Goal: Find specific page/section: Find specific page/section

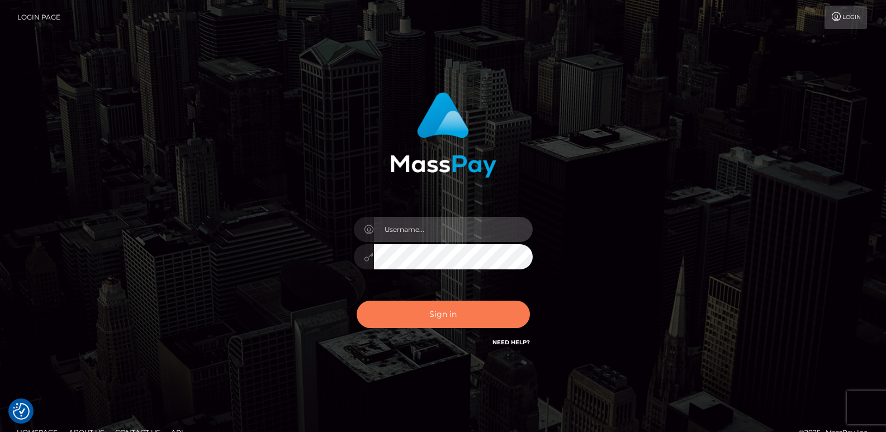
type input "ts2.es"
click at [395, 320] on button "Sign in" at bounding box center [443, 314] width 173 height 27
type input "[DOMAIN_NAME]"
click at [389, 319] on button "Sign in" at bounding box center [443, 314] width 173 height 27
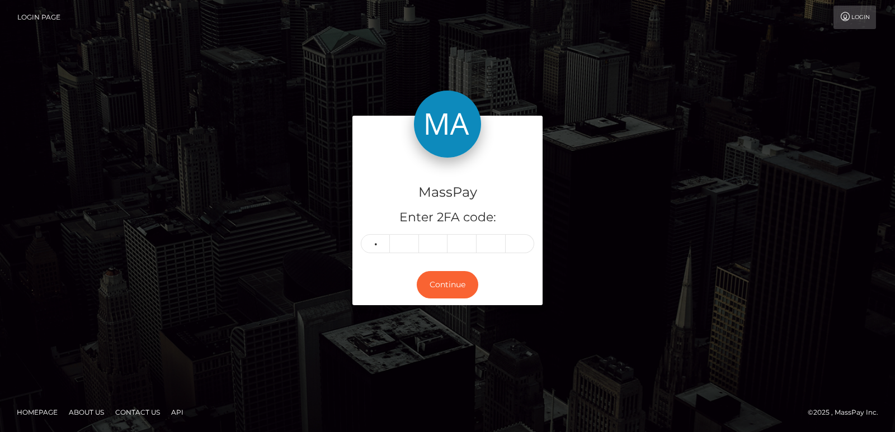
type input "4"
type input "9"
type input "3"
type input "0"
type input "4"
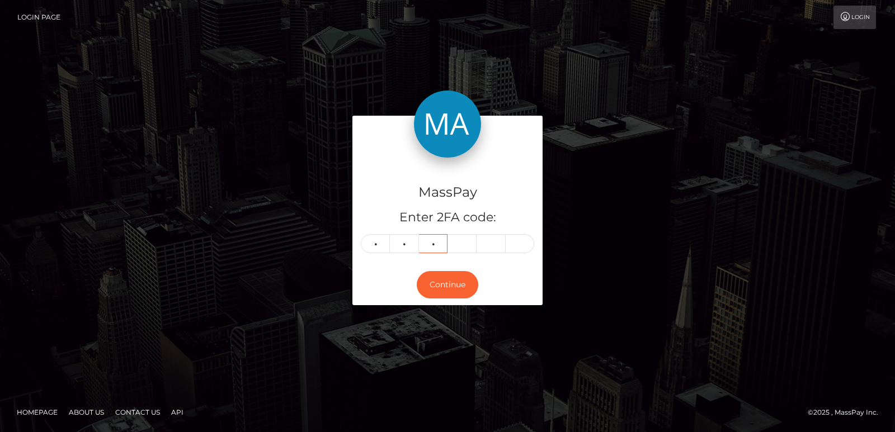
type input "1"
type input "0"
type input "2"
type input "4"
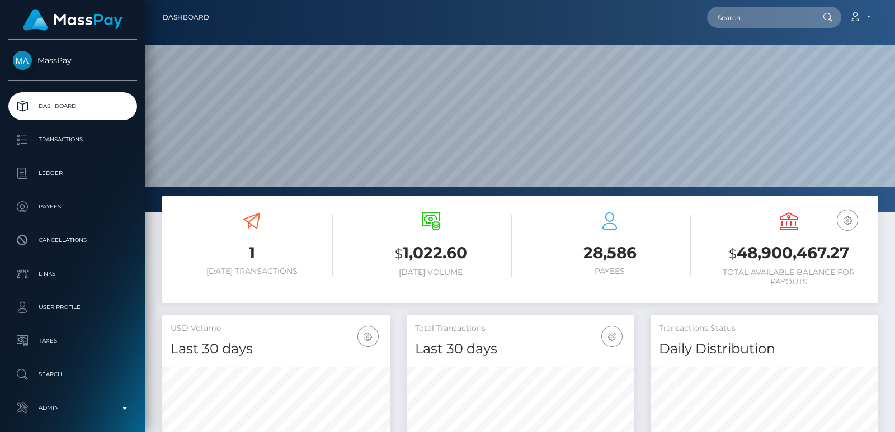
scroll to position [198, 227]
click at [735, 10] on input "text" at bounding box center [759, 17] width 105 height 21
click at [730, 12] on input "text" at bounding box center [759, 17] width 105 height 21
paste input "brakh82@gmail.com"
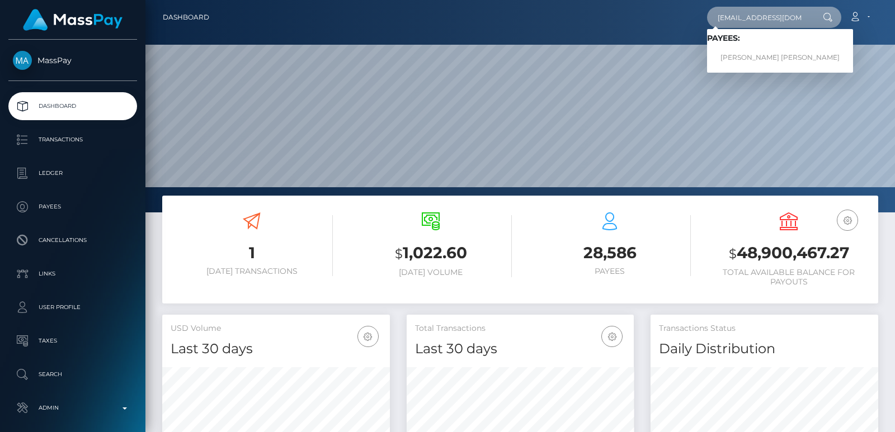
type input "brakh82@gmail.com"
click at [748, 69] on div "Loading... Loading... Payees: Barkha Barkha" at bounding box center [780, 51] width 146 height 44
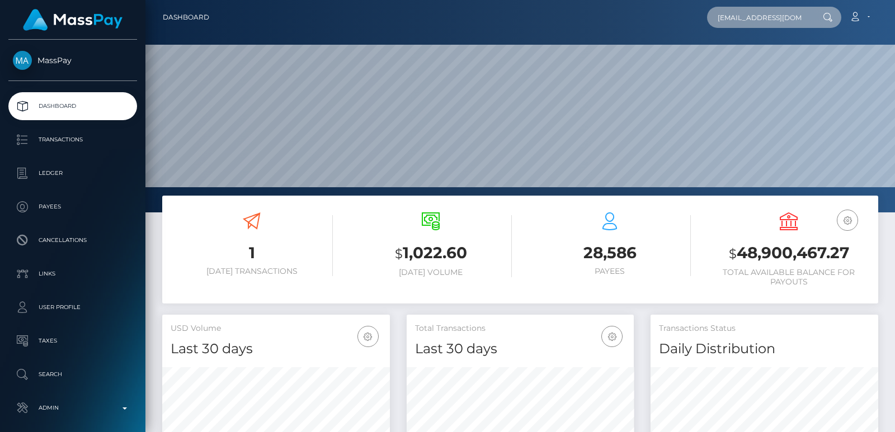
click at [752, 19] on input "brakh82@gmail.com" at bounding box center [759, 17] width 105 height 21
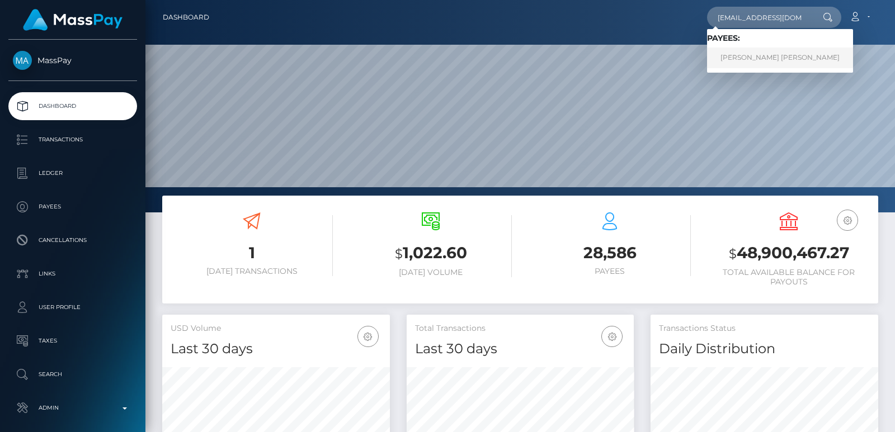
click at [750, 55] on link "Barkha Barkha" at bounding box center [780, 58] width 146 height 21
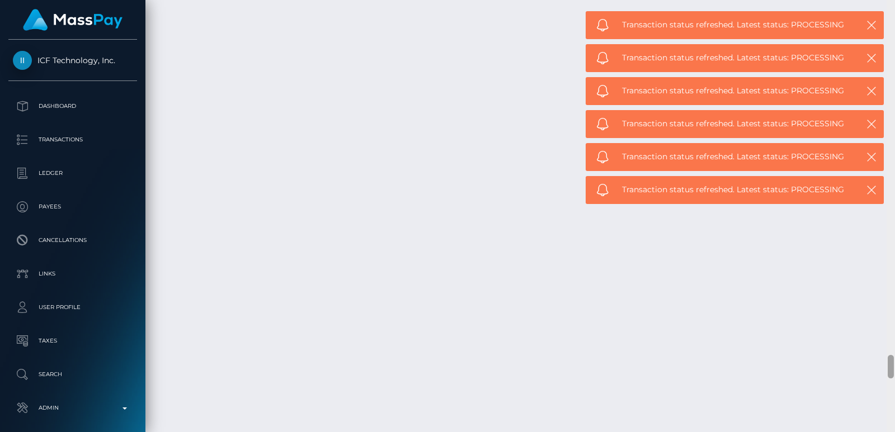
drag, startPoint x: 854, startPoint y: 167, endPoint x: 890, endPoint y: 14, distance: 157.3
click at [890, 14] on div at bounding box center [890, 216] width 8 height 432
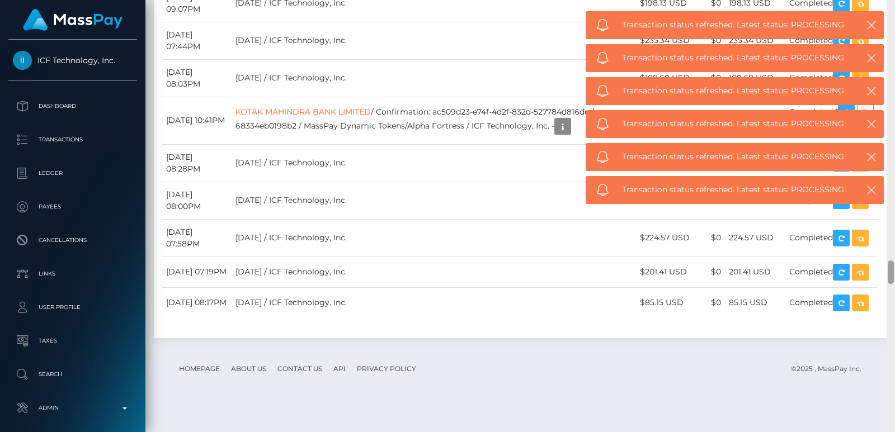
click at [890, 14] on div at bounding box center [890, 216] width 8 height 432
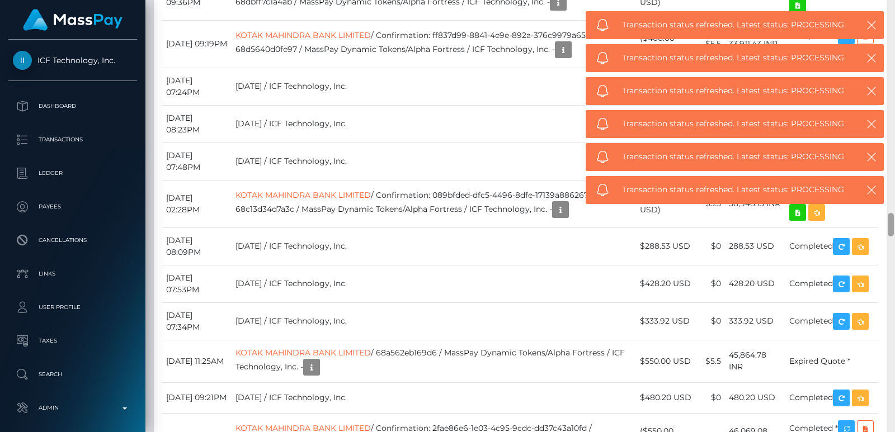
click at [890, 14] on div at bounding box center [890, 216] width 8 height 432
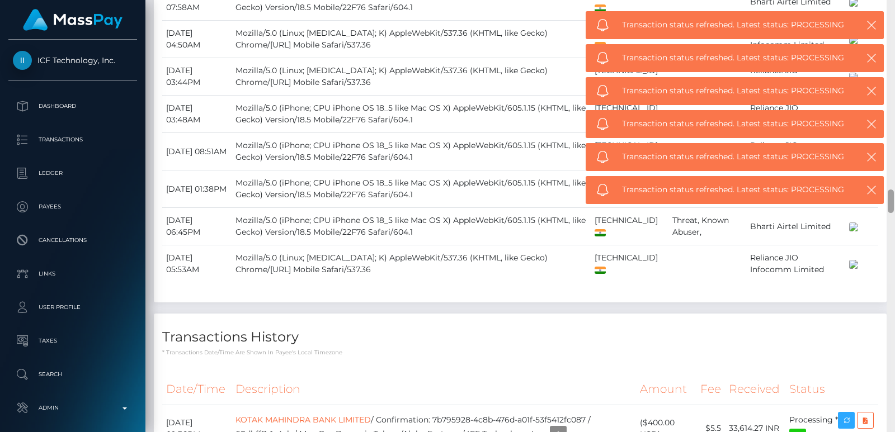
click at [890, 14] on div at bounding box center [890, 216] width 8 height 432
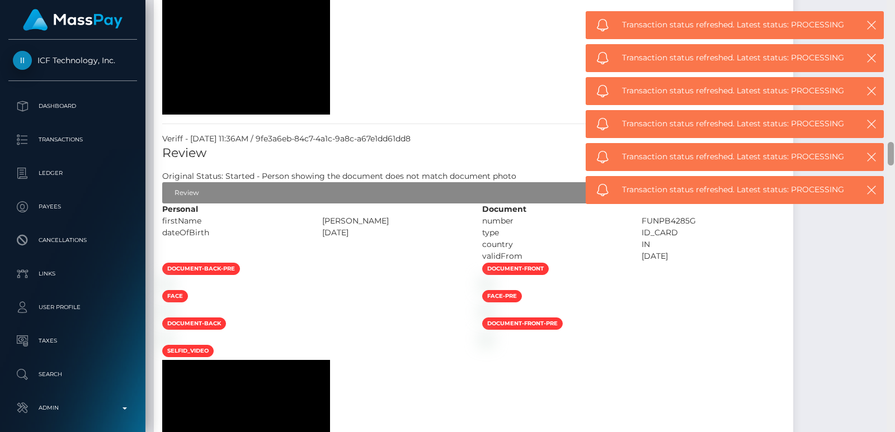
click at [890, 14] on div at bounding box center [890, 216] width 8 height 432
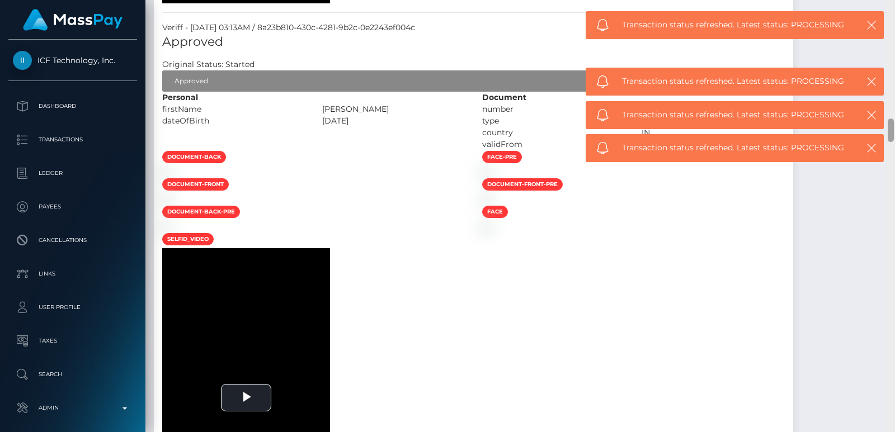
click at [890, 14] on div at bounding box center [890, 216] width 8 height 432
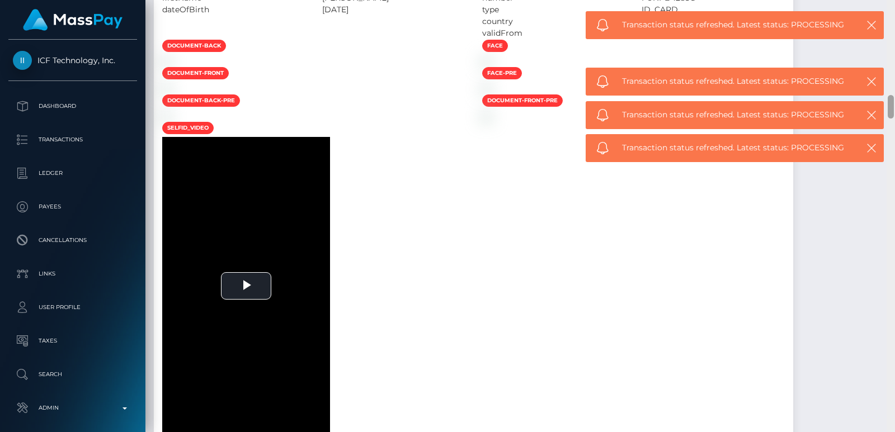
click at [890, 14] on div at bounding box center [890, 216] width 8 height 432
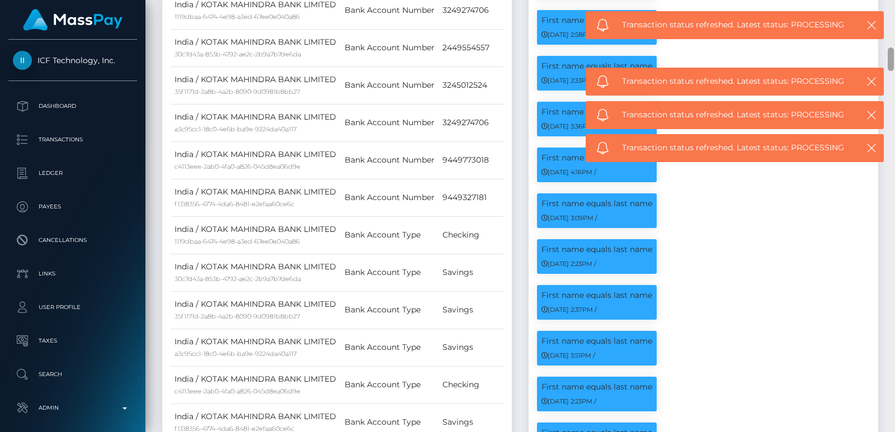
click at [890, 14] on div at bounding box center [890, 216] width 8 height 432
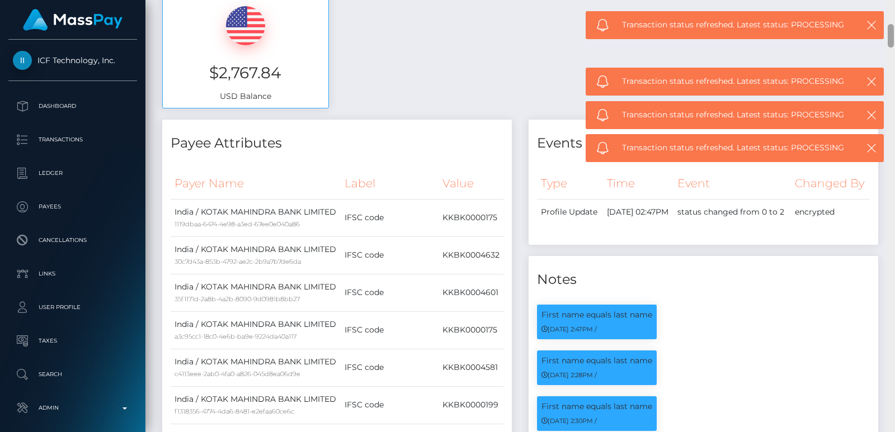
click at [890, 14] on div "Customer Profile Loading... Loading..." at bounding box center [519, 216] width 749 height 432
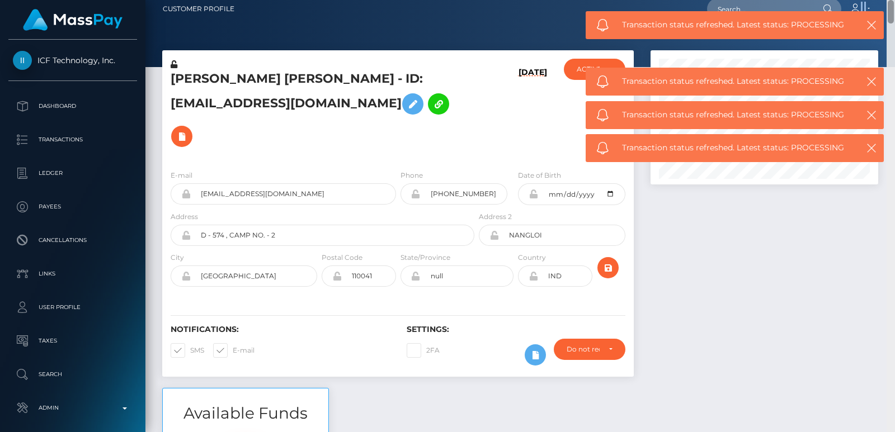
click at [890, 14] on nav "Customer Profile Loading... Loading... Account" at bounding box center [519, 9] width 749 height 35
click at [209, 90] on h5 "Barkha Barkha - ID: Brakh82@gmail.com" at bounding box center [319, 111] width 297 height 82
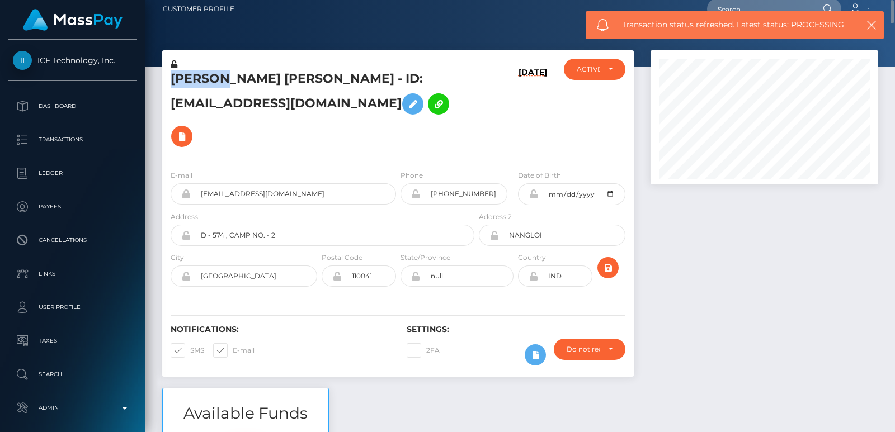
copy h5 "Barkha"
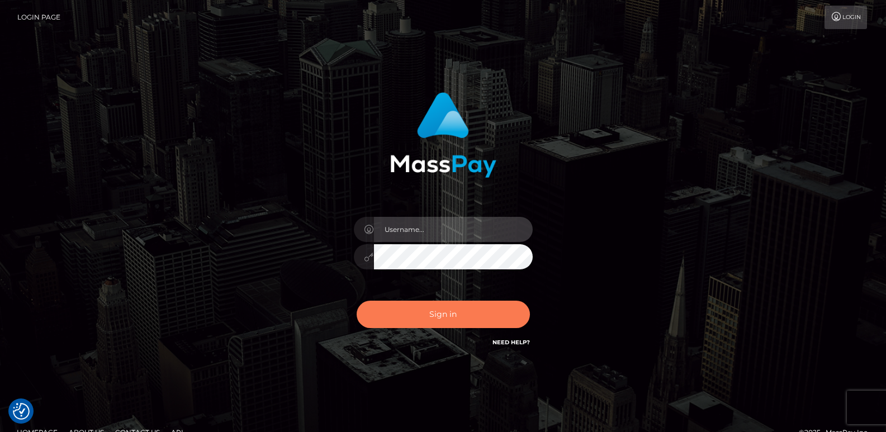
type input "[DOMAIN_NAME]"
click at [412, 309] on button "Sign in" at bounding box center [443, 314] width 173 height 27
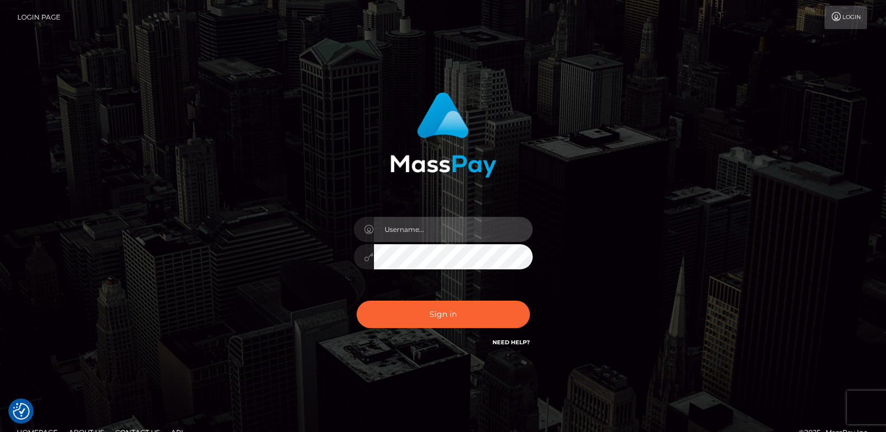
type input "[DOMAIN_NAME]"
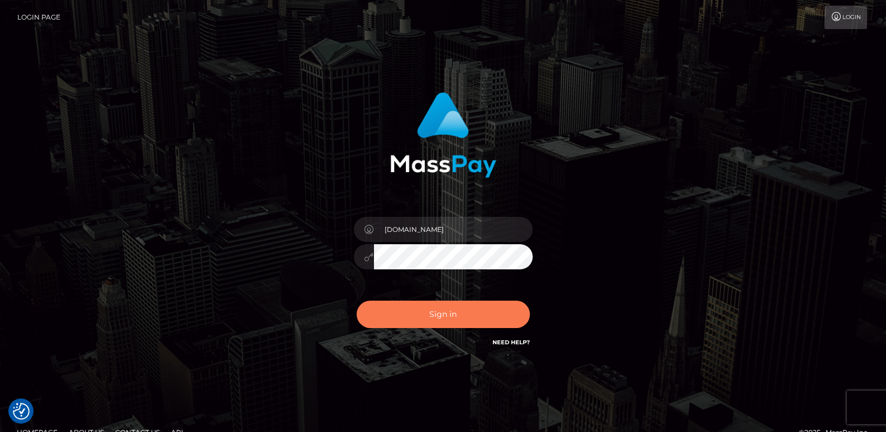
click at [412, 309] on button "Sign in" at bounding box center [443, 314] width 173 height 27
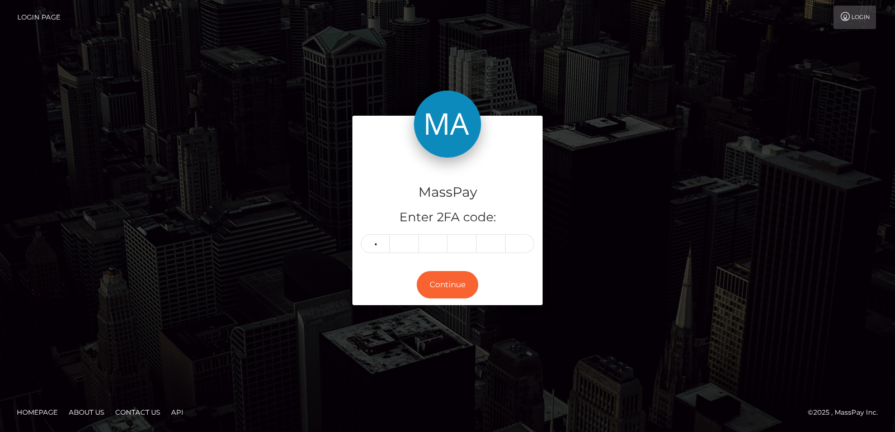
type input "8"
type input "4"
type input "9"
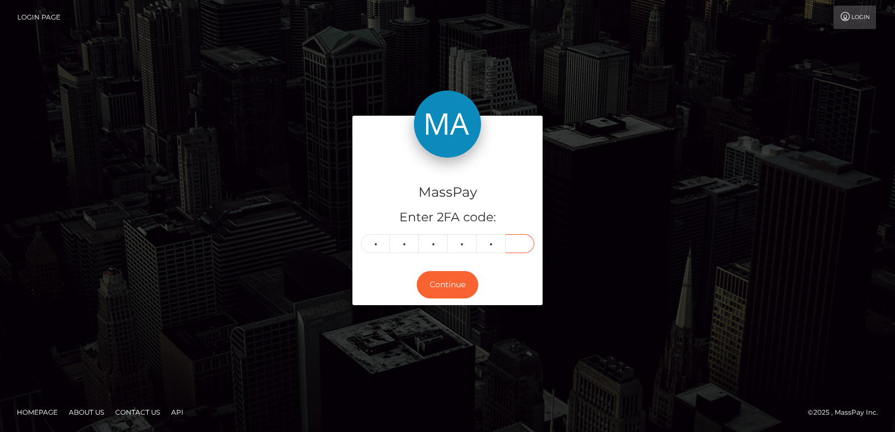
type input "3"
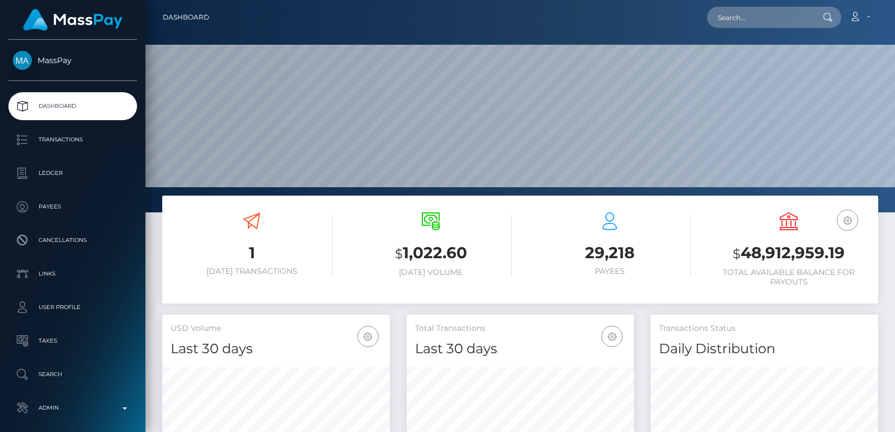
scroll to position [198, 227]
click at [735, 13] on input "text" at bounding box center [759, 17] width 105 height 21
paste input "[EMAIL_ADDRESS][DOMAIN_NAME]"
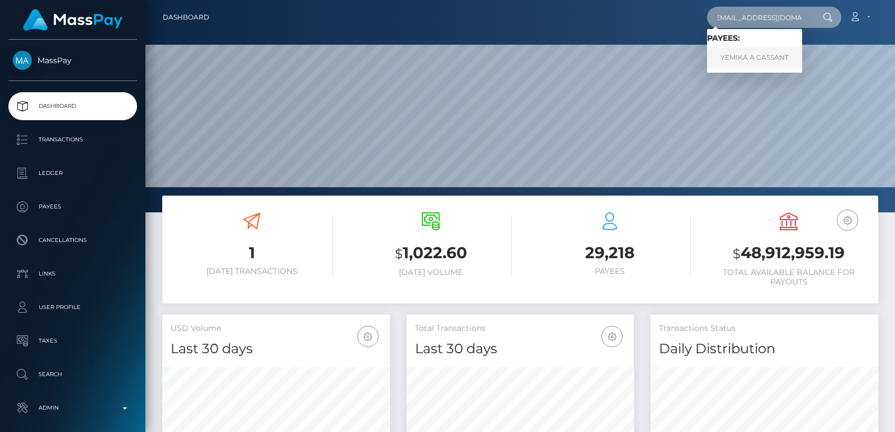
type input "[EMAIL_ADDRESS][DOMAIN_NAME]"
click at [764, 54] on link "YEMIKA A GASSANT" at bounding box center [754, 58] width 95 height 21
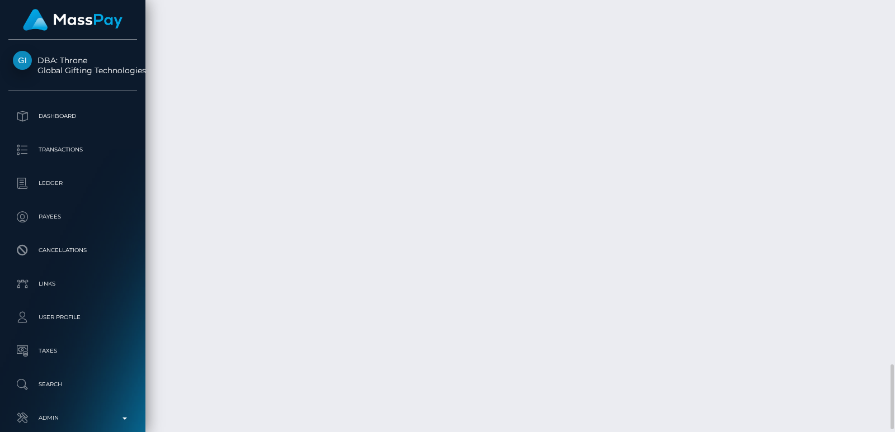
scroll to position [2426, 0]
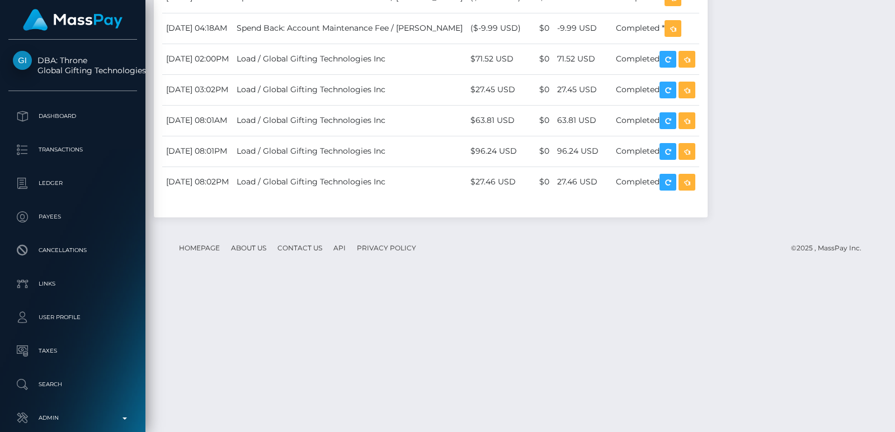
click at [892, 17] on div at bounding box center [890, 216] width 8 height 432
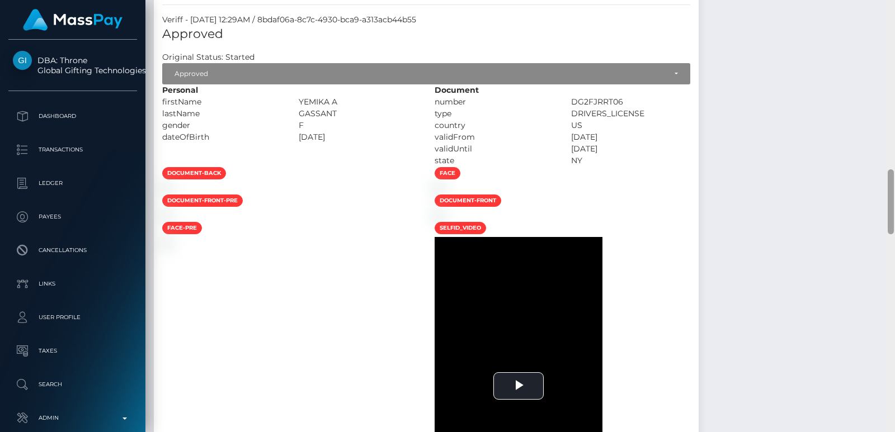
click at [892, 17] on div at bounding box center [890, 216] width 8 height 432
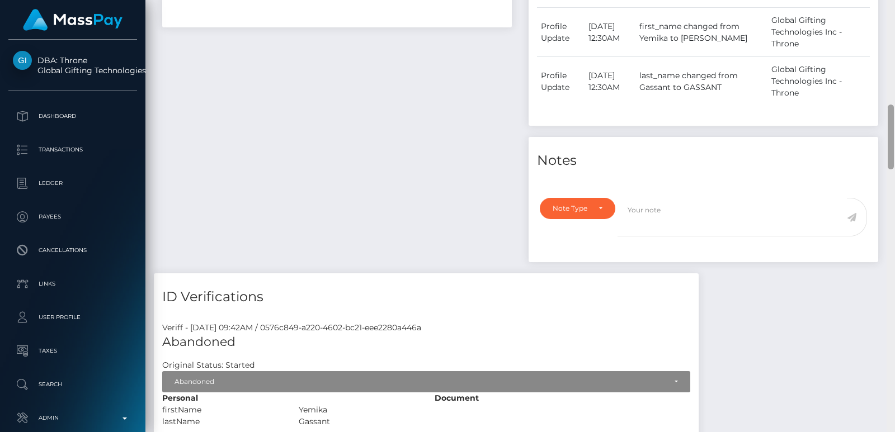
click at [892, 17] on div at bounding box center [890, 216] width 8 height 432
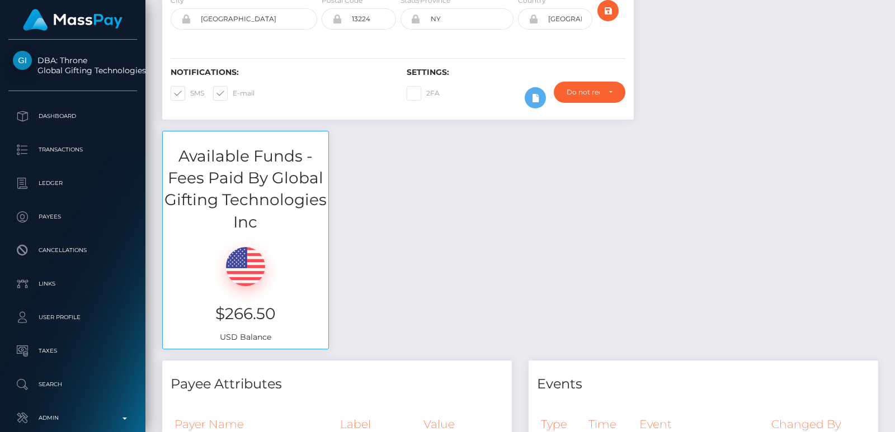
click at [892, 17] on div "Customer Profile Loading... Loading..." at bounding box center [519, 216] width 749 height 432
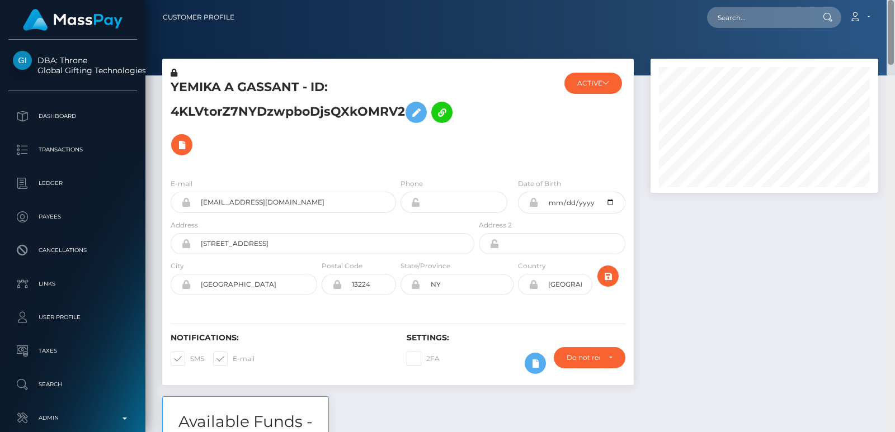
click at [892, 17] on nav "Customer Profile Loading... Loading... Account" at bounding box center [519, 17] width 749 height 35
click at [891, 10] on div "Customer Profile Loading... Loading..." at bounding box center [519, 216] width 749 height 432
click at [891, 10] on nav "Customer Profile Loading... Loading... Account" at bounding box center [519, 17] width 749 height 35
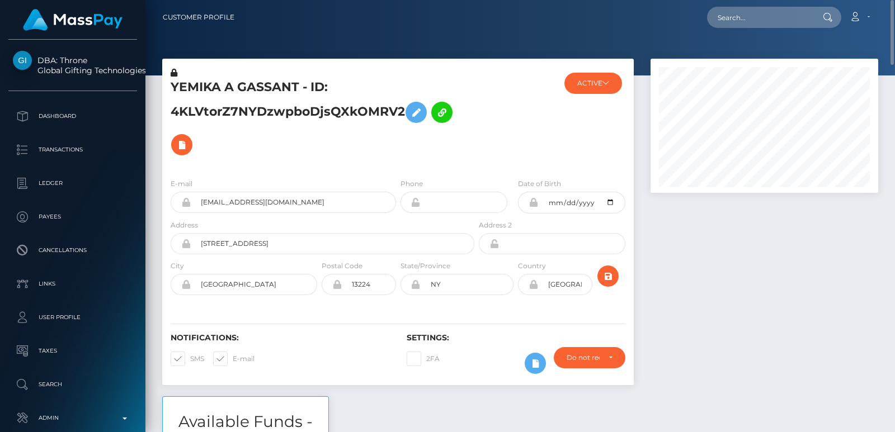
click at [190, 76] on div "YEMIKA A GASSANT - ID: 4KLVtorZ7NYDzwpboDjsQXkOMRV2" at bounding box center [319, 118] width 314 height 102
click at [197, 84] on h5 "YEMIKA A GASSANT - ID: 4KLVtorZ7NYDzwpboDjsQXkOMRV2" at bounding box center [319, 120] width 297 height 82
copy h5 "YEMIKA"
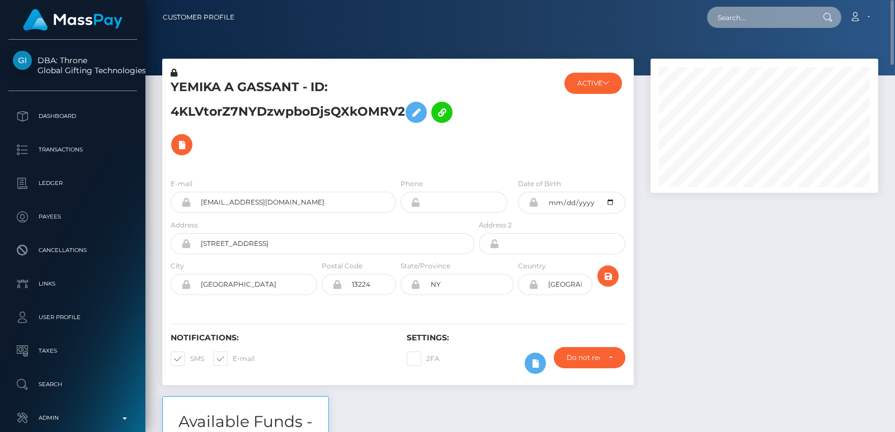
click at [753, 23] on input "text" at bounding box center [759, 17] width 105 height 21
paste input "[EMAIL_ADDRESS][DOMAIN_NAME]"
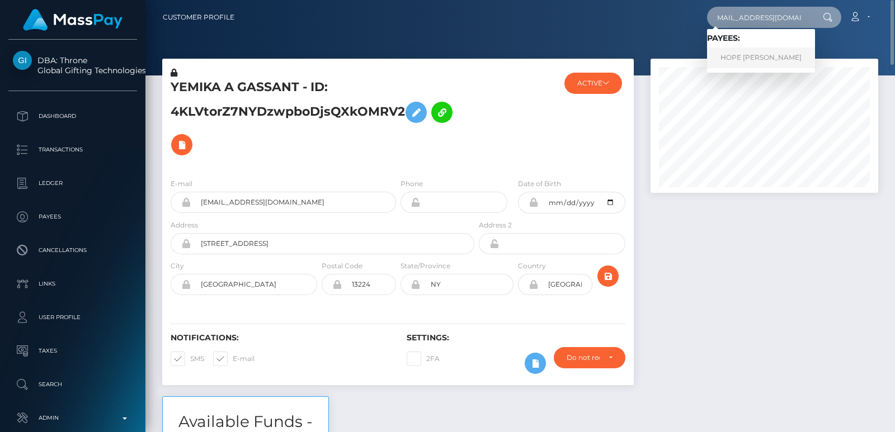
type input "abbieraesykes@gmail.com"
click at [751, 58] on link "HOPE ABEL RUTH" at bounding box center [761, 58] width 108 height 21
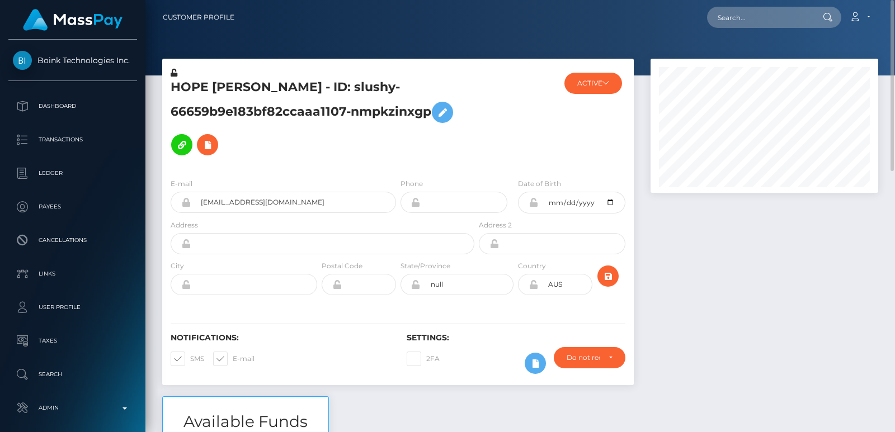
click at [185, 84] on h5 "HOPE ABEL RUTH - ID: slushy-66659b9e183bf82ccaaa1107-nmpkzinxgp" at bounding box center [319, 120] width 297 height 82
copy h5 "HOPE"
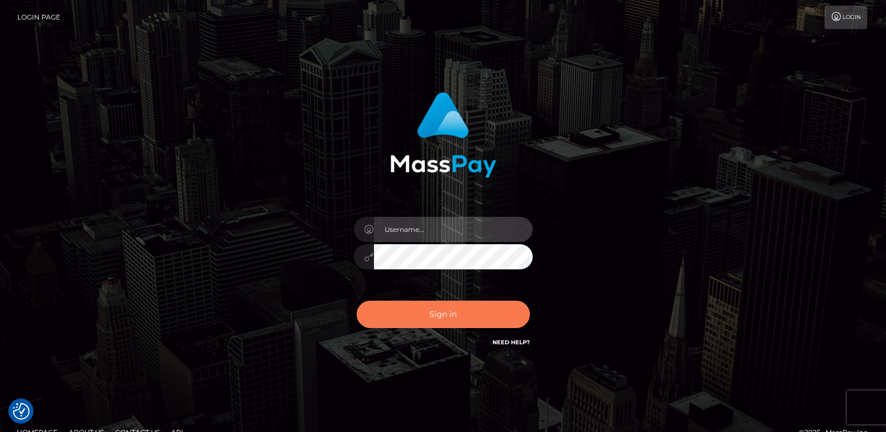
type input "[DOMAIN_NAME]"
click at [435, 311] on button "Sign in" at bounding box center [443, 314] width 173 height 27
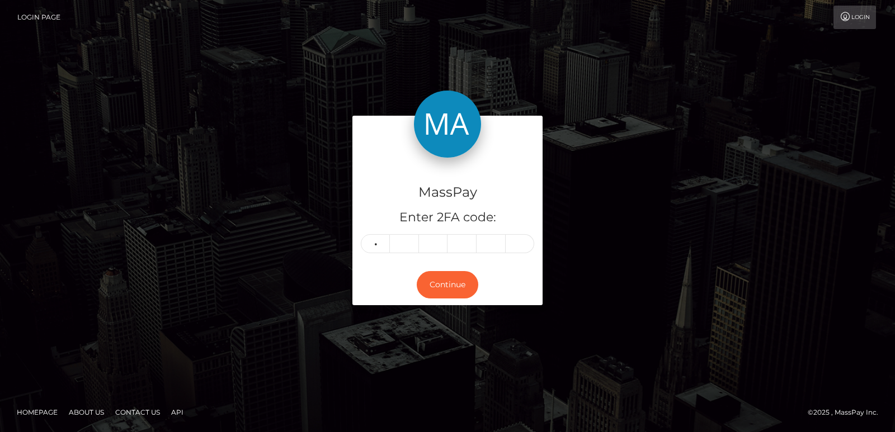
type input "8"
type input "2"
type input "0"
type input "3"
type input "6"
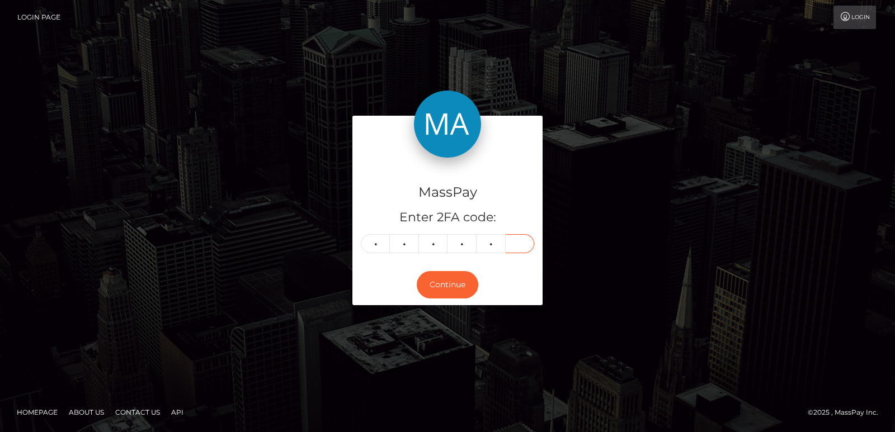
type input "9"
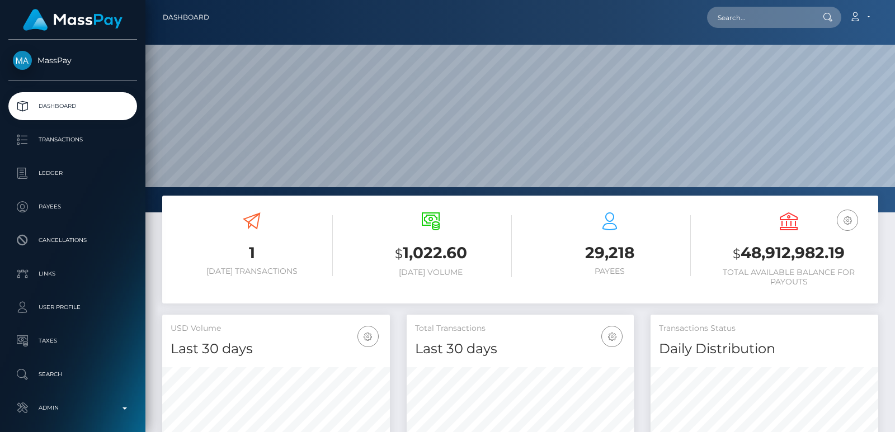
scroll to position [198, 227]
click at [755, 30] on nav "Dashboard Loading... Loading... Account Edit Profile" at bounding box center [519, 17] width 749 height 35
click at [746, 18] on input "text" at bounding box center [759, 17] width 105 height 21
paste input "andreharrison1997@hotmail.com"
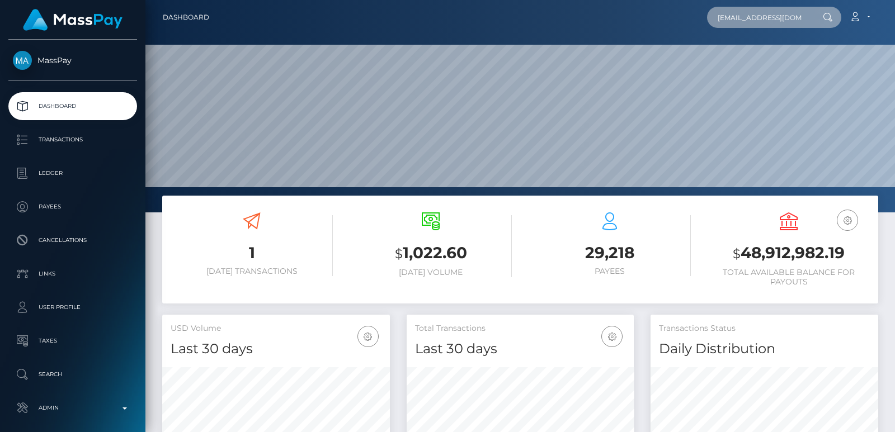
scroll to position [0, 29]
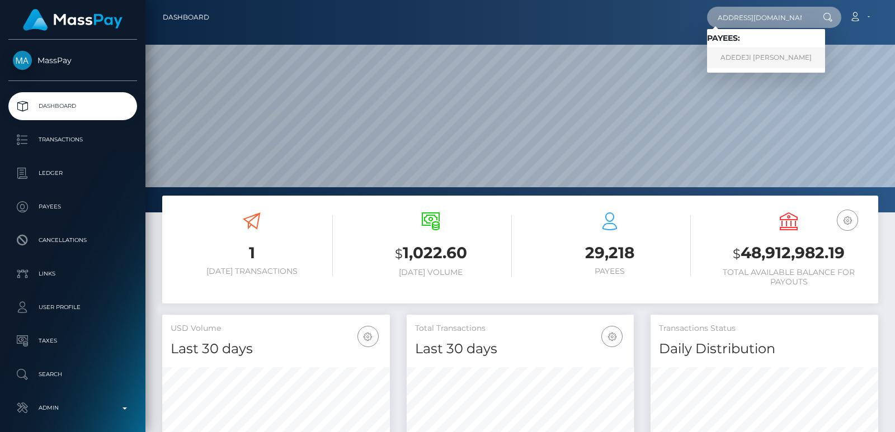
type input "andreharrison1997@hotmail.com"
click at [748, 56] on link "ADEDEJI OLUFEMI D AJETUNMOBI" at bounding box center [766, 58] width 118 height 21
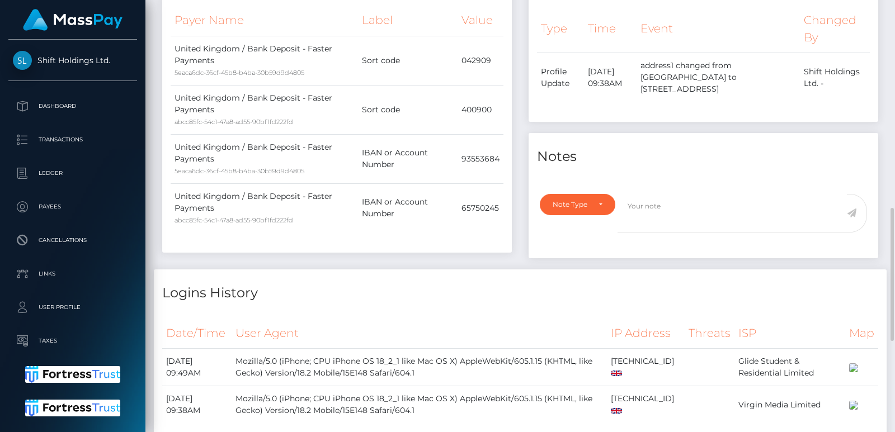
scroll to position [671, 0]
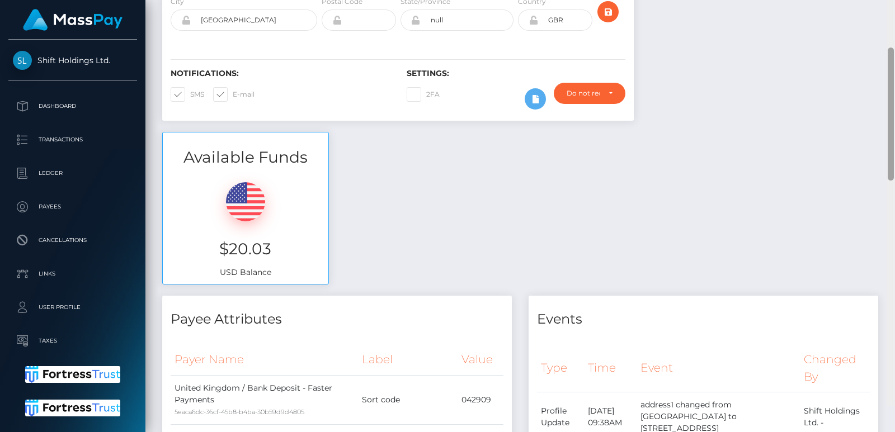
click at [894, 82] on div at bounding box center [890, 190] width 8 height 432
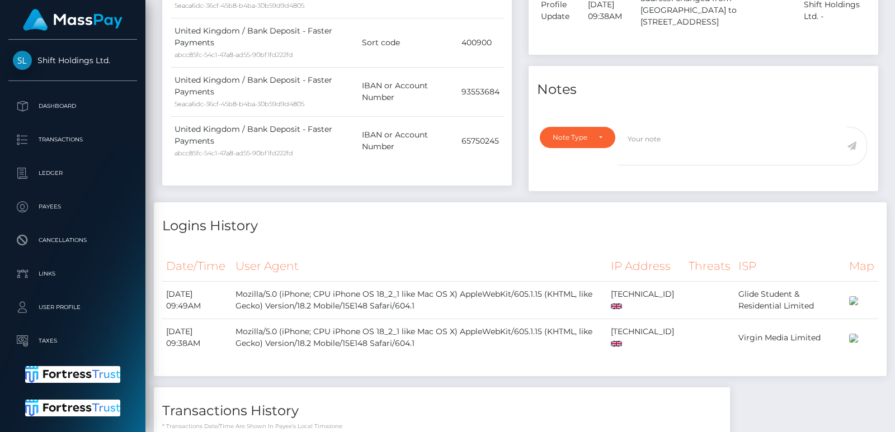
click at [894, 82] on div at bounding box center [890, 216] width 8 height 432
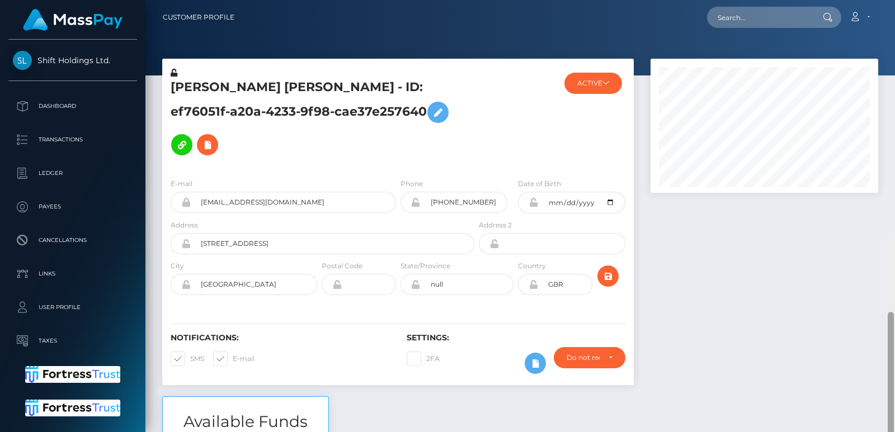
click at [205, 83] on h5 "ADEDEJI OLUFEMI D AJETUNMOBI - ID: ef76051f-a20a-4233-9f98-cae37e257640" at bounding box center [319, 120] width 297 height 82
copy h5 "ADEDEJI"
click at [725, 22] on input "text" at bounding box center [759, 17] width 105 height 21
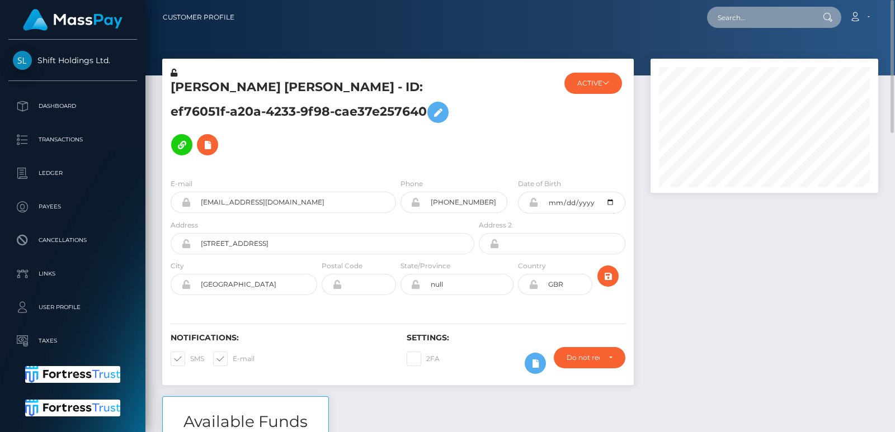
paste input "[EMAIL_ADDRESS][DOMAIN_NAME]"
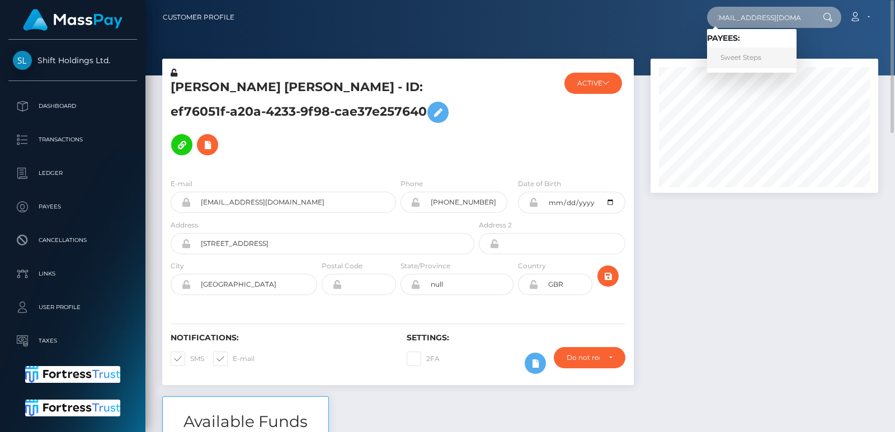
type input "sweetsteps97@gmail.com"
click at [745, 54] on link "Sweet Steps" at bounding box center [751, 58] width 89 height 21
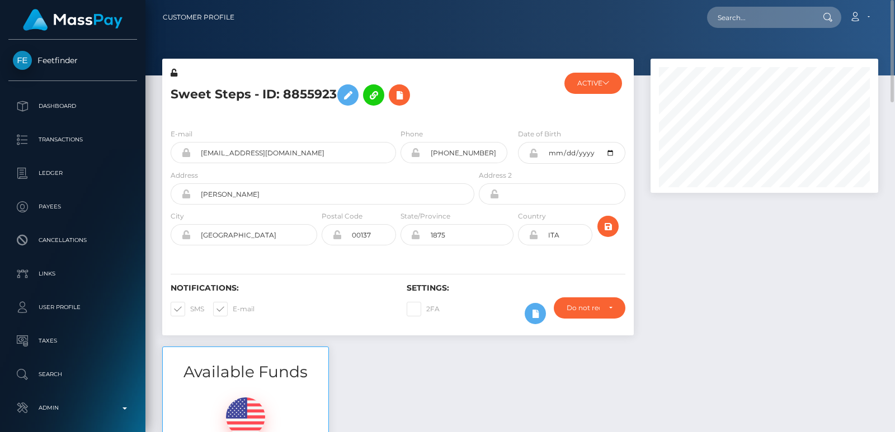
click at [199, 101] on h5 "Sweet Steps - ID: 8855923" at bounding box center [319, 95] width 297 height 32
copy h5 "Sweet"
click at [727, 28] on div "Loading... Loading... Account Edit Profile Logout" at bounding box center [560, 17] width 634 height 23
click at [733, 17] on input "text" at bounding box center [759, 17] width 105 height 21
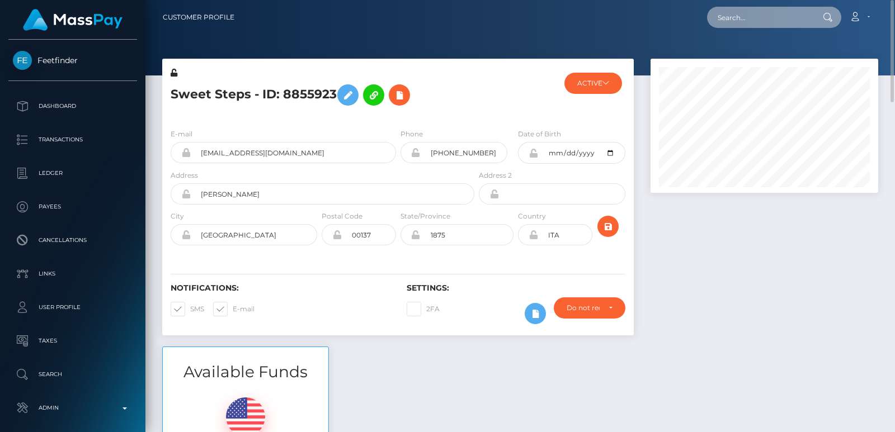
paste input "[EMAIL_ADDRESS][DOMAIN_NAME]"
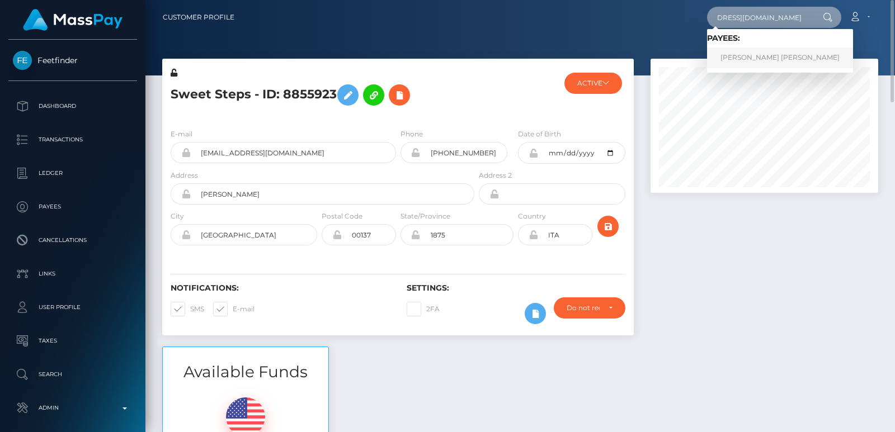
type input "[EMAIL_ADDRESS][DOMAIN_NAME]"
click at [760, 56] on link "DANIELLA GABRIELLA KAROLAK-DEMMER" at bounding box center [780, 58] width 146 height 21
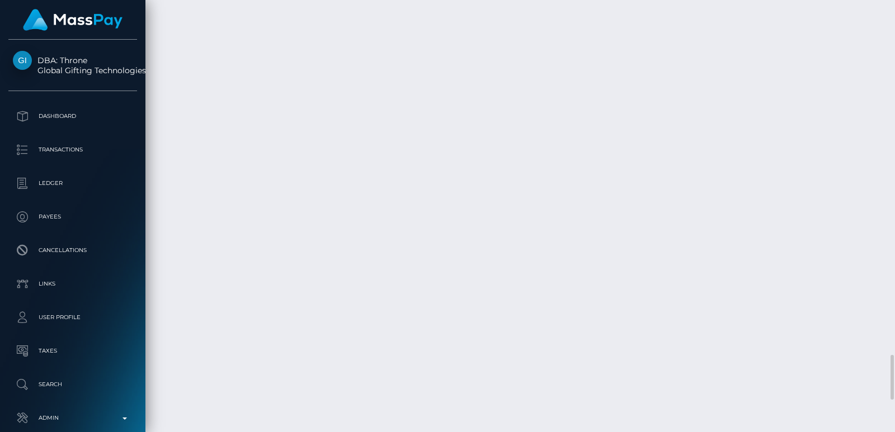
scroll to position [3405, 0]
click at [891, 36] on div at bounding box center [890, 216] width 8 height 432
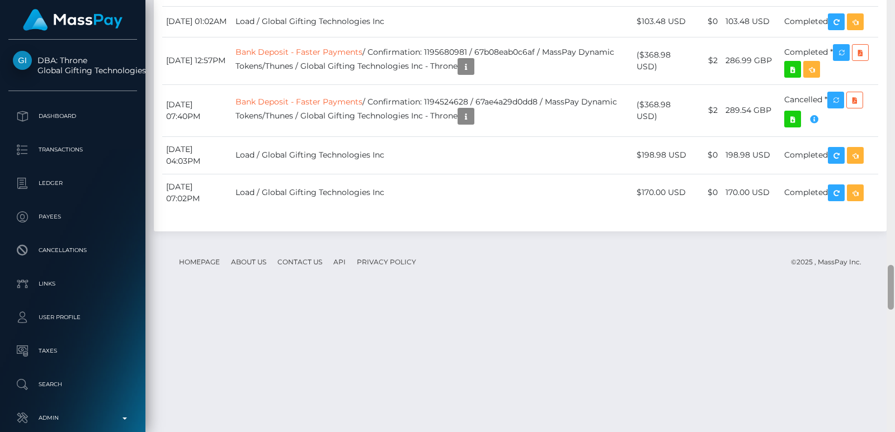
click at [891, 36] on div at bounding box center [890, 216] width 8 height 432
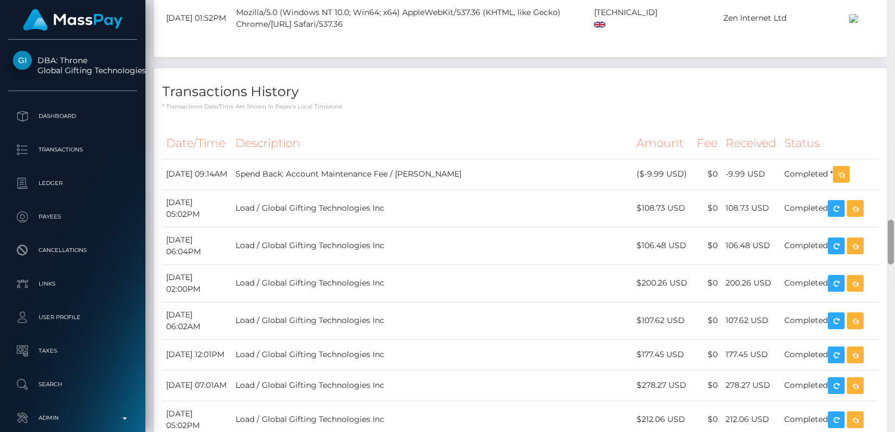
click at [891, 36] on div at bounding box center [890, 216] width 8 height 432
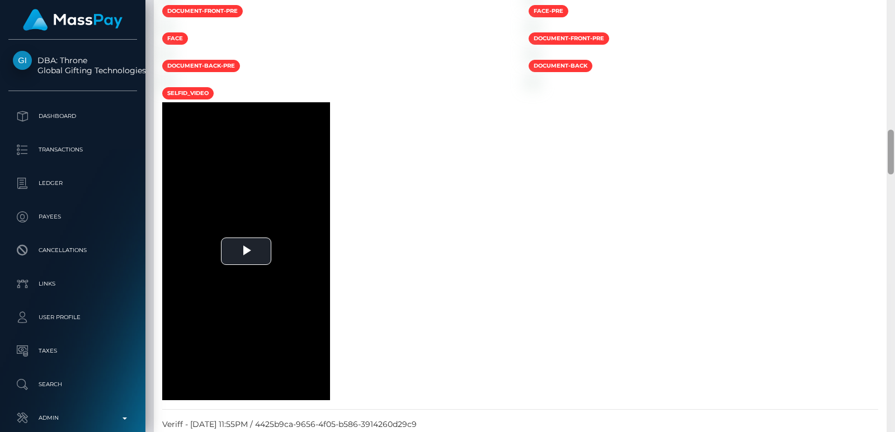
click at [891, 36] on div at bounding box center [890, 216] width 8 height 432
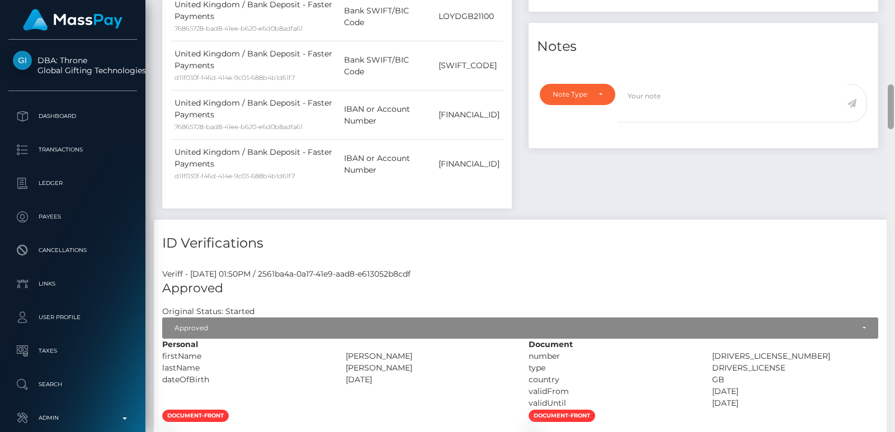
click at [891, 36] on div at bounding box center [890, 216] width 8 height 432
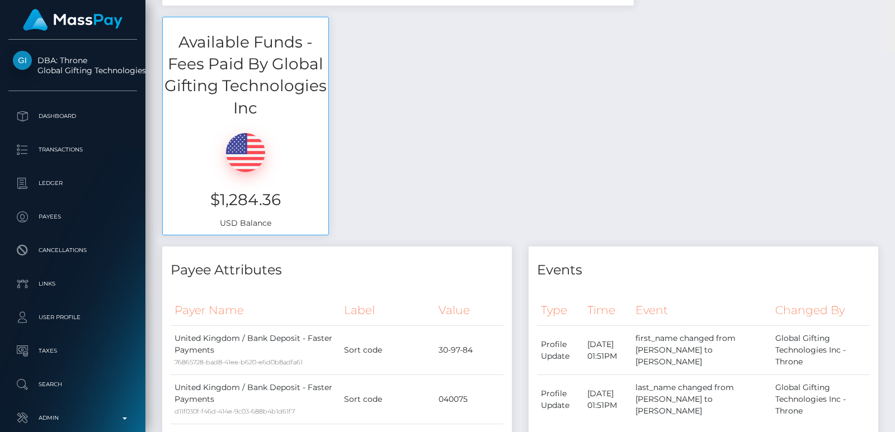
scroll to position [0, 0]
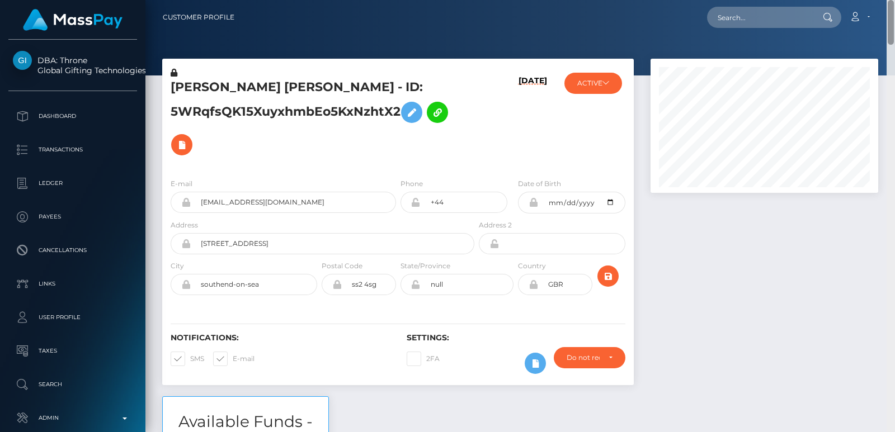
click at [891, 36] on div at bounding box center [890, 216] width 8 height 432
click at [204, 76] on div "DANIELLA GABRIELLA KAROLAK-DEMMER - ID: 5WRqfsQK15XuyxhmbEo5KxNzhtX2" at bounding box center [319, 118] width 314 height 102
click at [222, 95] on h5 "DANIELLA GABRIELLA KAROLAK-DEMMER - ID: 5WRqfsQK15XuyxhmbEo5KxNzhtX2" at bounding box center [319, 120] width 297 height 82
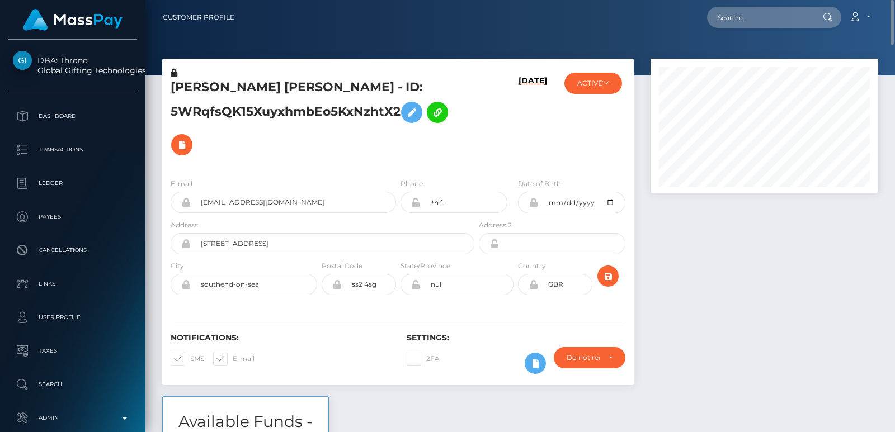
click at [220, 88] on h5 "DANIELLA GABRIELLA KAROLAK-DEMMER - ID: 5WRqfsQK15XuyxhmbEo5KxNzhtX2" at bounding box center [319, 120] width 297 height 82
copy h5 "DANIELLA"
click at [719, 19] on input "text" at bounding box center [759, 17] width 105 height 21
paste input "abbieraesykes@gmail.com"
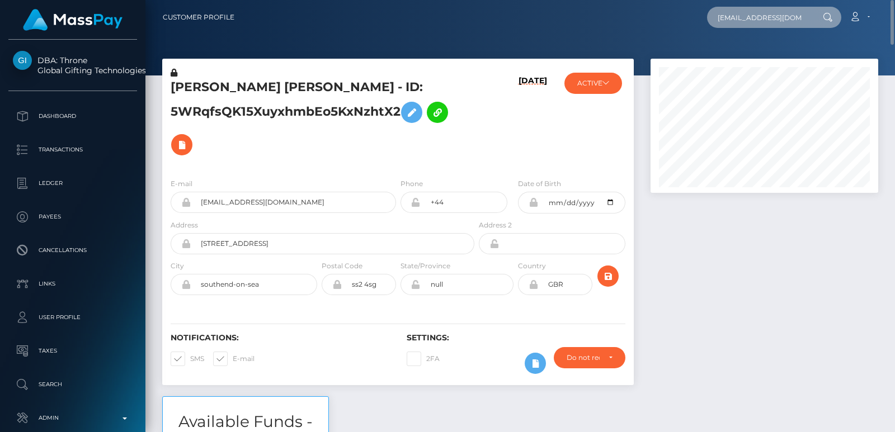
scroll to position [0, 7]
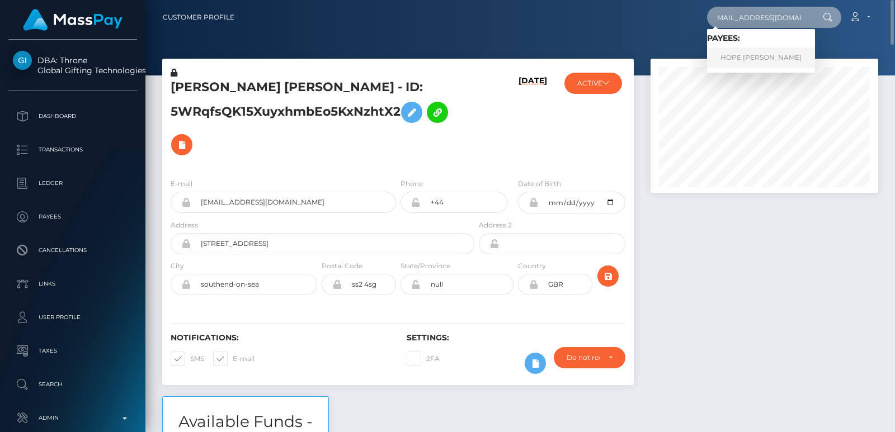
type input "abbieraesykes@gmail.com"
click at [757, 62] on link "HOPE ABEL RUTH" at bounding box center [761, 58] width 108 height 21
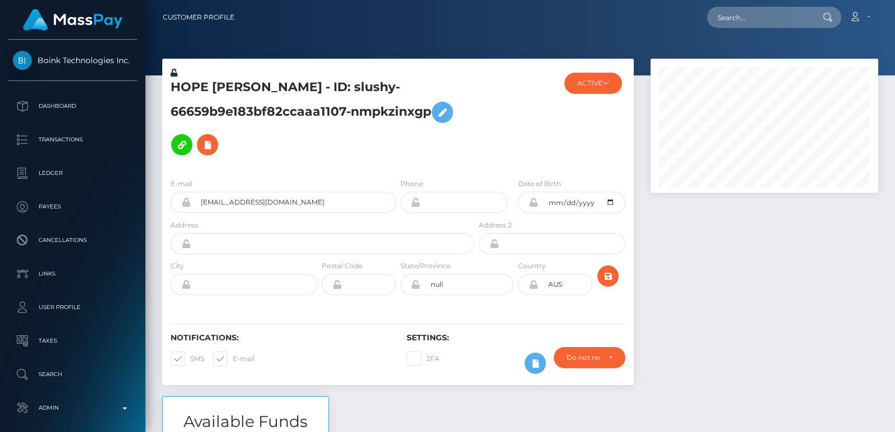
scroll to position [134, 227]
click at [739, 16] on input "text" at bounding box center [759, 17] width 105 height 21
paste input "[EMAIL_ADDRESS][DOMAIN_NAME]"
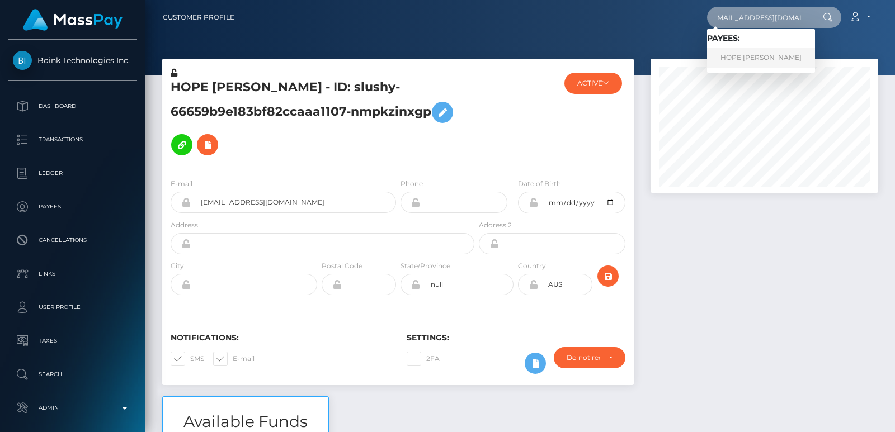
type input "[EMAIL_ADDRESS][DOMAIN_NAME]"
click at [737, 66] on link "HOPE ABEL RUTH" at bounding box center [761, 58] width 108 height 21
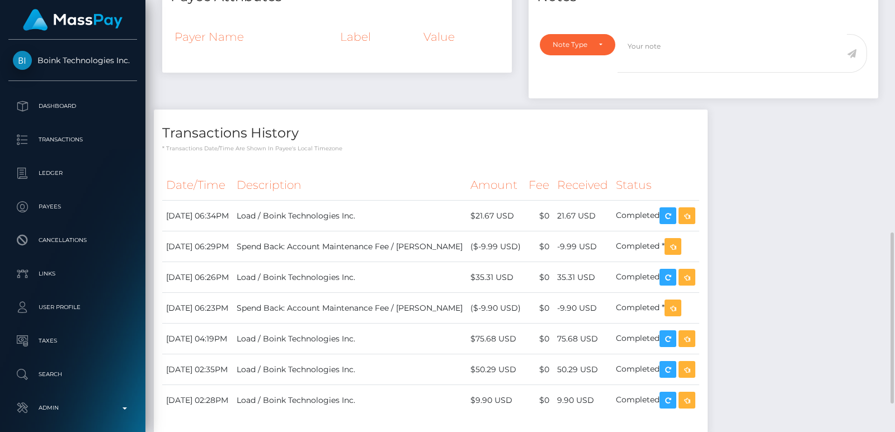
scroll to position [570, 0]
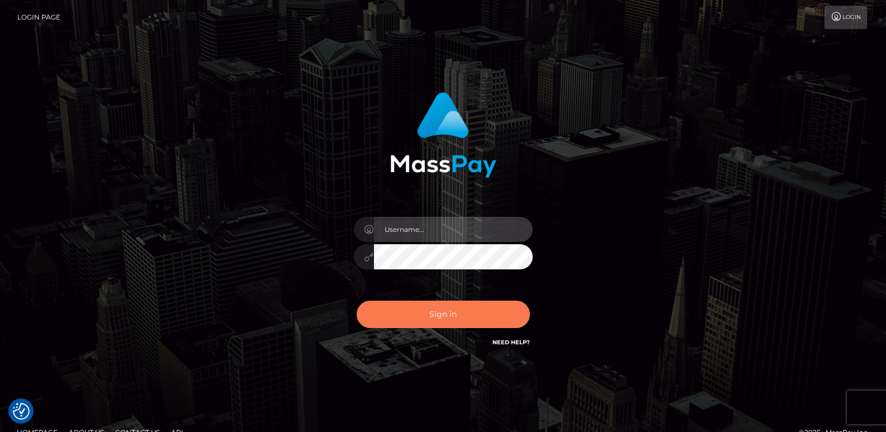
type input "[DOMAIN_NAME]"
click at [447, 323] on button "Sign in" at bounding box center [443, 314] width 173 height 27
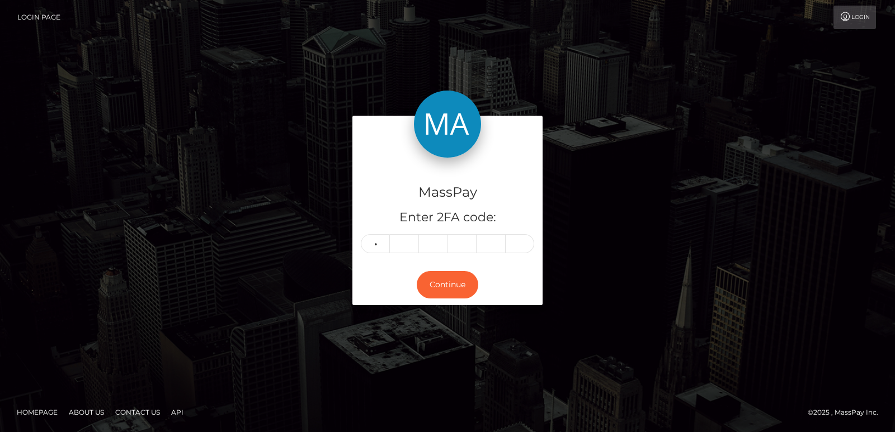
type input "9"
type input "4"
type input "0"
type input "1"
type input "0"
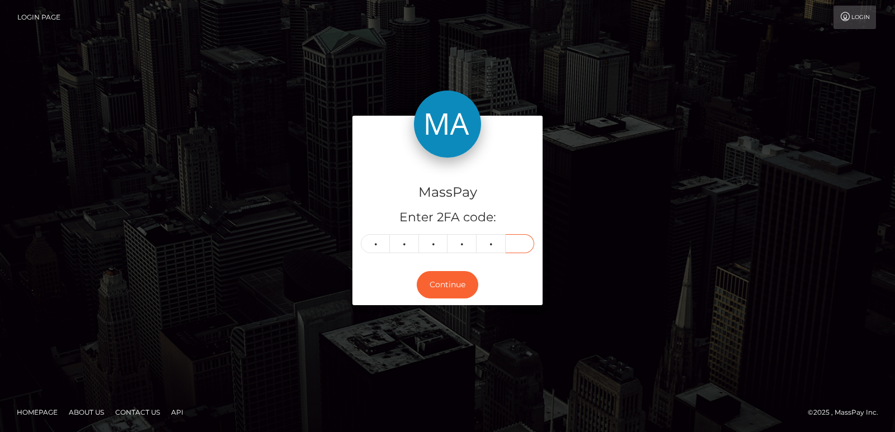
type input "3"
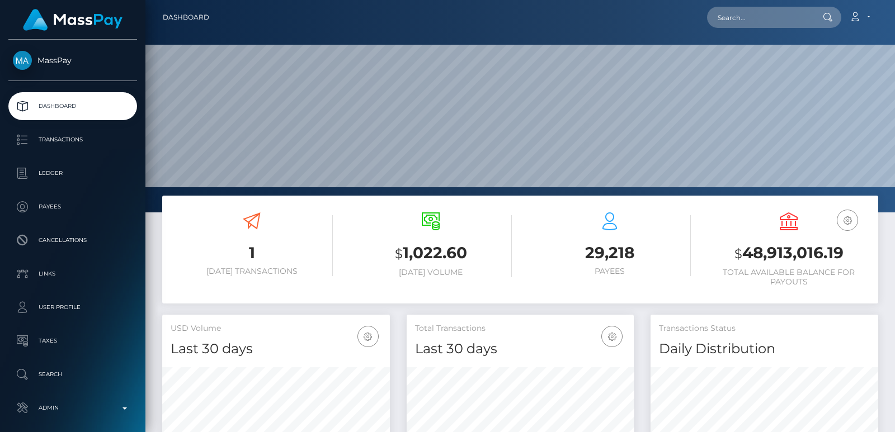
scroll to position [307, 227]
click at [742, 22] on input "text" at bounding box center [759, 17] width 105 height 21
paste input "rawan.algorab@gmail.com"
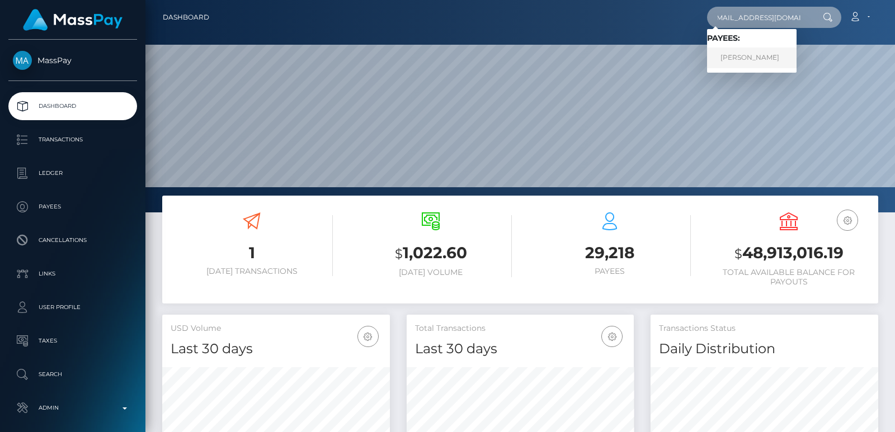
type input "rawan.algorab@gmail.com"
click at [737, 59] on link "Rawan Algorab" at bounding box center [751, 58] width 89 height 21
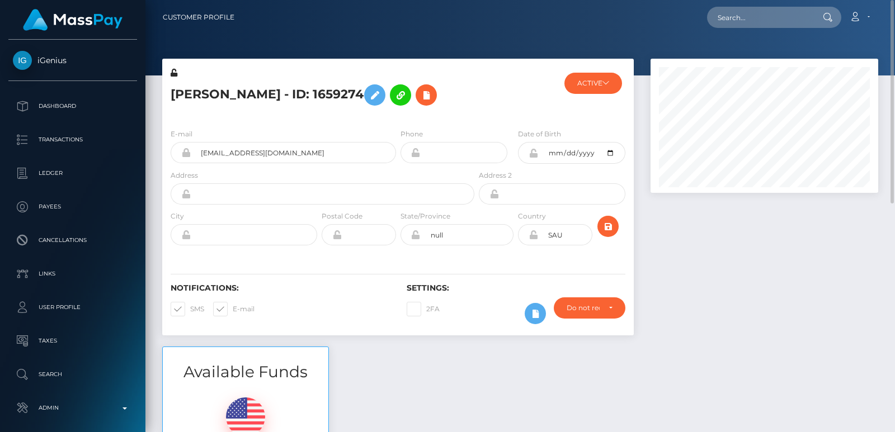
click at [192, 85] on h5 "Rawan Algorab - ID: 1659274" at bounding box center [319, 95] width 297 height 32
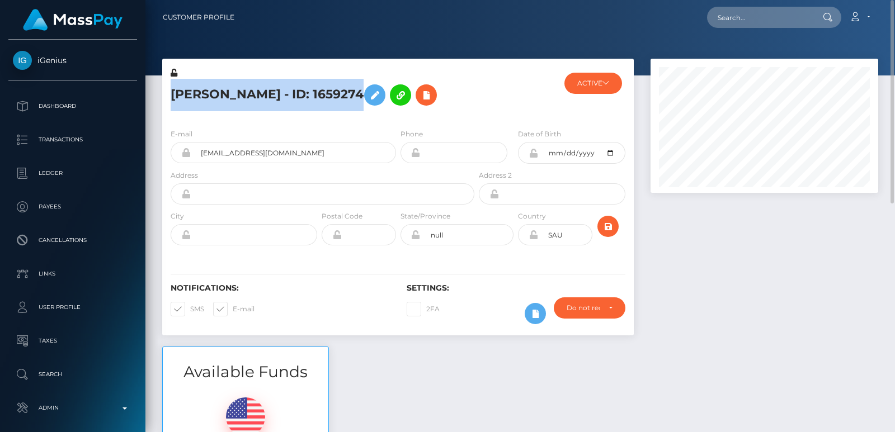
click at [192, 85] on h5 "Rawan Algorab - ID: 1659274" at bounding box center [319, 95] width 297 height 32
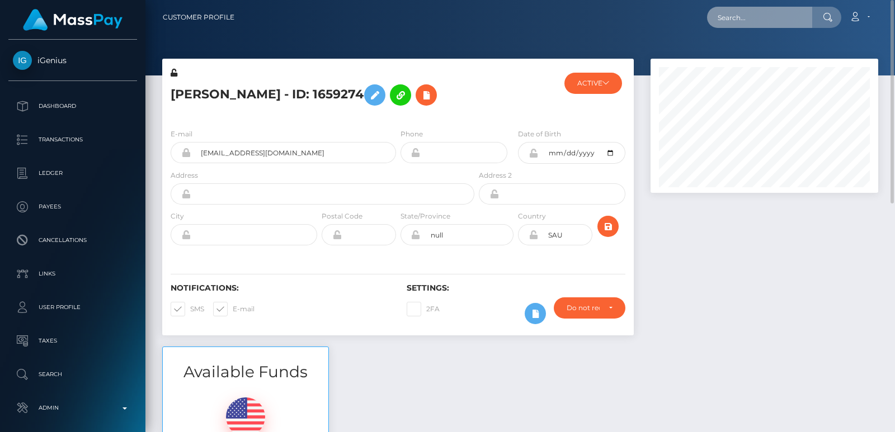
click at [732, 15] on input "text" at bounding box center [759, 17] width 105 height 21
paste input "zll16651@gmail.com"
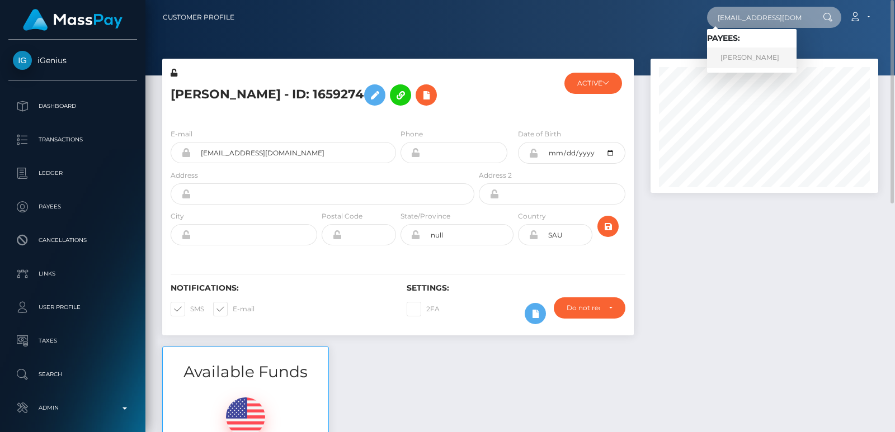
type input "zll16651@gmail.com"
click at [745, 54] on link "麗麗 鄭" at bounding box center [751, 58] width 89 height 21
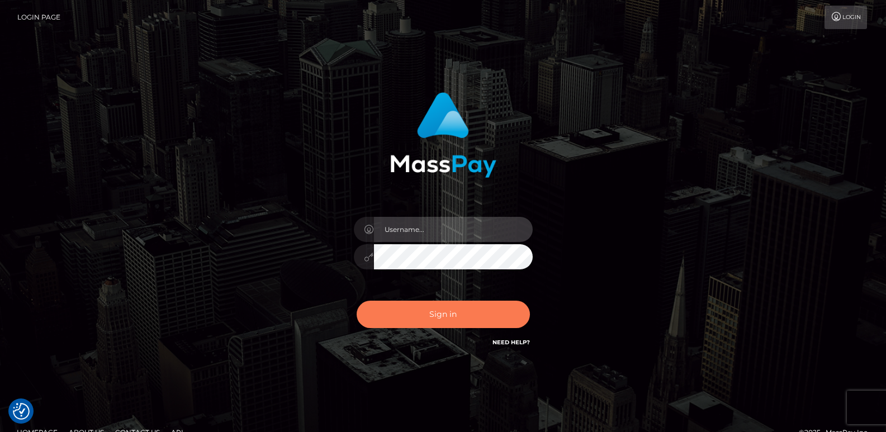
type input "[DOMAIN_NAME]"
click at [427, 321] on button "Sign in" at bounding box center [443, 314] width 173 height 27
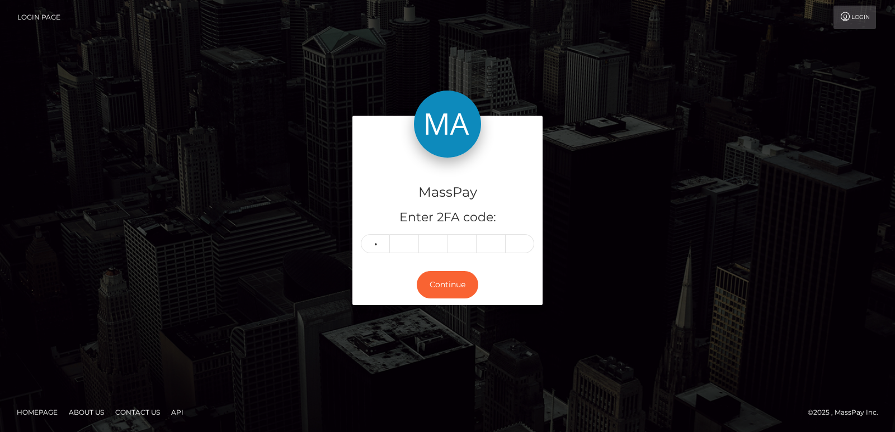
type input "2"
type input "1"
type input "9"
type input "0"
type input "7"
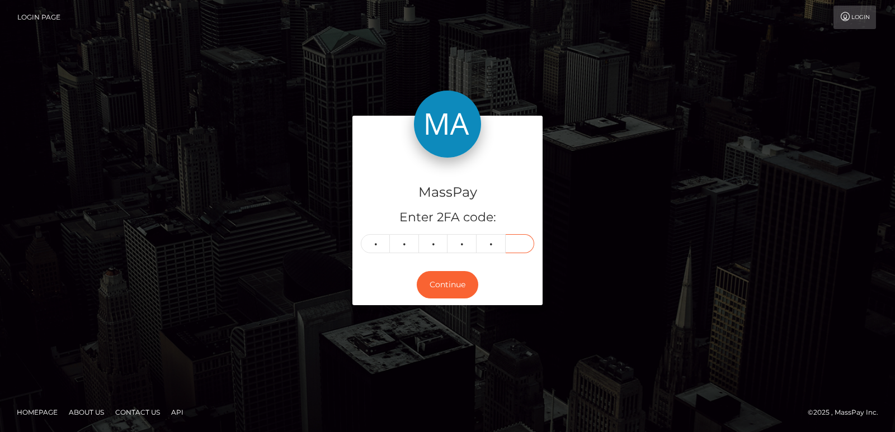
type input "8"
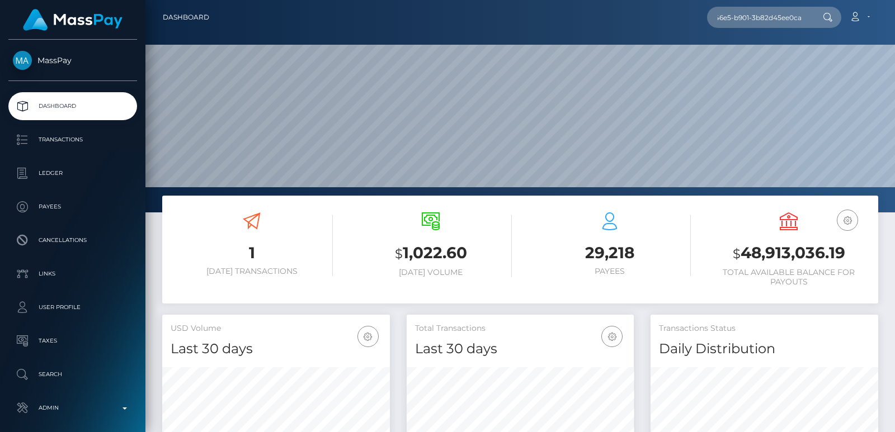
scroll to position [198, 227]
type input "1354176564 488679b6-9d87-11f0-bd85-0694aced620b 925cdc68-b99d-46e5-b901-3b82d45…"
click at [717, 22] on input "1354176564 488679b6-9d87-11f0-bd85-0694aced620b 925cdc68-b99d-46e5-b901-3b82d45…" at bounding box center [759, 17] width 105 height 21
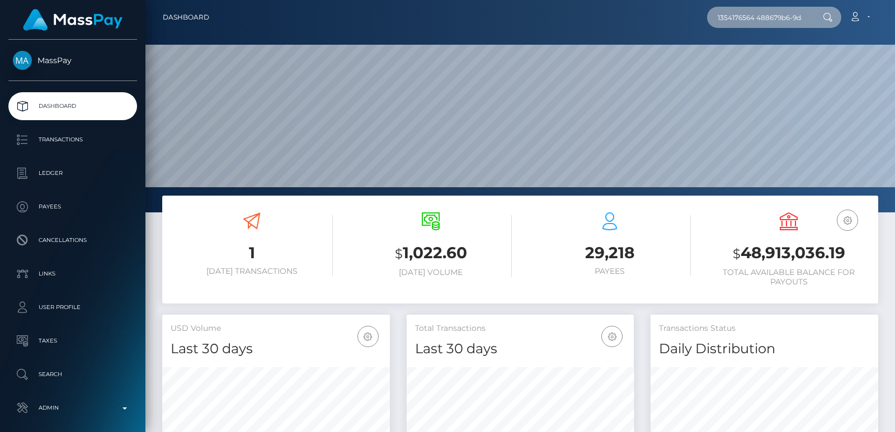
click at [717, 22] on input "1354176564 488679b6-9d87-11f0-bd85-0694aced620b 925cdc68-b99d-46e5-b901-3b82d45…" at bounding box center [759, 17] width 105 height 21
paste input "925cdc68-b99d-46e5-b901-3b82d45ee0c"
type input "925cdc68-b99d-46e5-b901-3b82d45ee0c"
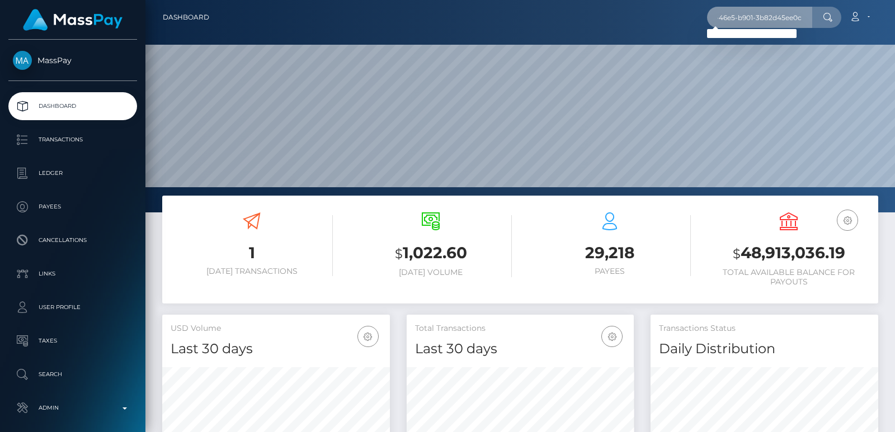
scroll to position [0, 0]
click at [704, 18] on div "925cdc68-b99d-46e5-b901-3b82d45ee0c Loading... Loading... Account Edit Profile …" at bounding box center [547, 17] width 659 height 23
click at [730, 15] on input "925cdc68-b99d-46e5-b901-3b82d45ee0c" at bounding box center [759, 17] width 105 height 21
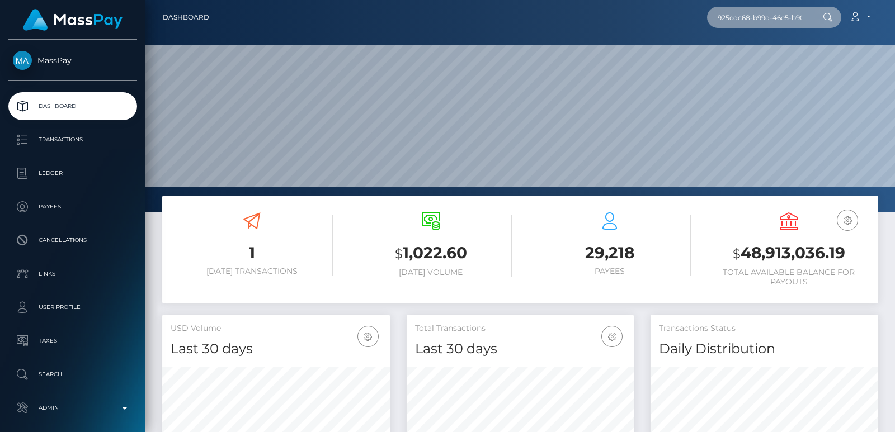
click at [730, 15] on input "925cdc68-b99d-46e5-b901-3b82d45ee0c" at bounding box center [759, 17] width 105 height 21
paste input "LU934080000059646761"
type input "LU934080000059646761"
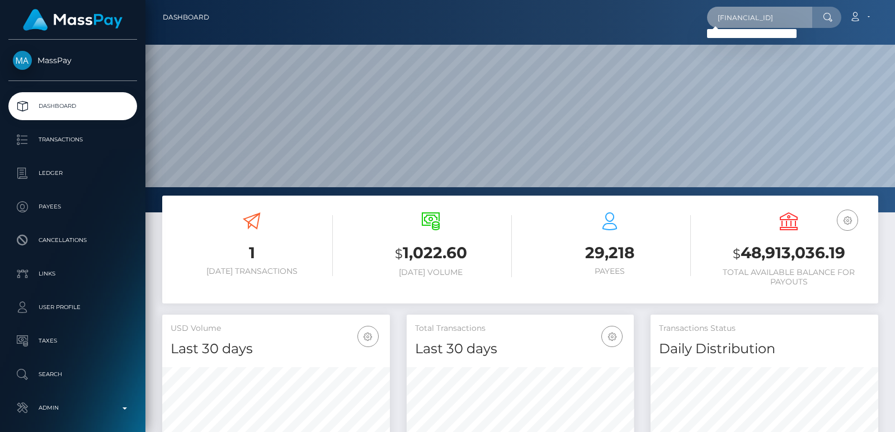
scroll to position [0, 0]
click at [729, 16] on input "LU934080000059646761" at bounding box center [759, 17] width 105 height 21
paste input "andreharrison1997@hotmail.com"
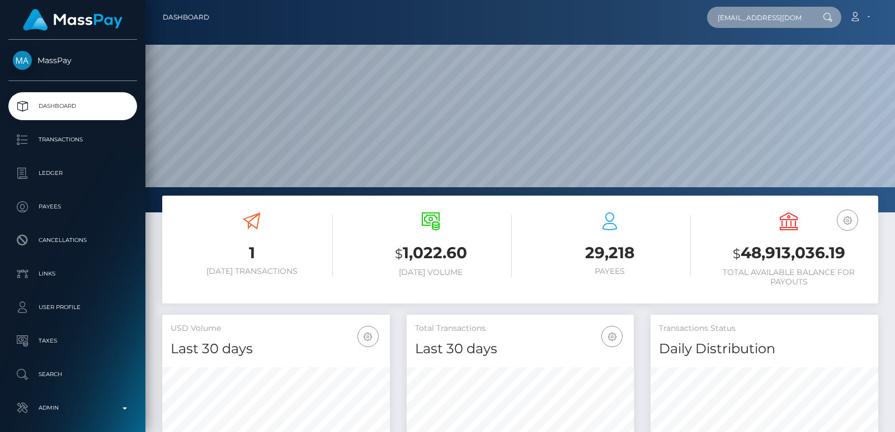
scroll to position [0, 29]
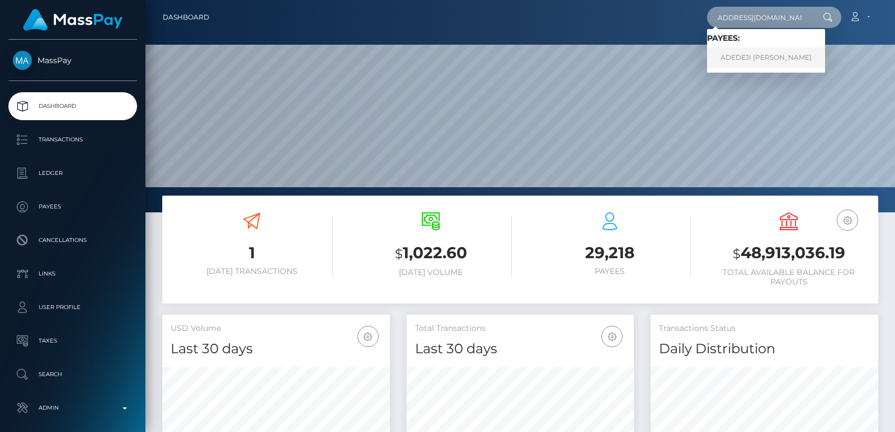
type input "andreharrison1997@hotmail.com"
click at [753, 56] on link "ADEDEJI OLUFEMI D AJETUNMOBI" at bounding box center [766, 58] width 118 height 21
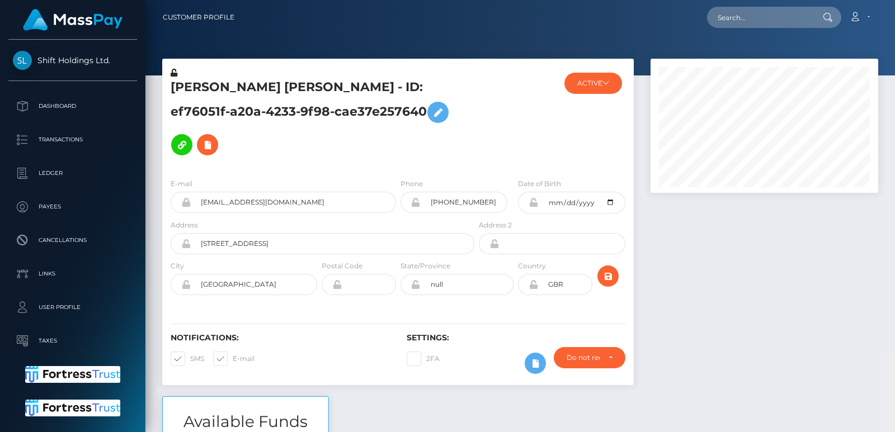
click at [887, 29] on div "Customer Profile Loading... Loading..." at bounding box center [519, 216] width 749 height 432
click at [887, 29] on nav "Customer Profile Loading... Loading... Account" at bounding box center [519, 17] width 749 height 35
click at [774, 24] on input "text" at bounding box center [759, 17] width 105 height 21
paste input "[EMAIL_ADDRESS][DOMAIN_NAME]"
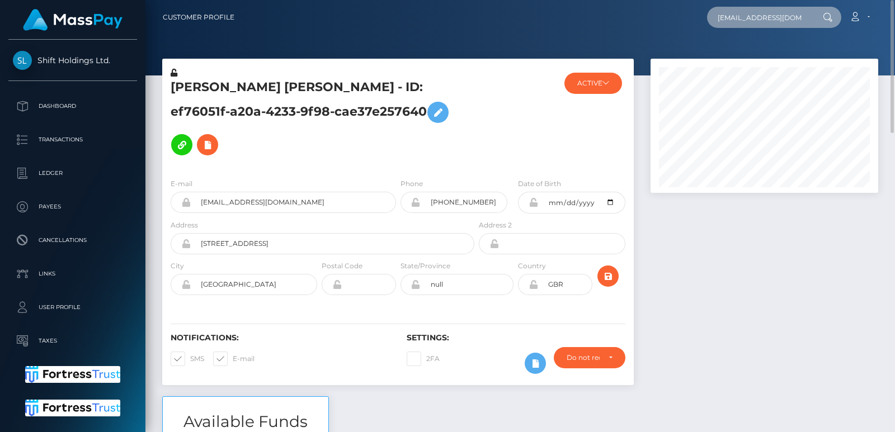
scroll to position [0, 7]
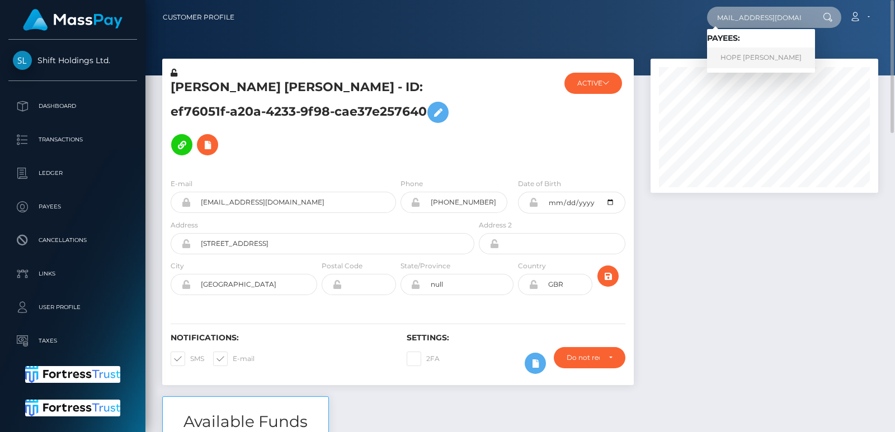
type input "[EMAIL_ADDRESS][DOMAIN_NAME]"
click at [740, 54] on link "HOPE [PERSON_NAME]" at bounding box center [761, 58] width 108 height 21
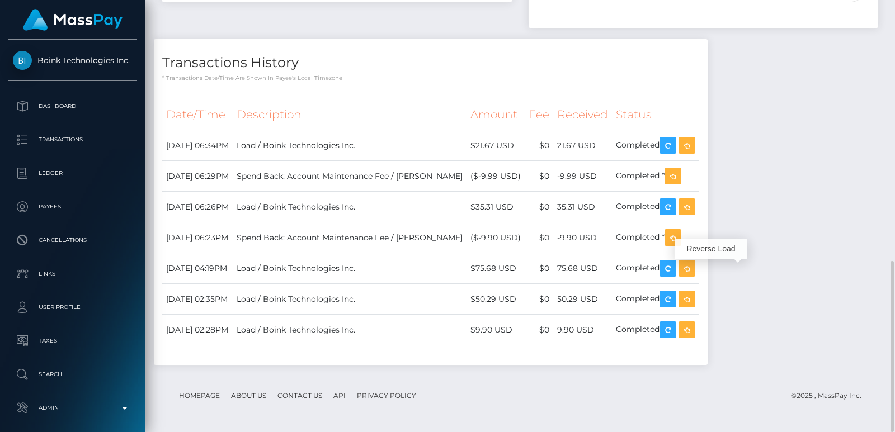
scroll to position [134, 227]
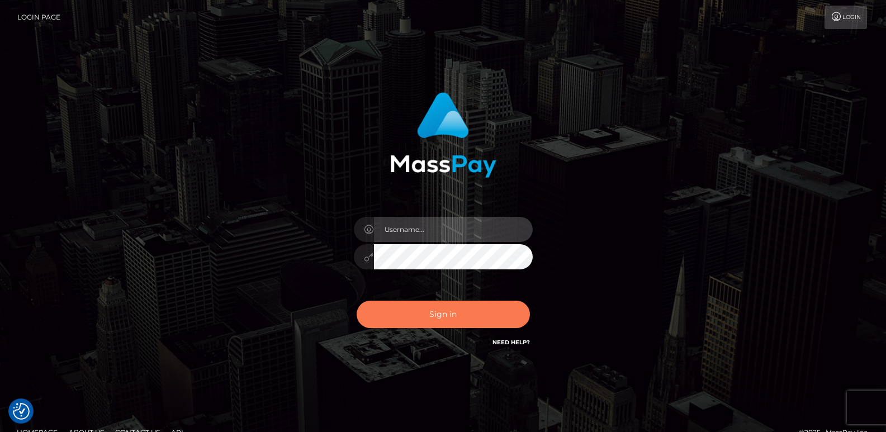
type input "ts2.es"
click at [400, 304] on button "Sign in" at bounding box center [443, 314] width 173 height 27
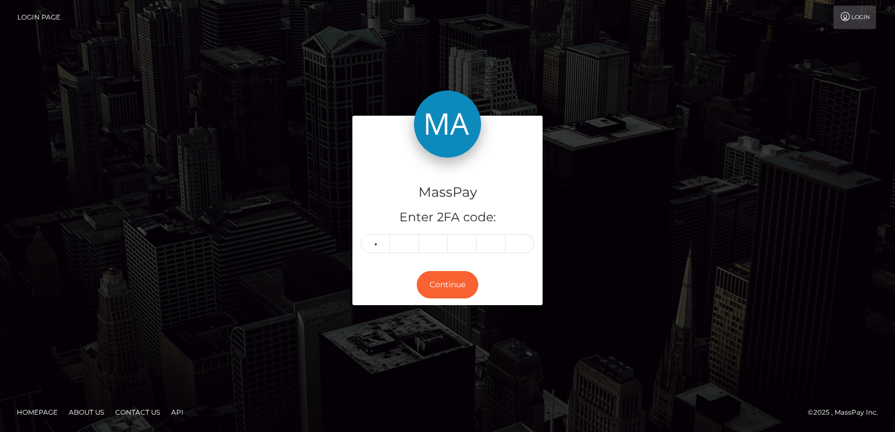
type input "4"
type input "1"
type input "0"
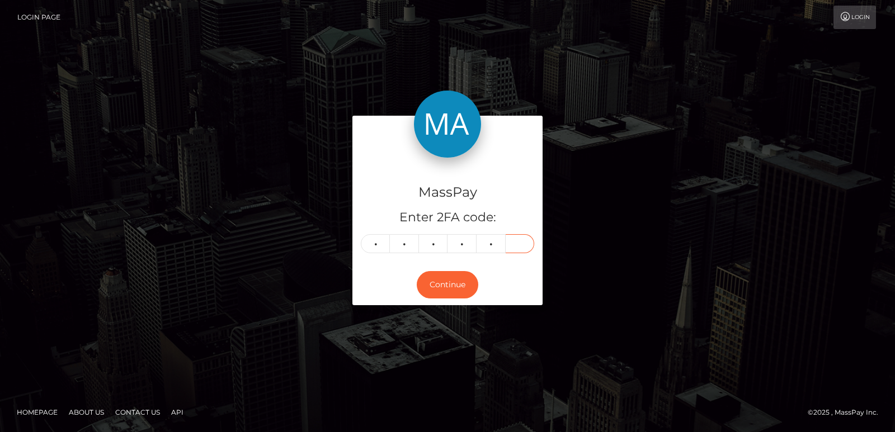
type input "1"
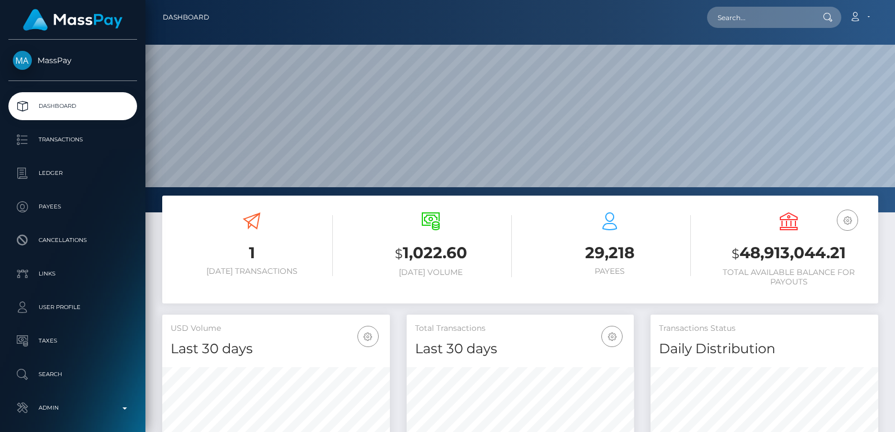
scroll to position [198, 227]
click at [744, 23] on input "text" at bounding box center [759, 17] width 105 height 21
paste input "[EMAIL_ADDRESS][DOMAIN_NAME]"
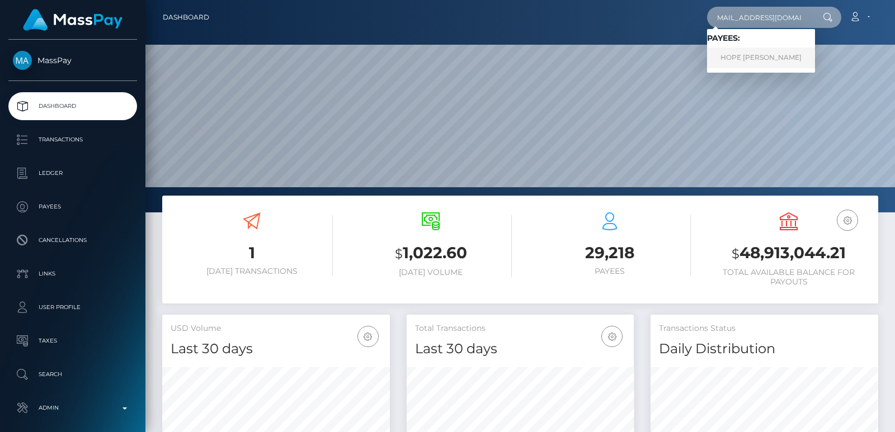
type input "abbieraesykes@gmail.com"
click at [729, 55] on link "HOPE [PERSON_NAME]" at bounding box center [761, 58] width 108 height 21
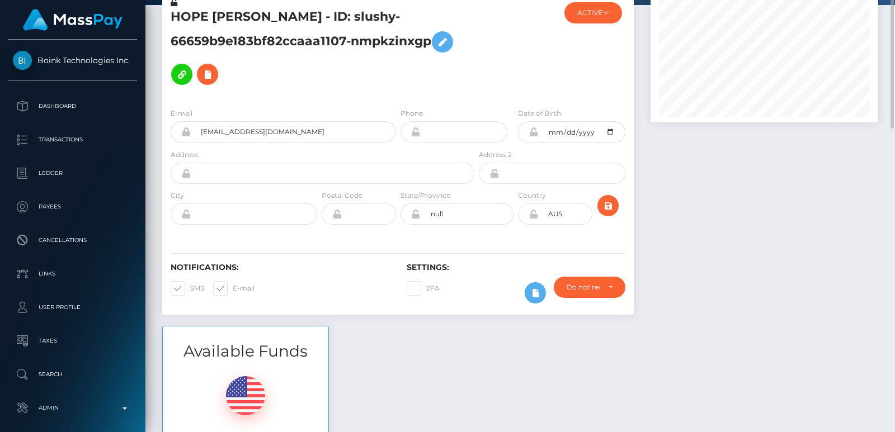
scroll to position [20, 0]
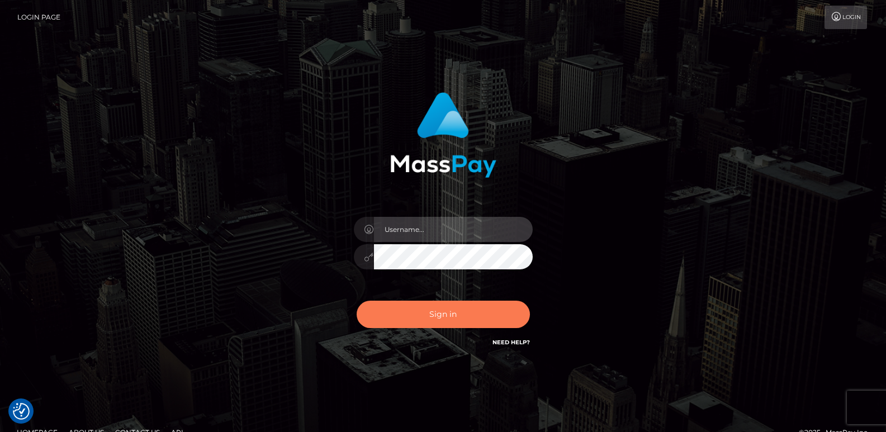
type input "ts2.es"
click at [408, 313] on button "Sign in" at bounding box center [443, 314] width 173 height 27
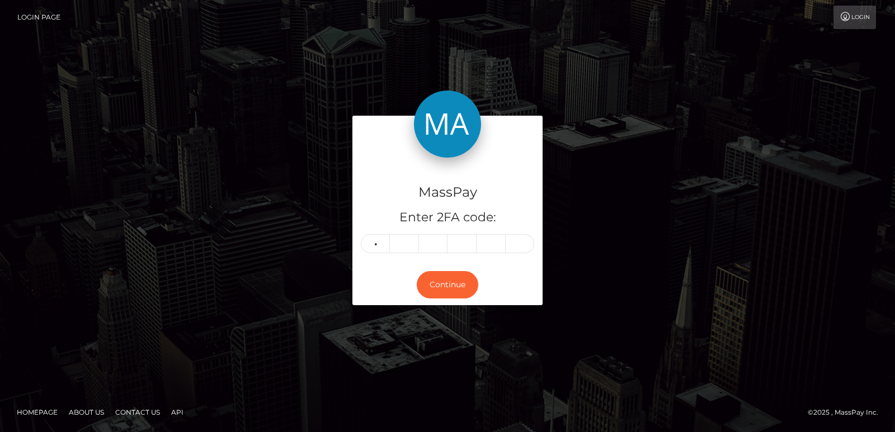
type input "6"
type input "3"
type input "4"
type input "9"
type input "4"
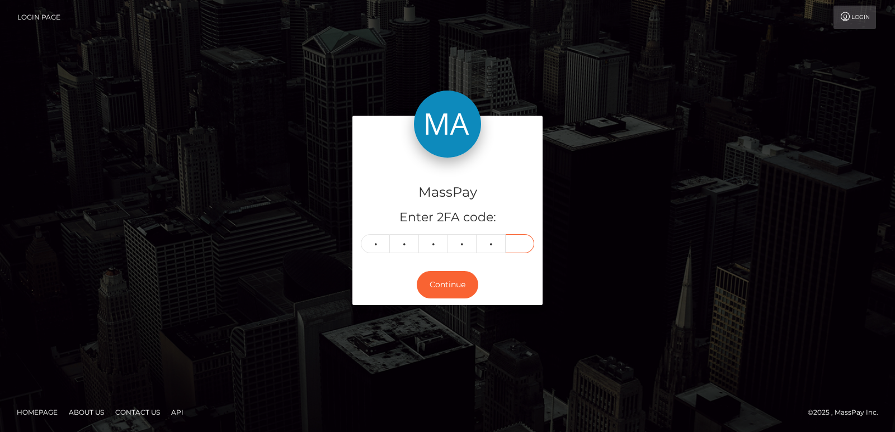
type input "0"
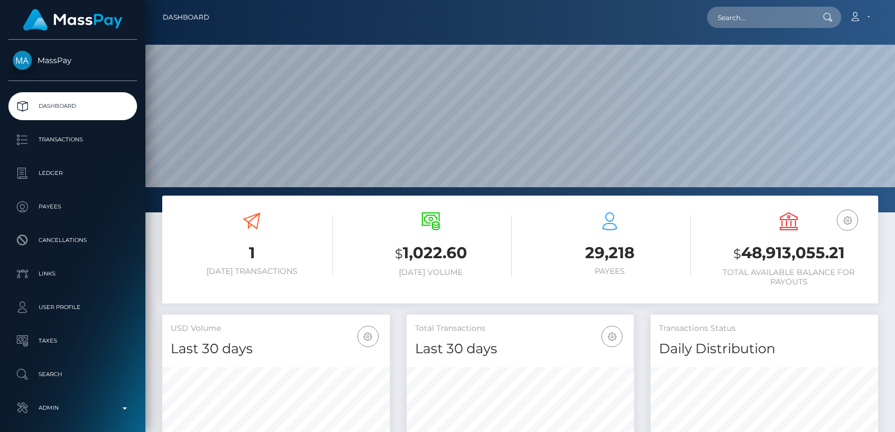
scroll to position [198, 227]
click at [724, 18] on input "text" at bounding box center [759, 17] width 105 height 21
paste input "[EMAIL_ADDRESS][DOMAIN_NAME]"
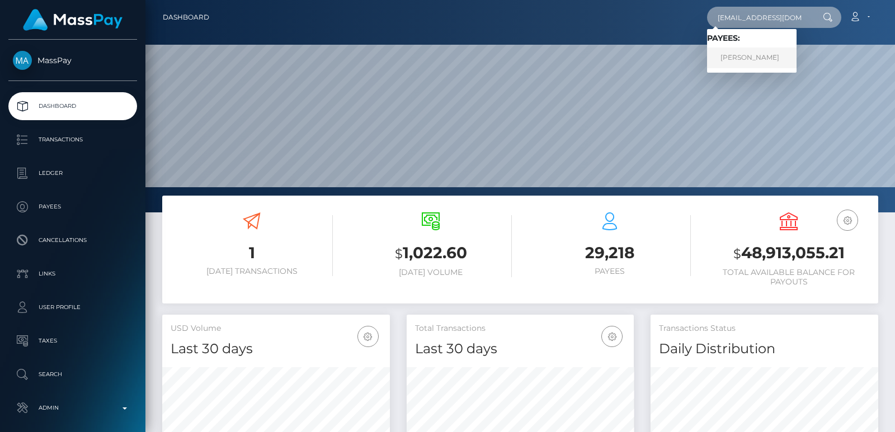
type input "[EMAIL_ADDRESS][DOMAIN_NAME]"
click at [751, 55] on link "Irina Vladimirovna Okutina" at bounding box center [751, 58] width 89 height 21
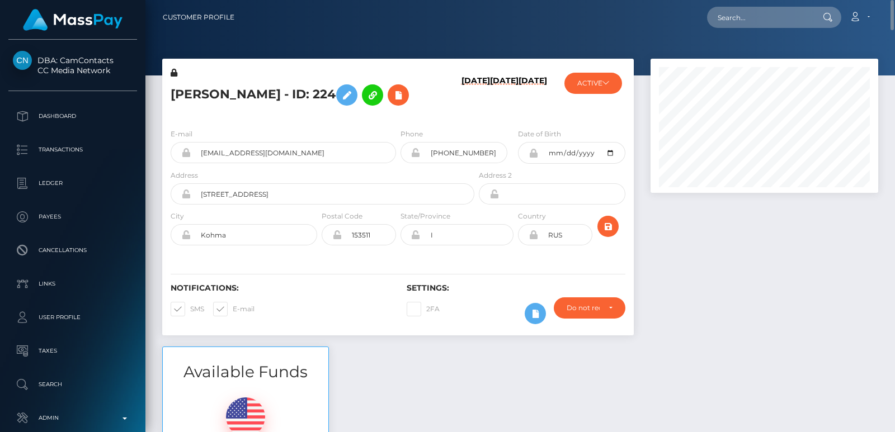
click at [183, 92] on h5 "[PERSON_NAME] - ID: 224" at bounding box center [319, 95] width 297 height 32
copy h5 "Irina"
click at [749, 18] on input "text" at bounding box center [759, 17] width 105 height 21
paste input "[EMAIL_ADDRESS][DOMAIN_NAME]"
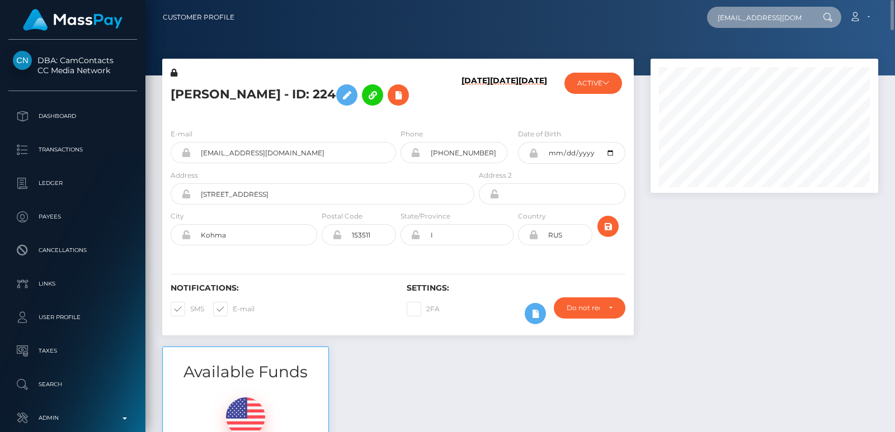
scroll to position [0, 29]
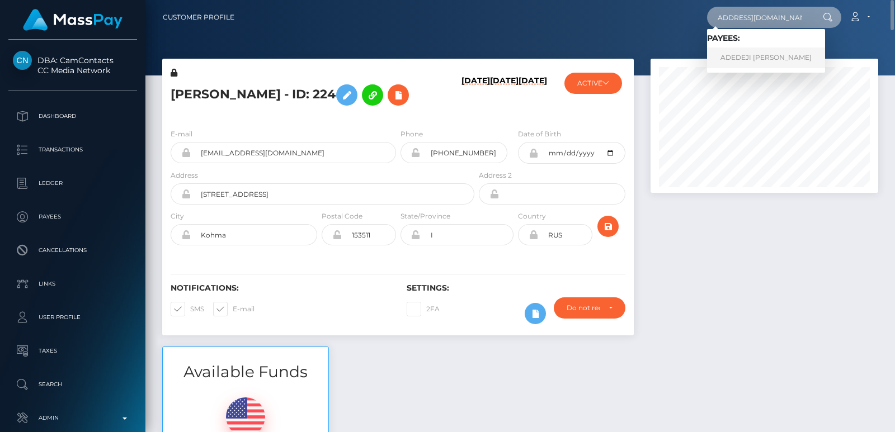
type input "[EMAIL_ADDRESS][DOMAIN_NAME]"
click at [782, 55] on link "ADEDEJI OLUFEMI D AJETUNMOBI" at bounding box center [766, 58] width 118 height 21
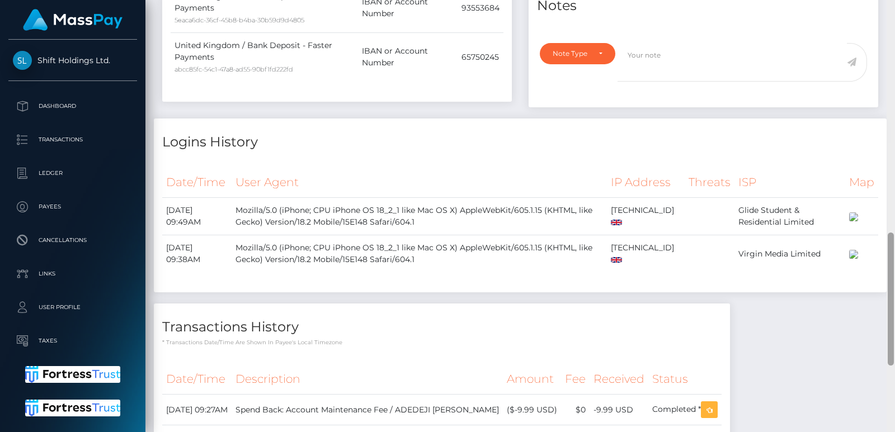
scroll to position [323, 0]
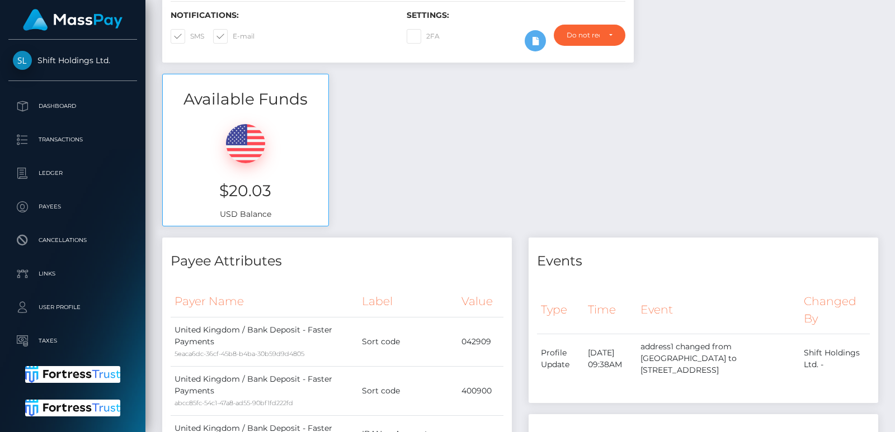
click at [890, 11] on div "Customer Profile Loading... Loading..." at bounding box center [519, 216] width 749 height 432
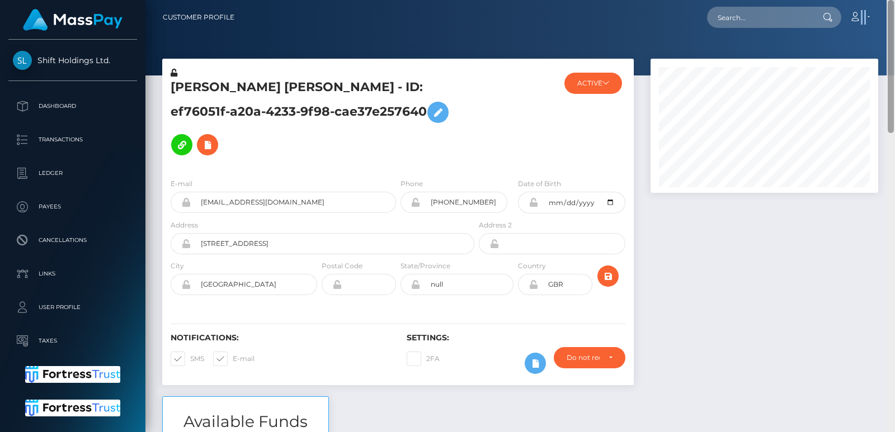
click at [890, 11] on nav "Customer Profile Loading... Loading... Account" at bounding box center [519, 17] width 749 height 35
click at [786, 20] on input "text" at bounding box center [759, 17] width 105 height 21
paste input "[EMAIL_ADDRESS][DOMAIN_NAME]"
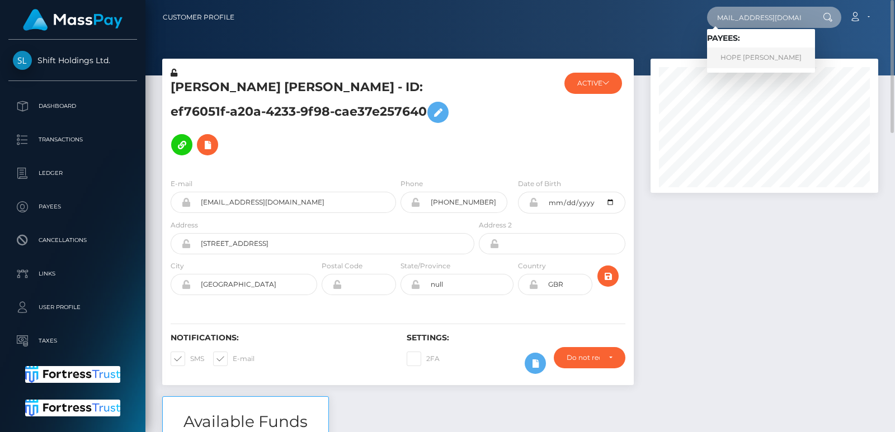
type input "[EMAIL_ADDRESS][DOMAIN_NAME]"
click at [734, 56] on link "HOPE ABEL RUTH" at bounding box center [761, 58] width 108 height 21
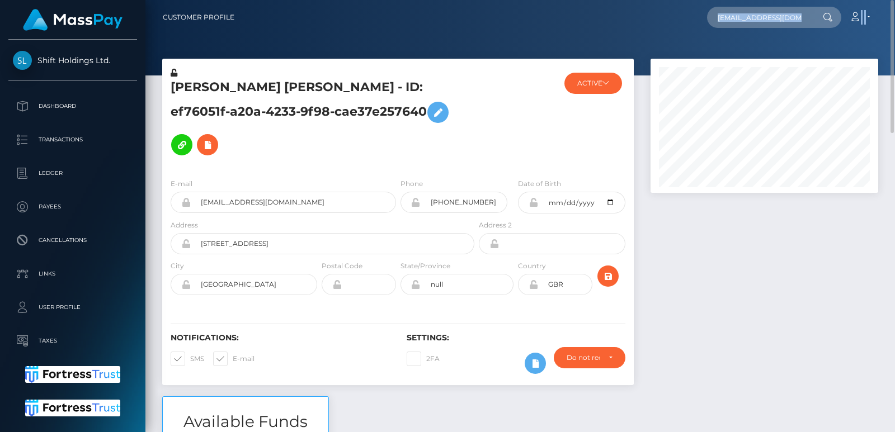
drag, startPoint x: 734, startPoint y: 56, endPoint x: 630, endPoint y: 1, distance: 118.0
click at [630, 1] on div "Customer Profile abbieraesykes@gmail.com Loading... Loading... Payees: HOPE ABE…" at bounding box center [519, 216] width 749 height 432
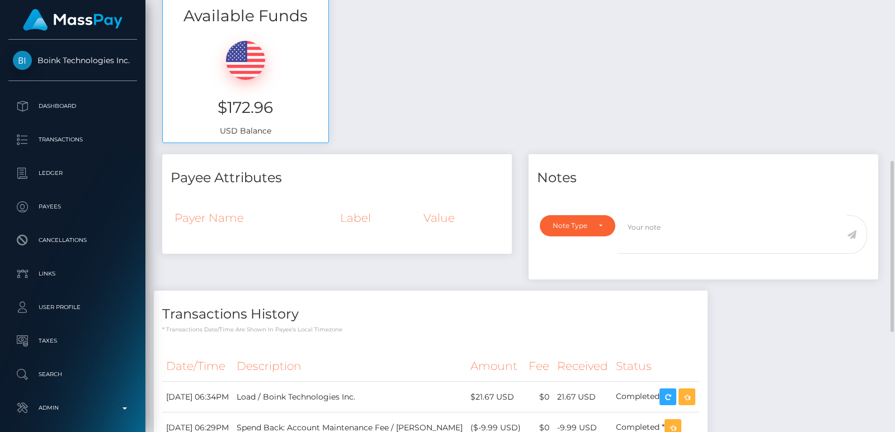
scroll to position [356, 0]
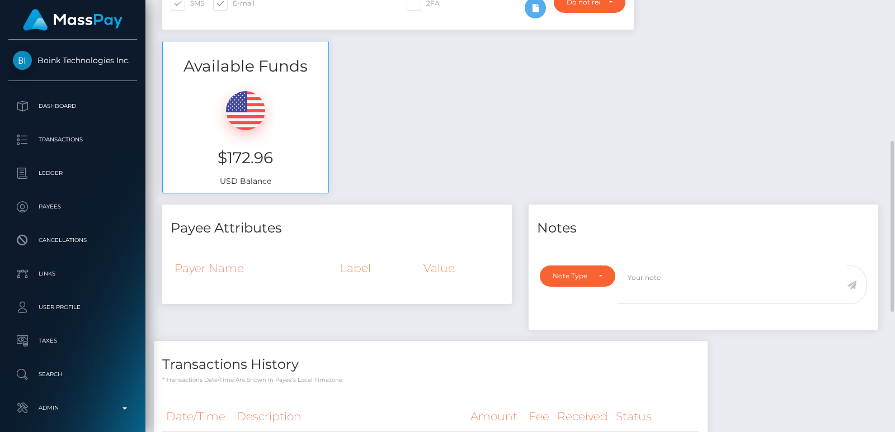
click at [238, 158] on h3 "$172.96" at bounding box center [245, 158] width 149 height 22
click at [198, 138] on div "$172.96 USD Balance" at bounding box center [245, 135] width 165 height 116
drag, startPoint x: 219, startPoint y: 148, endPoint x: 290, endPoint y: 163, distance: 72.6
click at [290, 163] on h3 "$172.96" at bounding box center [245, 158] width 149 height 22
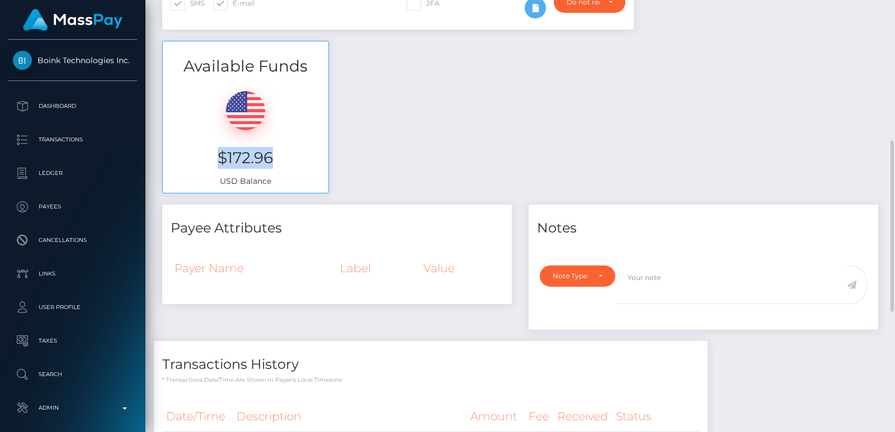
copy h3 "$172.96"
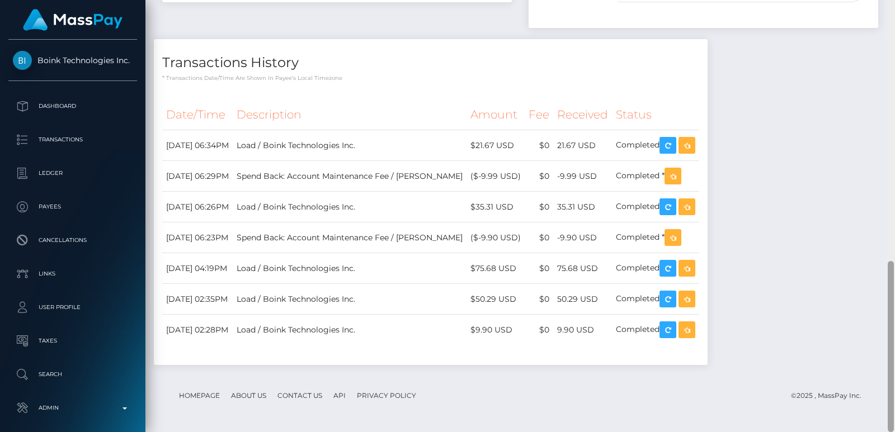
scroll to position [225, 0]
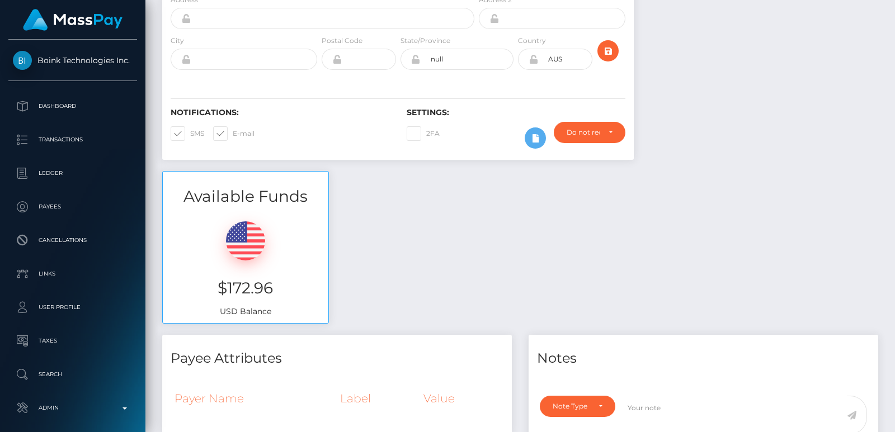
click at [892, 19] on div "Customer Profile Loading... Loading..." at bounding box center [519, 216] width 749 height 432
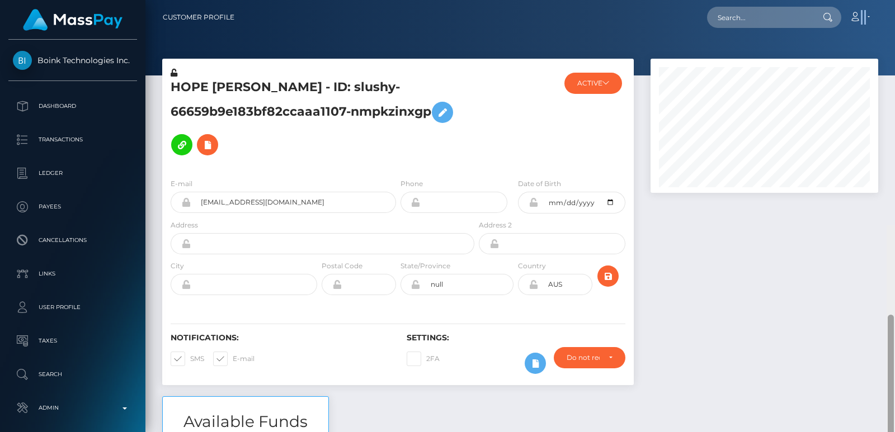
click at [892, 19] on nav "Customer Profile Loading... Loading... Account" at bounding box center [519, 17] width 749 height 35
click at [726, 30] on nav "Customer Profile Loading... Loading... Account" at bounding box center [519, 17] width 749 height 35
click at [729, 23] on input "text" at bounding box center [759, 17] width 105 height 21
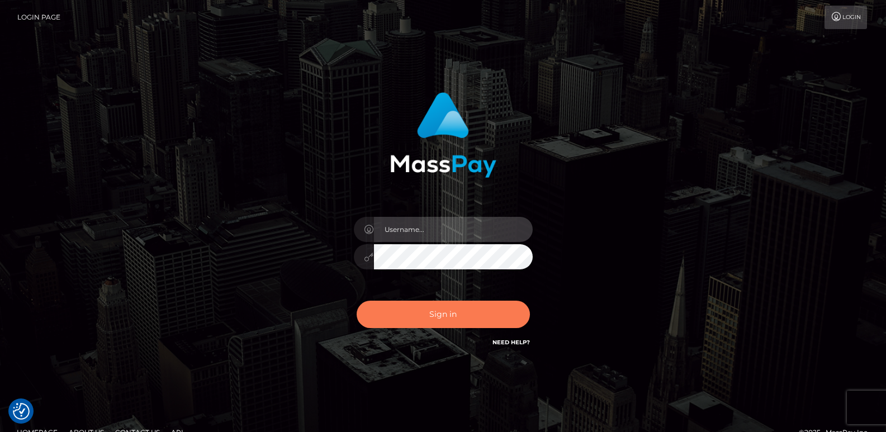
type input "[DOMAIN_NAME]"
click at [457, 311] on button "Sign in" at bounding box center [443, 314] width 173 height 27
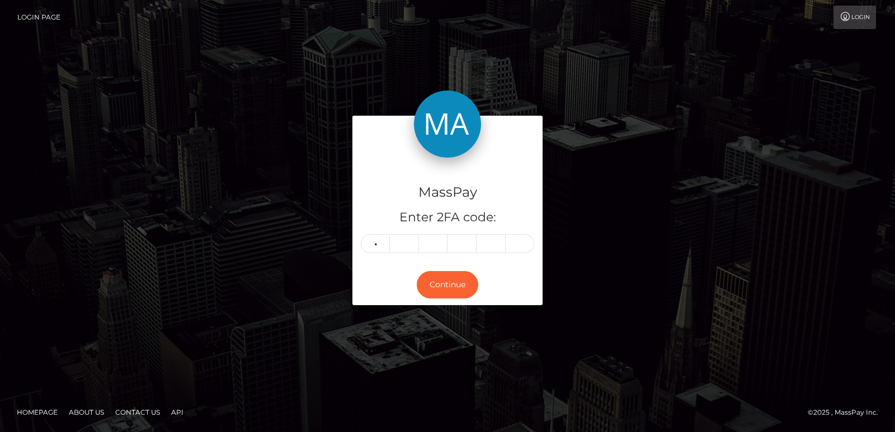
type input "8"
type input "9"
type input "0"
type input "8"
type input "5"
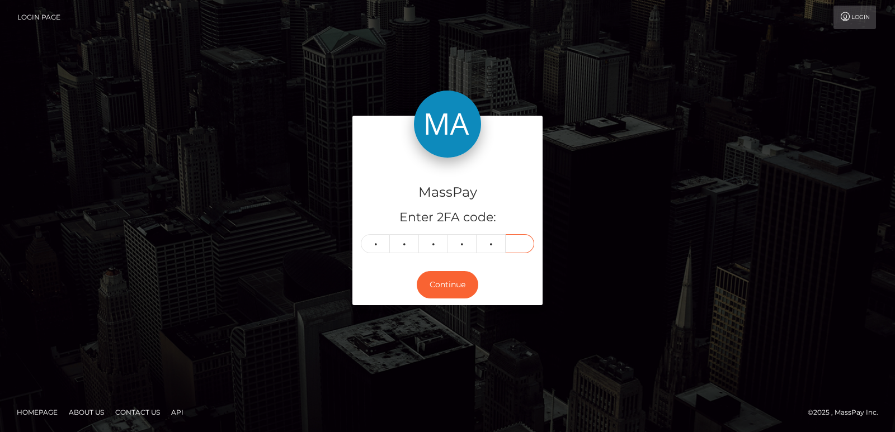
type input "5"
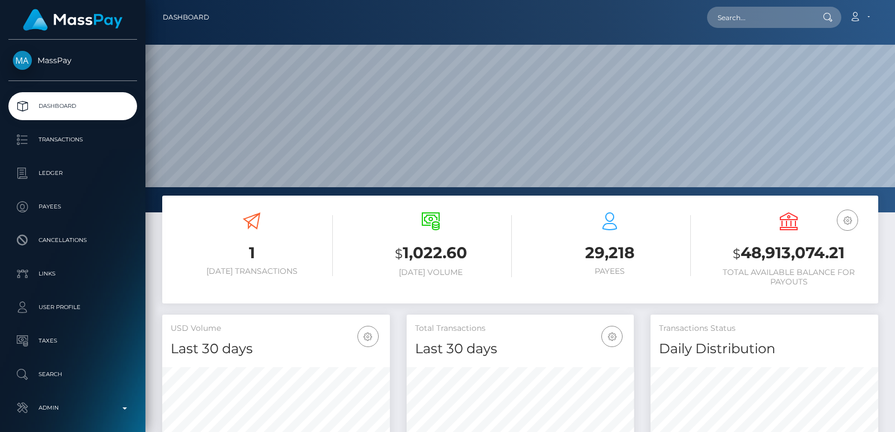
scroll to position [198, 227]
click at [730, 20] on input "text" at bounding box center [759, 17] width 105 height 21
paste input "[EMAIL_ADDRESS][DOMAIN_NAME]"
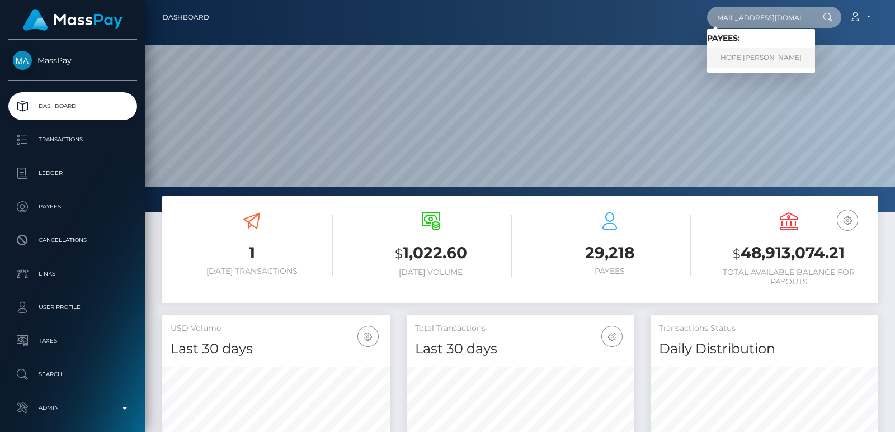
type input "[EMAIL_ADDRESS][DOMAIN_NAME]"
click at [761, 61] on link "HOPE [PERSON_NAME]" at bounding box center [761, 58] width 108 height 21
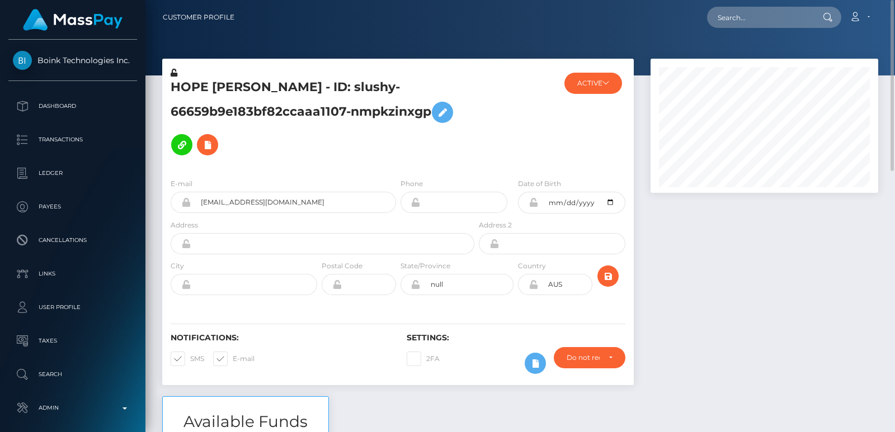
scroll to position [134, 227]
click at [763, 18] on input "text" at bounding box center [759, 17] width 105 height 21
paste input "andreharrison1997@hotmail.com"
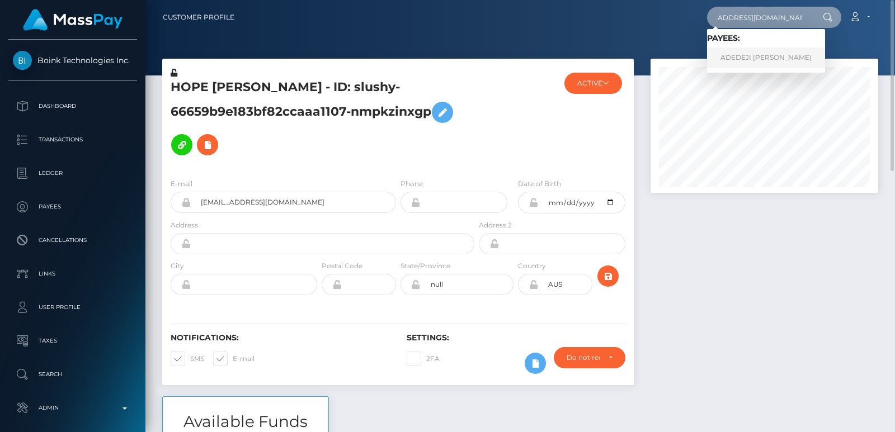
type input "[EMAIL_ADDRESS][DOMAIN_NAME]"
click at [747, 56] on link "ADEDEJI OLUFEMI D AJETUNMOBI" at bounding box center [766, 58] width 118 height 21
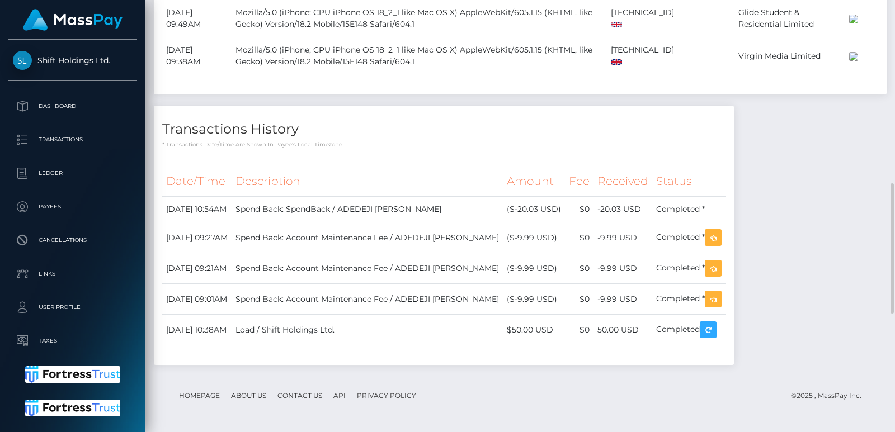
scroll to position [996, 0]
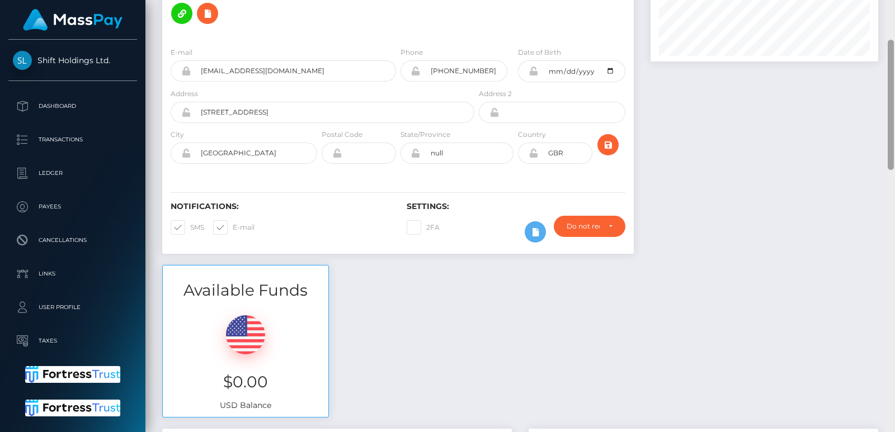
click at [892, 18] on div "Customer Profile Loading... Loading..." at bounding box center [519, 216] width 749 height 432
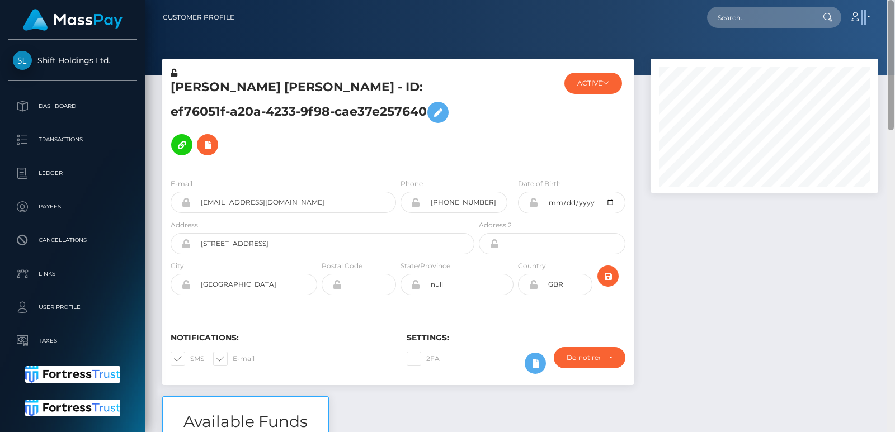
click at [892, 18] on nav "Customer Profile Loading... Loading... Account" at bounding box center [519, 17] width 749 height 35
click at [769, 22] on input "text" at bounding box center [759, 17] width 105 height 21
paste input "abbieraesykes@gmail.com"
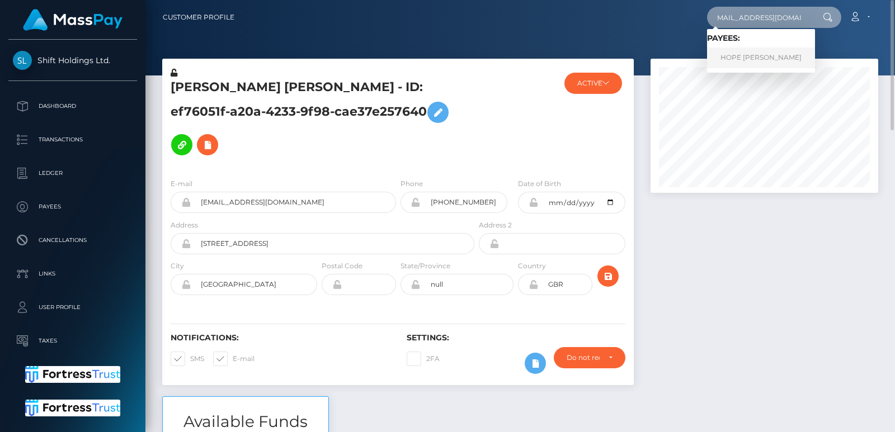
type input "abbieraesykes@gmail.com"
click at [759, 52] on link "HOPE ABEL RUTH" at bounding box center [761, 58] width 108 height 21
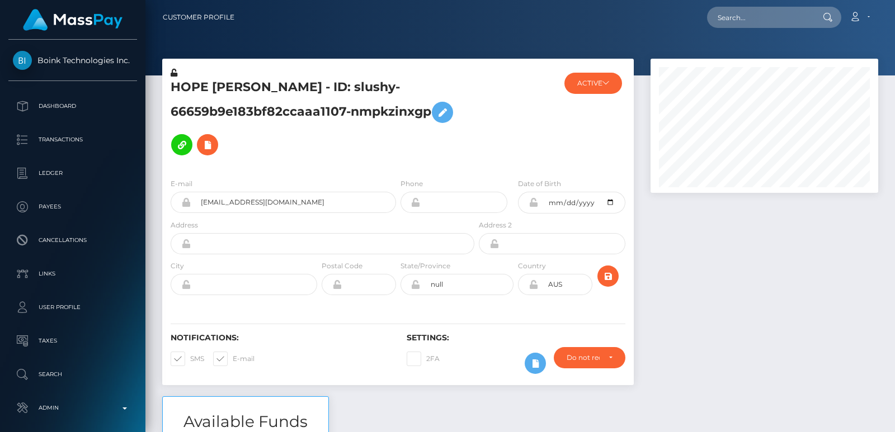
scroll to position [134, 227]
drag, startPoint x: 768, startPoint y: 39, endPoint x: 735, endPoint y: 15, distance: 40.0
click at [735, 15] on div "Customer Profile Loading... Loading..." at bounding box center [519, 216] width 749 height 432
click at [735, 15] on input "text" at bounding box center [759, 17] width 105 height 21
paste input "alarkin112@gmail.com"
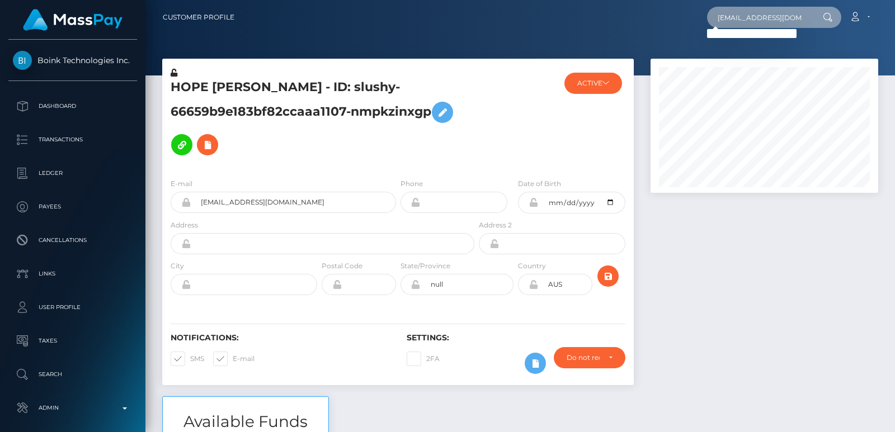
type input "alarkin112@gmail.com"
click at [717, 18] on input "alarkin112@gmail.com" at bounding box center [759, 17] width 105 height 21
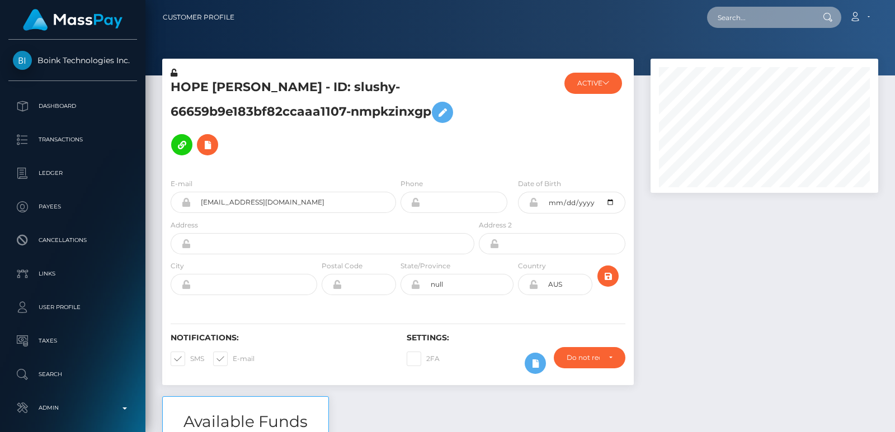
paste input "alarkin112@gmail.com"
type input "alarkin112@gmail.com"
click at [735, 18] on input "alarkin112@gmail.com" at bounding box center [759, 17] width 105 height 21
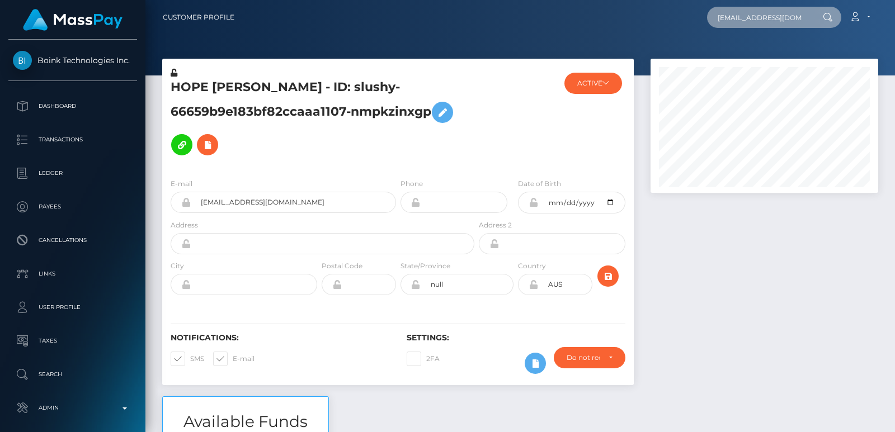
click at [735, 18] on input "alarkin112@gmail.com" at bounding box center [759, 17] width 105 height 21
paste input "[EMAIL_ADDRESS][DOMAIN_NAME]"
type input "[EMAIL_ADDRESS][DOMAIN_NAME]"
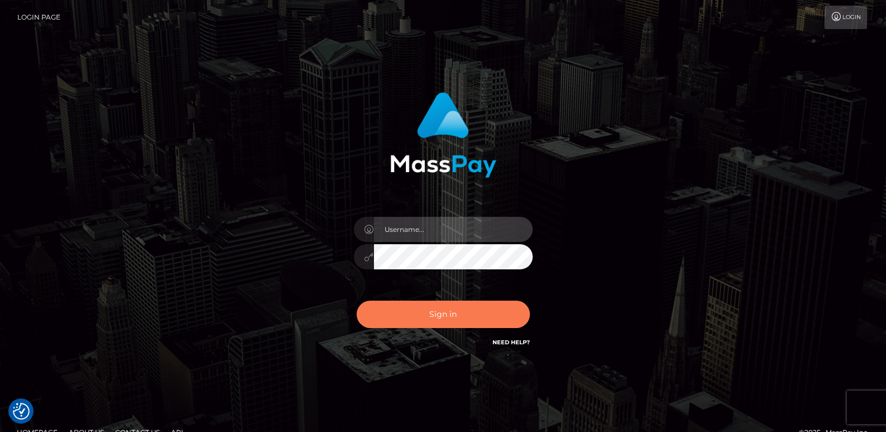
type input "[DOMAIN_NAME]"
click at [414, 319] on button "Sign in" at bounding box center [443, 314] width 173 height 27
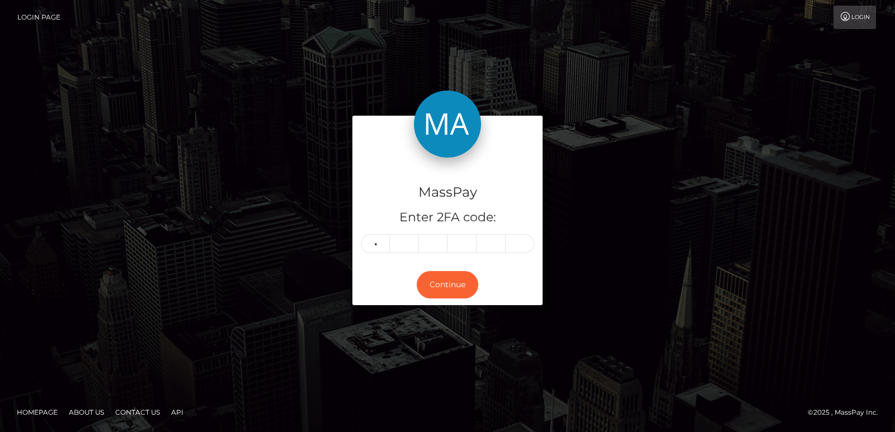
type input "2"
type input "3"
type input "2"
type input "6"
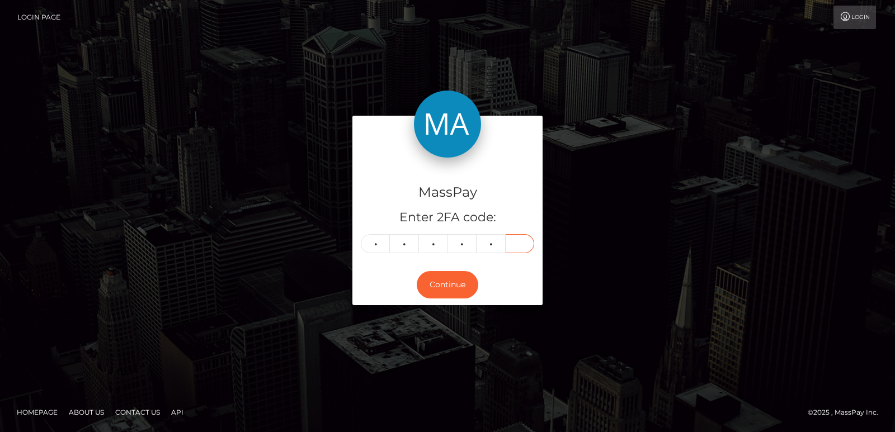
type input "5"
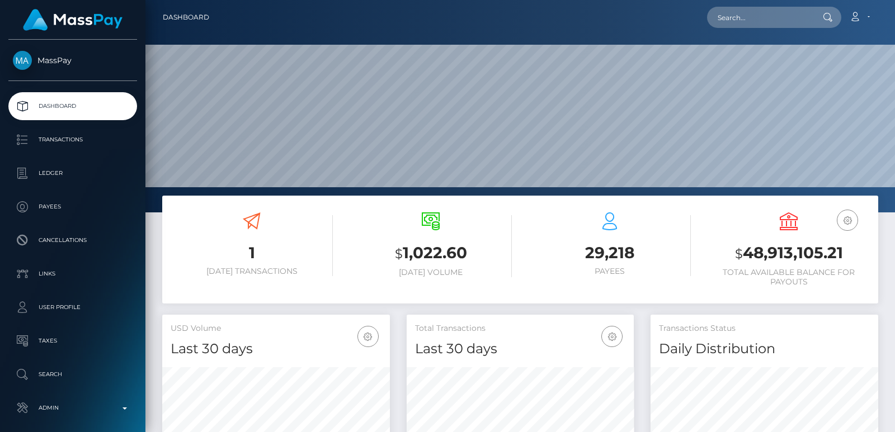
scroll to position [198, 227]
click at [746, 15] on input "text" at bounding box center [759, 17] width 105 height 21
paste input "[EMAIL_ADDRESS][DOMAIN_NAME]"
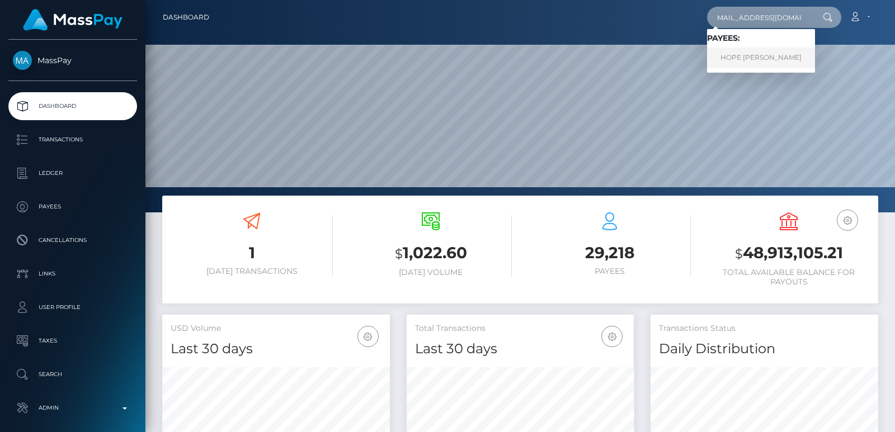
type input "[EMAIL_ADDRESS][DOMAIN_NAME]"
click at [761, 58] on link "HOPE [PERSON_NAME]" at bounding box center [761, 58] width 108 height 21
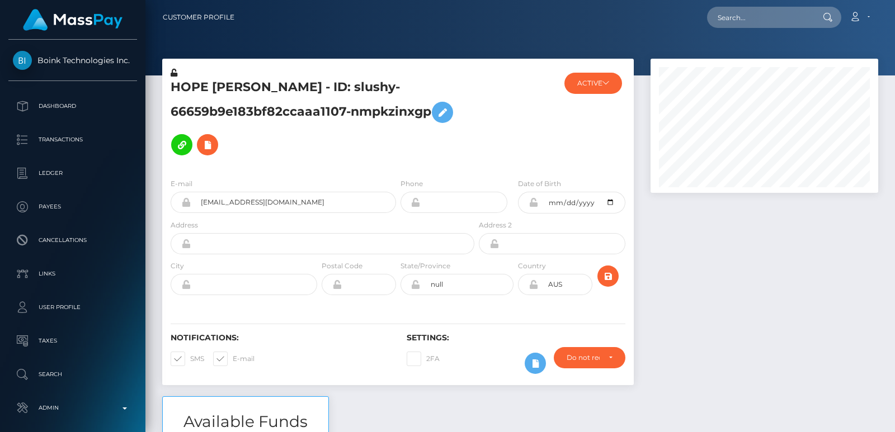
scroll to position [134, 227]
click at [763, 13] on input "text" at bounding box center [759, 17] width 105 height 21
paste input "[EMAIL_ADDRESS][DOMAIN_NAME]"
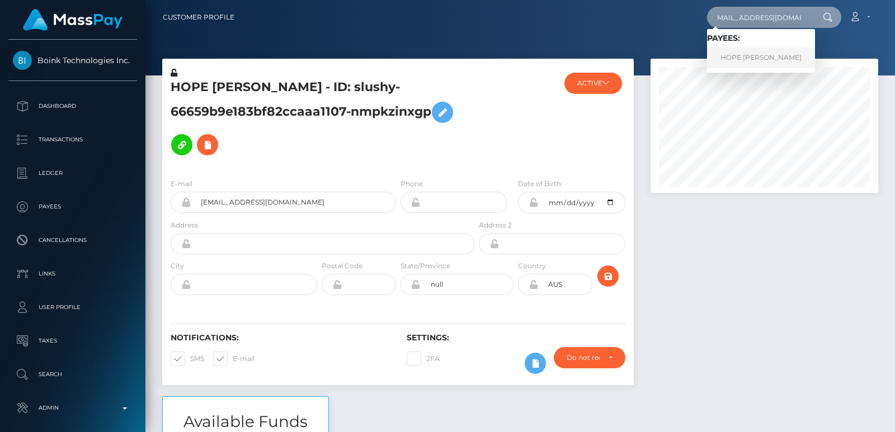
type input "[EMAIL_ADDRESS][DOMAIN_NAME]"
click at [782, 48] on link "HOPE ABEL RUTH" at bounding box center [761, 58] width 108 height 21
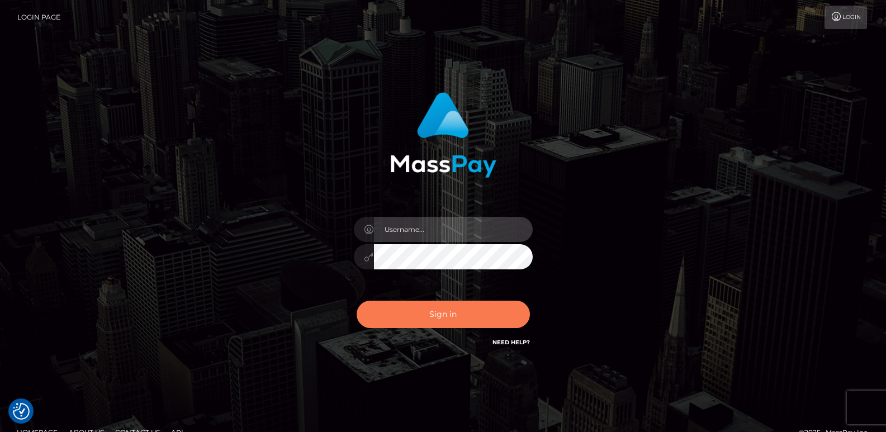
type input "ts2.es"
click at [438, 313] on button "Sign in" at bounding box center [443, 314] width 173 height 27
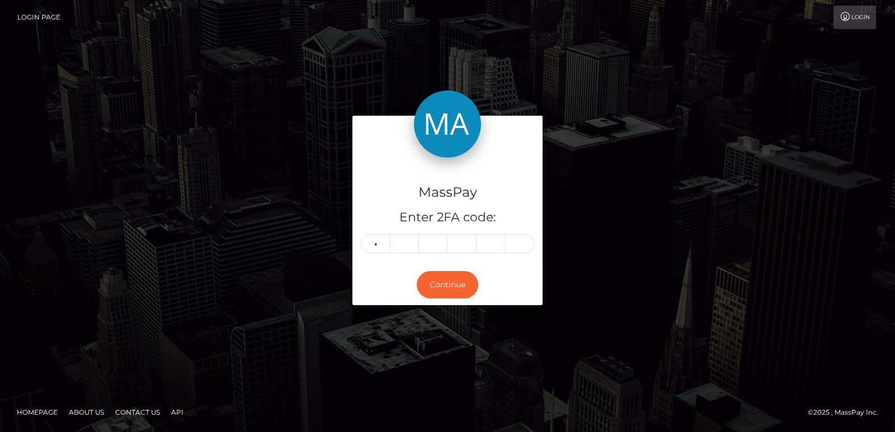
type input "3"
type input "1"
type input "2"
type input "6"
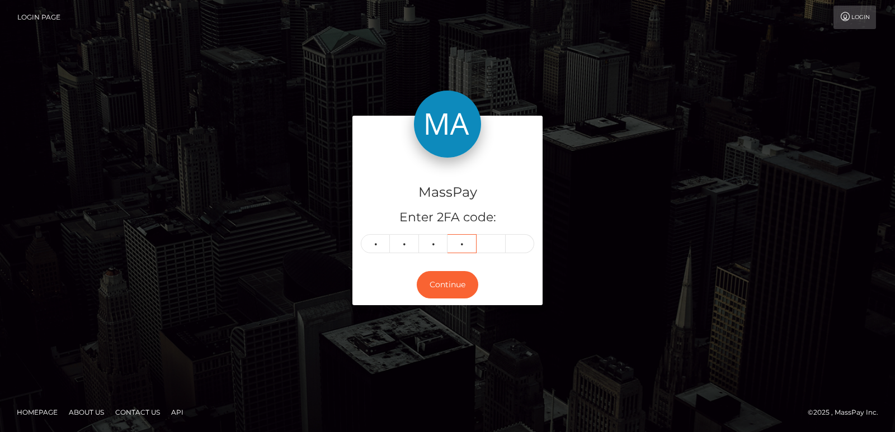
type input "3"
type input "8"
type input "9"
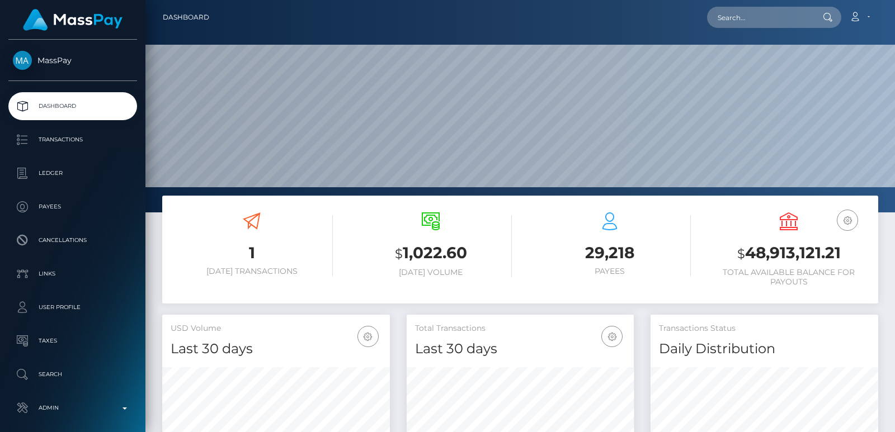
scroll to position [198, 227]
click at [726, 18] on input "text" at bounding box center [759, 17] width 105 height 21
paste input "akealsims16@icloud.com"
type input "akealsims16@icloud.com"
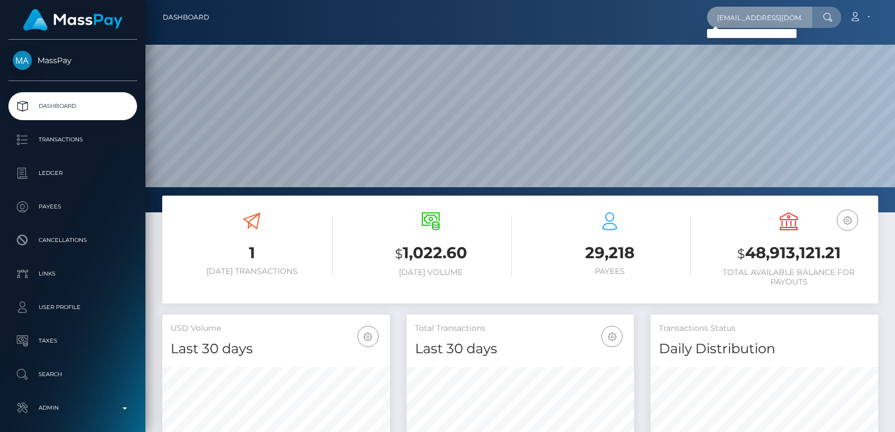
scroll to position [0, 0]
click at [730, 15] on input "akealsims16@icloud.com" at bounding box center [759, 17] width 105 height 21
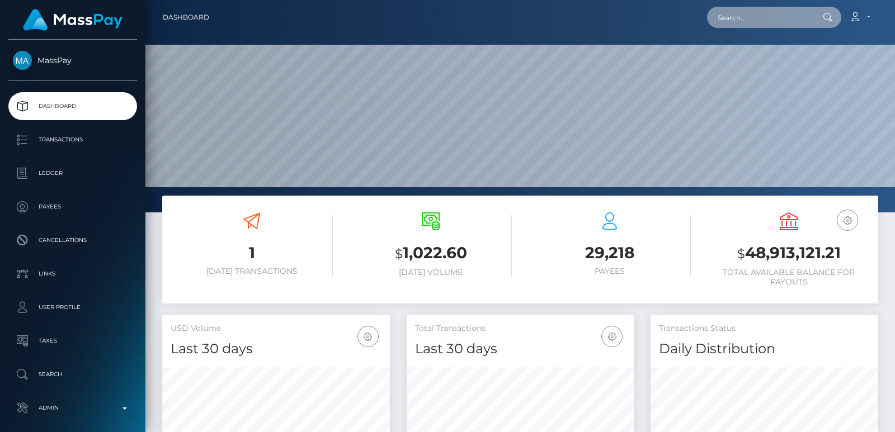
paste input "Agoddess459@gmail.com"
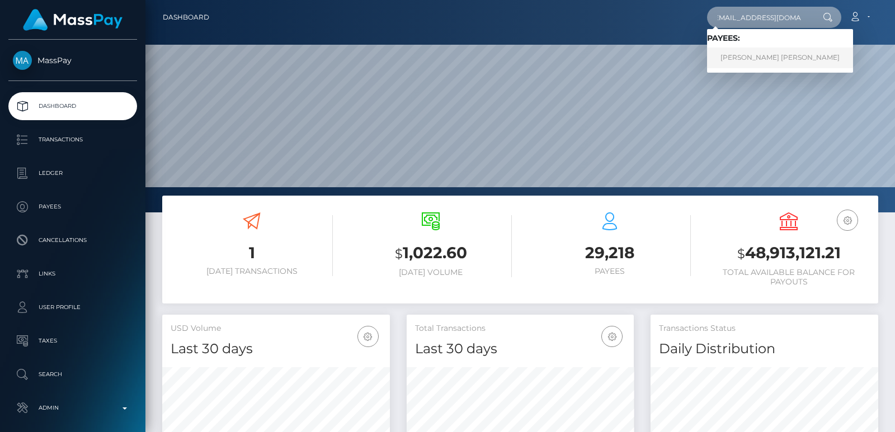
type input "Agoddess459@gmail.com"
click at [755, 54] on link "ASHLEIGH ANNE LARKIN" at bounding box center [780, 58] width 146 height 21
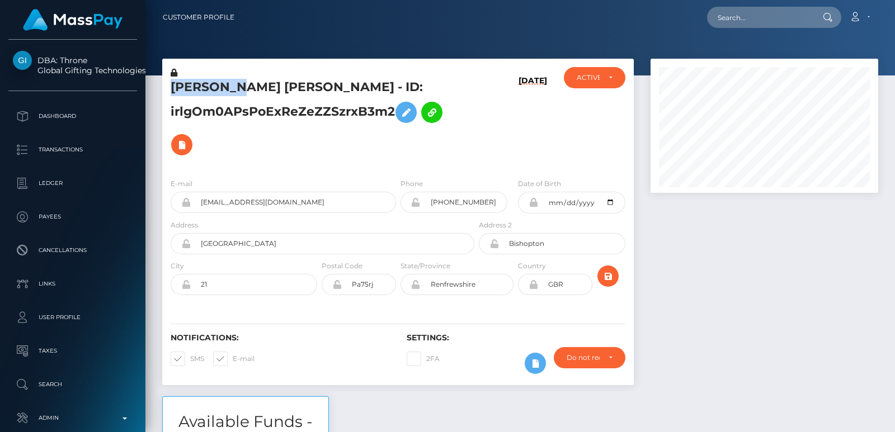
scroll to position [134, 227]
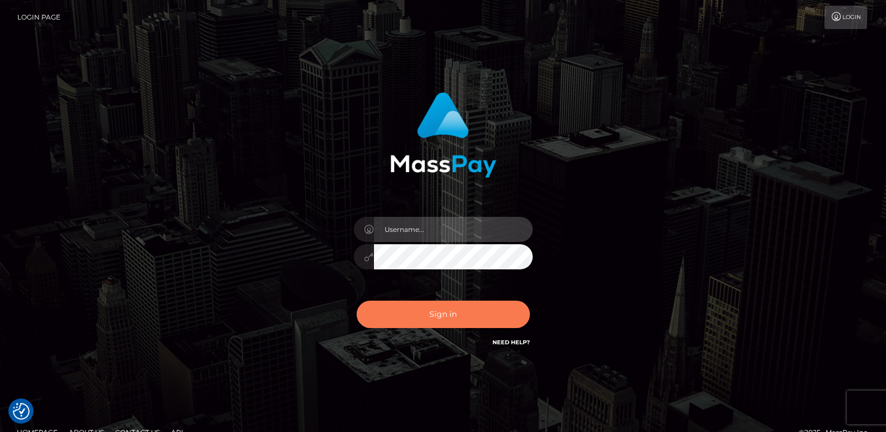
type input "ts2.es"
click at [433, 310] on button "Sign in" at bounding box center [443, 314] width 173 height 27
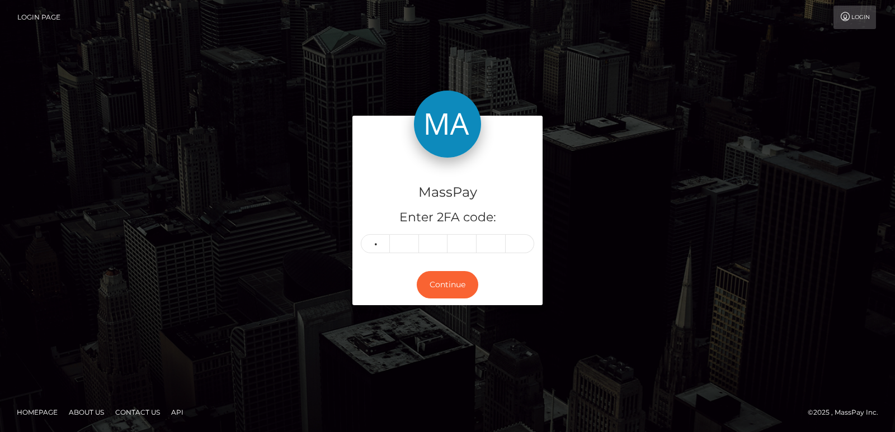
type input "6"
type input "2"
type input "4"
type input "9"
type input "8"
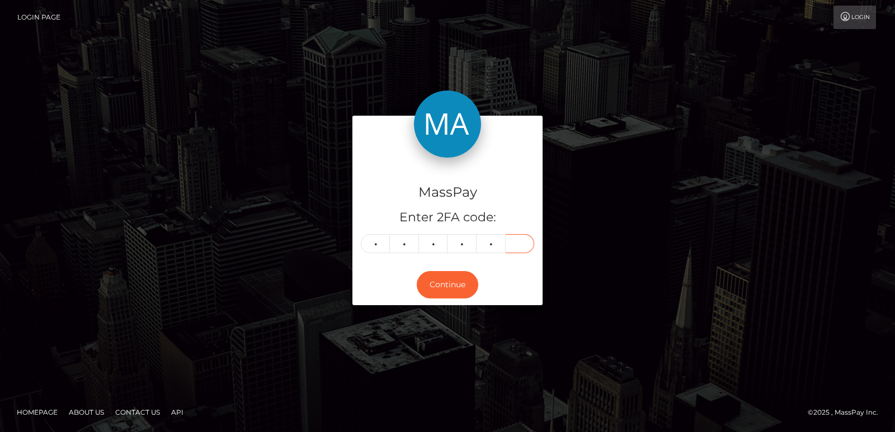
type input "2"
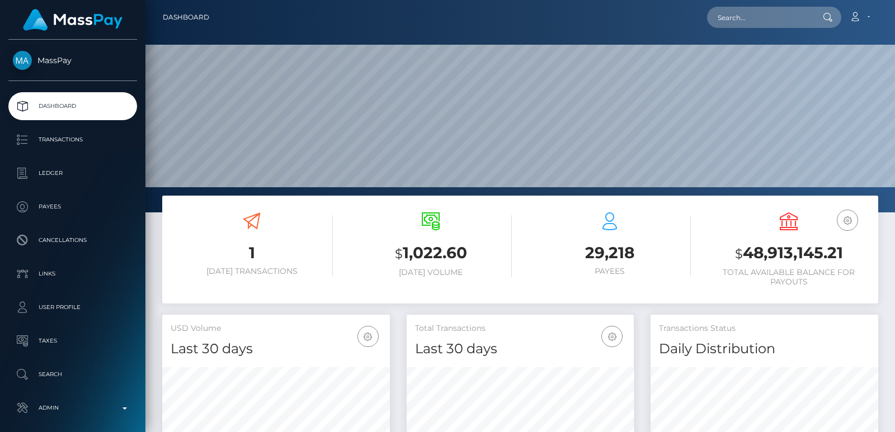
scroll to position [212, 749]
click at [717, 29] on div "Loading... Loading... Account Edit Profile Logout" at bounding box center [547, 17] width 659 height 23
click at [748, 11] on input "text" at bounding box center [759, 17] width 105 height 21
paste input "personalassistantsamantha@outlook.com"
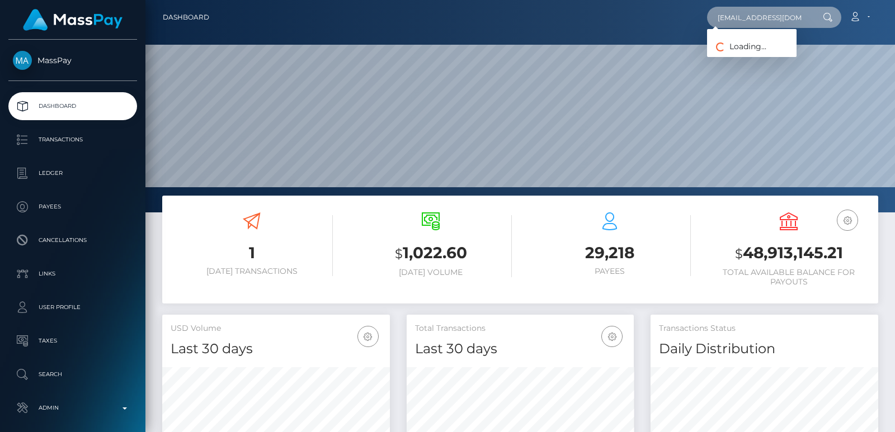
scroll to position [0, 59]
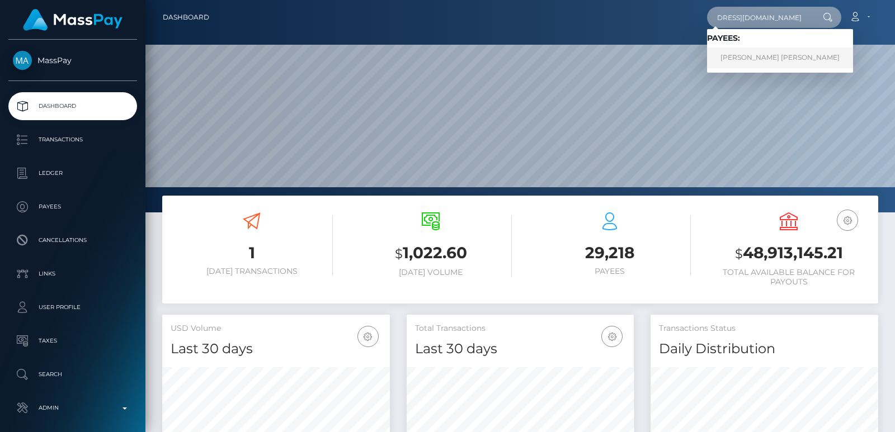
type input "personalassistantsamantha@outlook.com"
click at [763, 58] on link "DANIELLA GABRIELLA KAROLAK-DEMMER" at bounding box center [780, 58] width 146 height 21
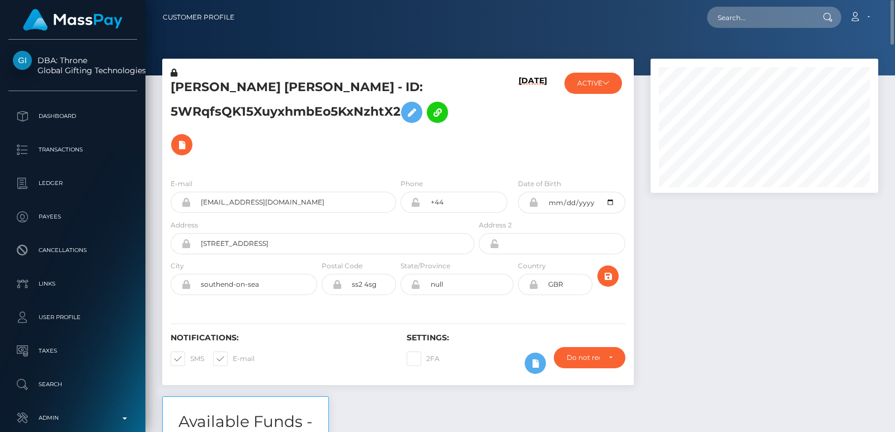
click at [187, 91] on h5 "DANIELLA GABRIELLA KAROLAK-DEMMER - ID: 5WRqfsQK15XuyxhmbEo5KxNzhtX2" at bounding box center [319, 120] width 297 height 82
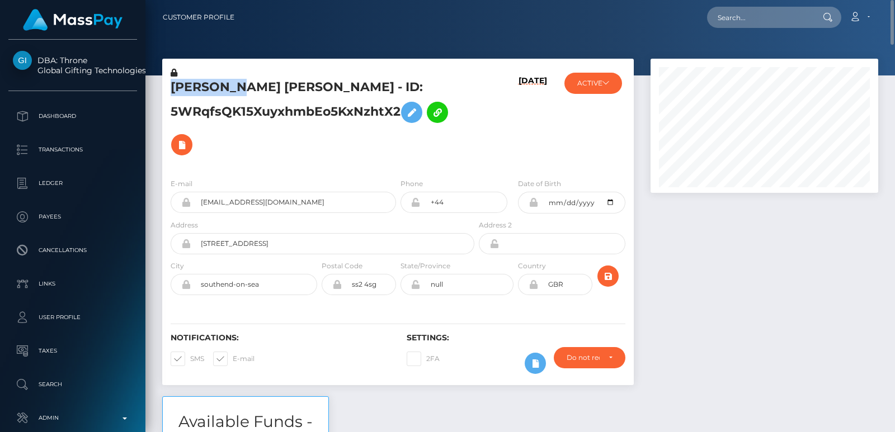
click at [189, 82] on h5 "DANIELLA GABRIELLA KAROLAK-DEMMER - ID: 5WRqfsQK15XuyxhmbEo5KxNzhtX2" at bounding box center [319, 120] width 297 height 82
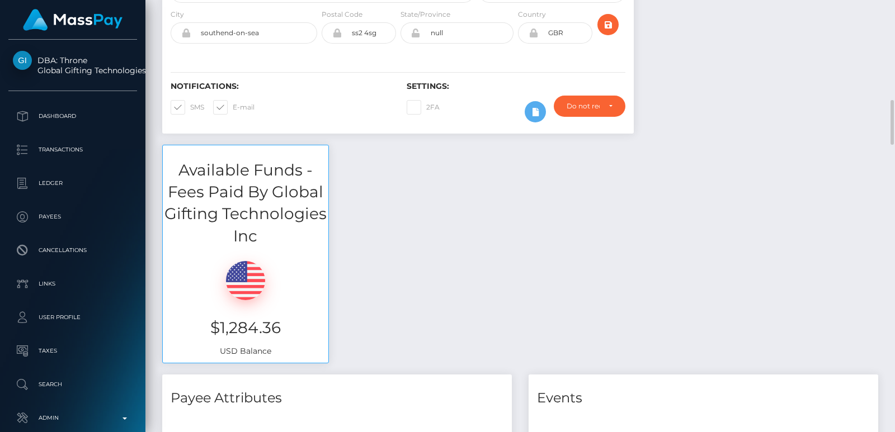
scroll to position [319, 0]
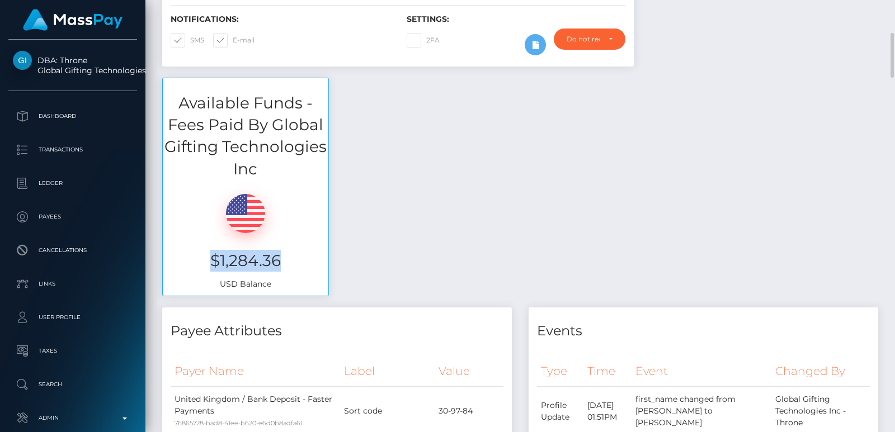
drag, startPoint x: 298, startPoint y: 253, endPoint x: 211, endPoint y: 250, distance: 86.7
click at [211, 250] on h3 "$1,284.36" at bounding box center [245, 261] width 149 height 22
copy h3 "$1,284.36"
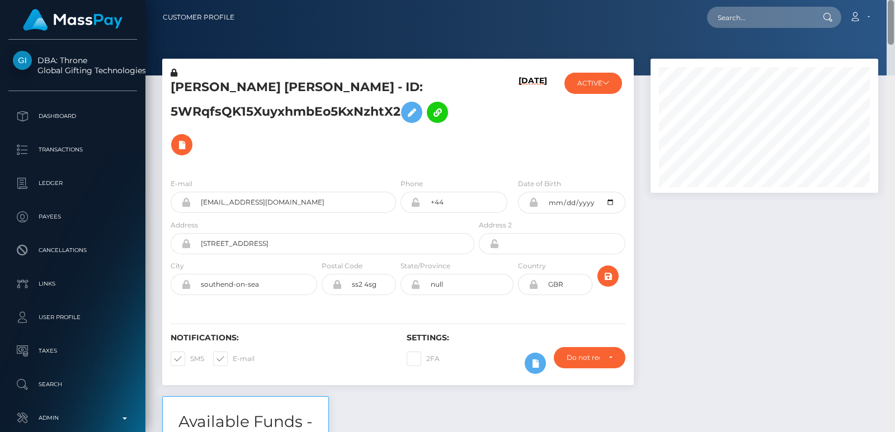
click at [890, 9] on div "Customer Profile Loading... Loading..." at bounding box center [519, 216] width 749 height 432
click at [748, 9] on input "text" at bounding box center [759, 17] width 105 height 21
paste input "abbieraesykes@gmail.com"
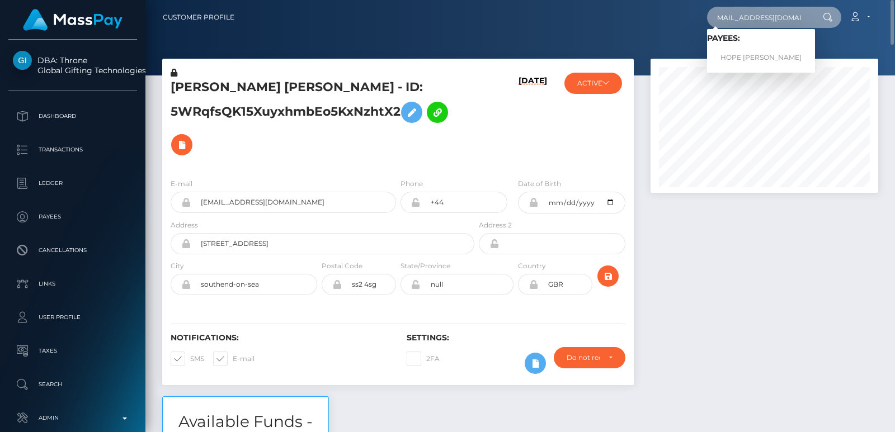
type input "abbieraesykes@gmail.com"
click at [727, 70] on div "Loading... Loading... Payees: HOPE ABEL RUTH" at bounding box center [761, 51] width 108 height 44
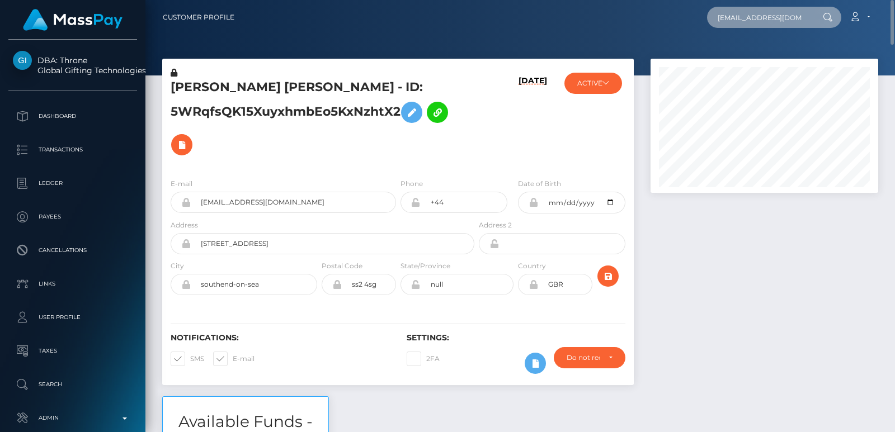
click at [747, 22] on input "abbieraesykes@gmail.com" at bounding box center [759, 17] width 105 height 21
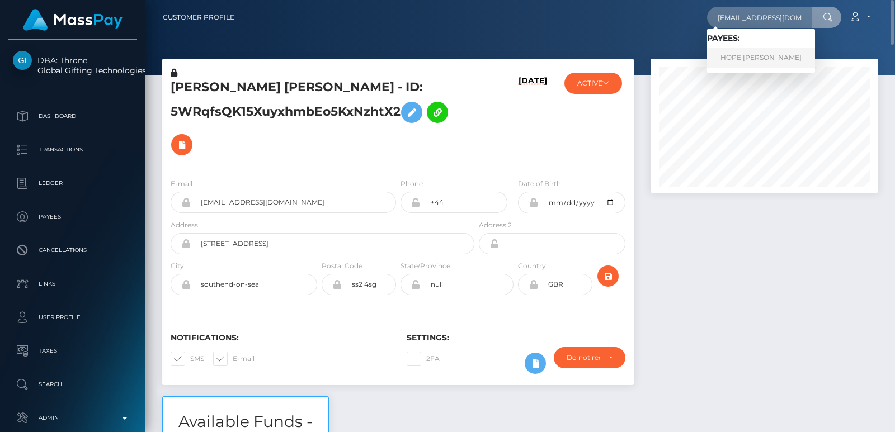
click at [759, 64] on link "HOPE ABEL RUTH" at bounding box center [761, 58] width 108 height 21
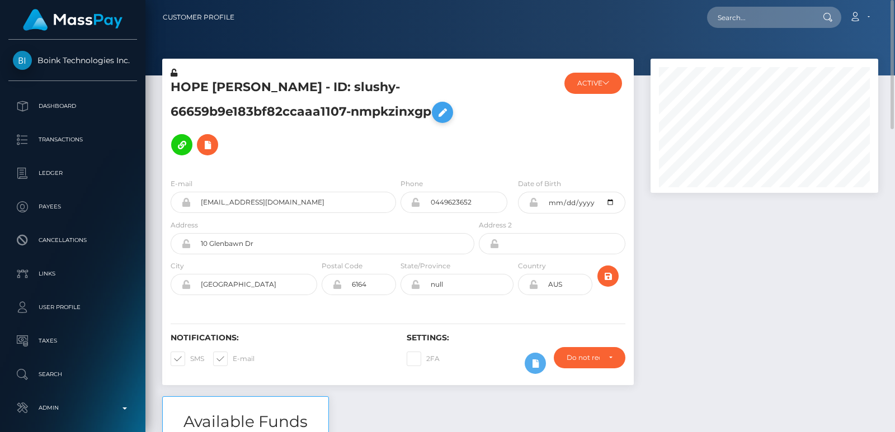
click at [445, 112] on icon at bounding box center [442, 113] width 13 height 14
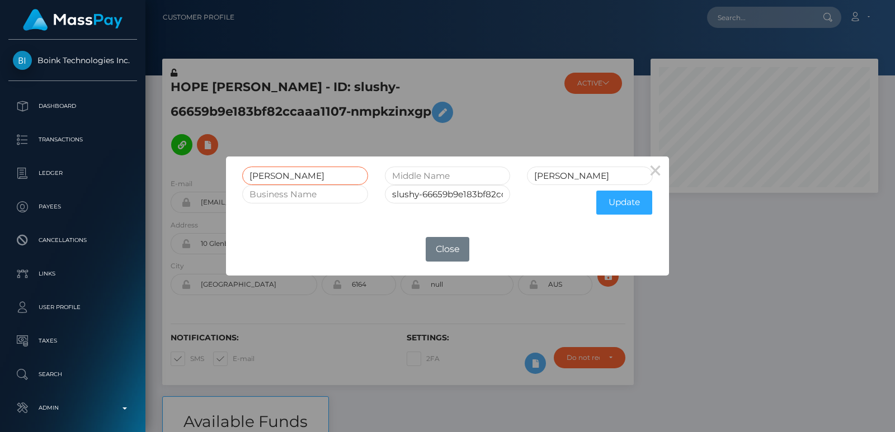
click at [275, 176] on input "[PERSON_NAME]" at bounding box center [305, 176] width 126 height 18
click at [419, 178] on input "text" at bounding box center [448, 176] width 126 height 18
click at [565, 174] on input "[PERSON_NAME]" at bounding box center [590, 176] width 126 height 18
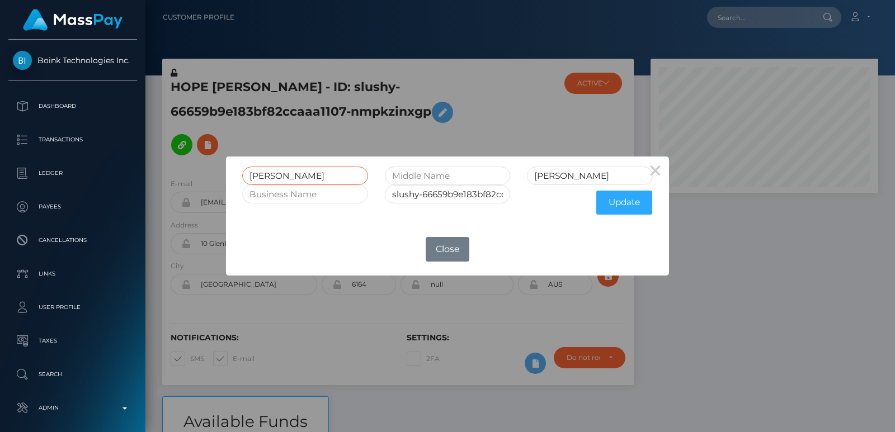
click at [283, 178] on input "[PERSON_NAME]" at bounding box center [305, 176] width 126 height 18
click at [304, 228] on div "× HOPE [PERSON_NAME] slushy-66659b9e183bf82ccaaa1107-nmpkzinxgp Update OK No Cl…" at bounding box center [447, 216] width 442 height 119
click at [256, 162] on div "HOPE [PERSON_NAME]-66659b9e183bf82ccaaa1107-nmpkzinxgp Update" at bounding box center [447, 190] width 442 height 67
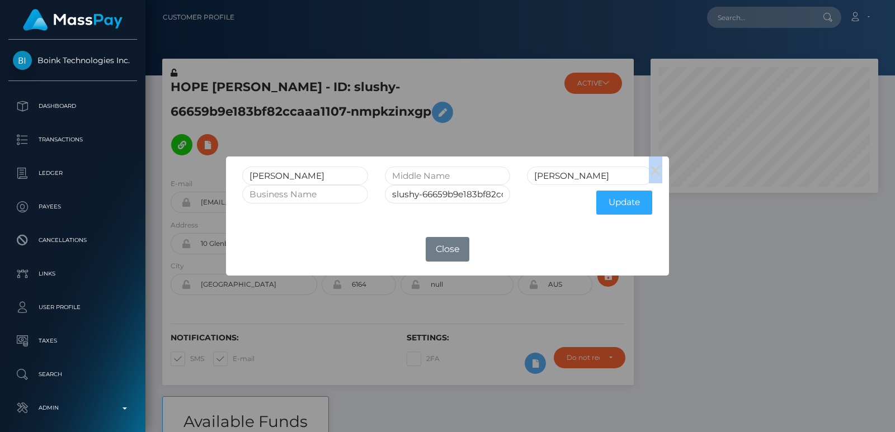
click at [256, 162] on div "HOPE [PERSON_NAME]-66659b9e183bf82ccaaa1107-nmpkzinxgp Update" at bounding box center [447, 190] width 442 height 67
click at [256, 162] on div "HOPE ABEL RUTH slushy-66659b9e183bf82ccaaa1107-nmpkzinxgp Update" at bounding box center [447, 190] width 442 height 67
click at [447, 185] on input "slushy-66659b9e183bf82ccaaa1107-nmpkzinxgp" at bounding box center [448, 194] width 126 height 18
click at [438, 169] on input "text" at bounding box center [448, 176] width 126 height 18
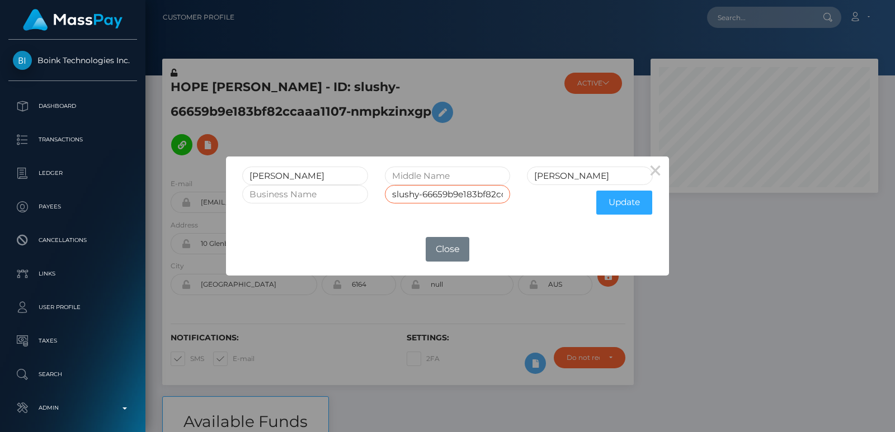
click at [443, 192] on input "slushy-66659b9e183bf82ccaaa1107-nmpkzinxgp" at bounding box center [448, 194] width 126 height 18
click at [557, 182] on input "RUTH" at bounding box center [590, 176] width 126 height 18
drag, startPoint x: 308, startPoint y: 178, endPoint x: 233, endPoint y: 172, distance: 75.2
click at [233, 172] on div "HOPE ABEL RUTH slushy-66659b9e183bf82ccaaa1107-nmpkzinxgp Update" at bounding box center [447, 190] width 442 height 67
click at [701, 171] on div "× HOPE ABEL RUTH slushy-66659b9e183bf82ccaaa1107-nmpkzinxgp Update OK No Close" at bounding box center [447, 216] width 895 height 432
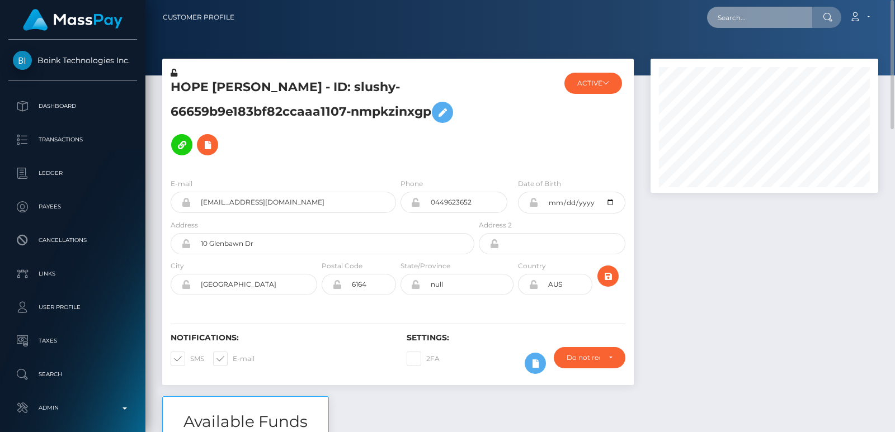
click at [715, 13] on input "text" at bounding box center [759, 17] width 105 height 21
paste input "[EMAIL_ADDRESS][DOMAIN_NAME]"
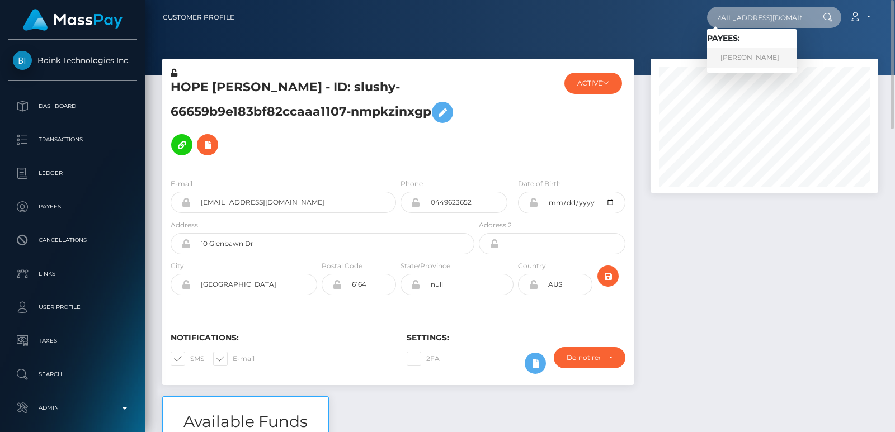
type input "[EMAIL_ADDRESS][DOMAIN_NAME]"
click at [735, 59] on link "IRYNA LEPIKH" at bounding box center [751, 58] width 89 height 21
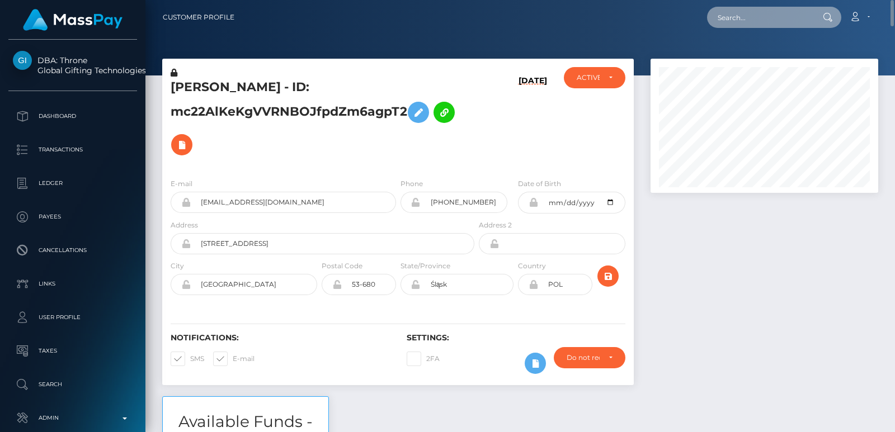
click at [739, 16] on input "text" at bounding box center [759, 17] width 105 height 21
paste input "[EMAIL_ADDRESS][DOMAIN_NAME]"
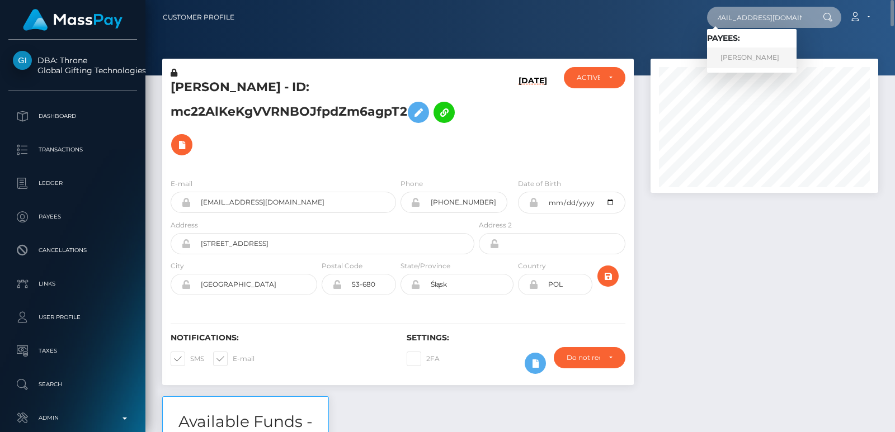
type input "nolimitgirlnani@gmail.com"
click at [748, 49] on link "IRYNA LEPIKH" at bounding box center [751, 58] width 89 height 21
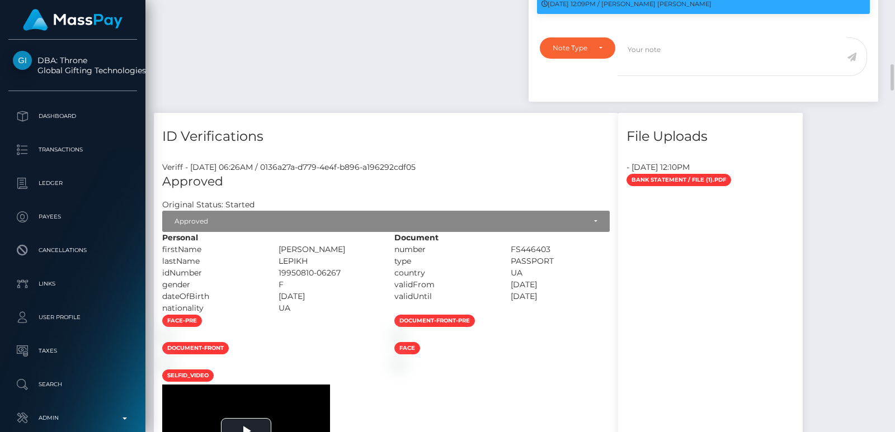
scroll to position [1057, 0]
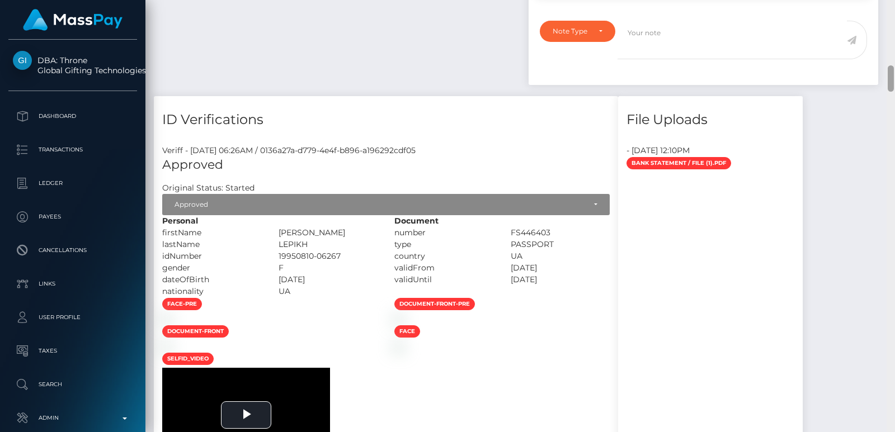
click at [891, 22] on div at bounding box center [890, 216] width 8 height 432
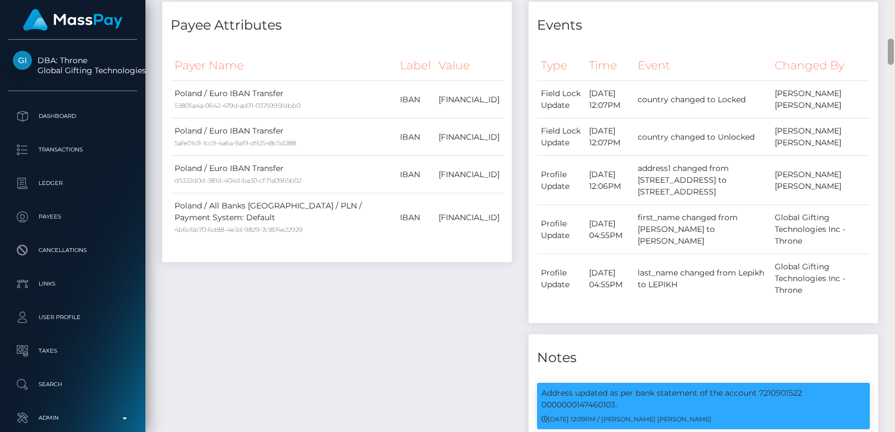
click at [891, 22] on div at bounding box center [890, 216] width 8 height 432
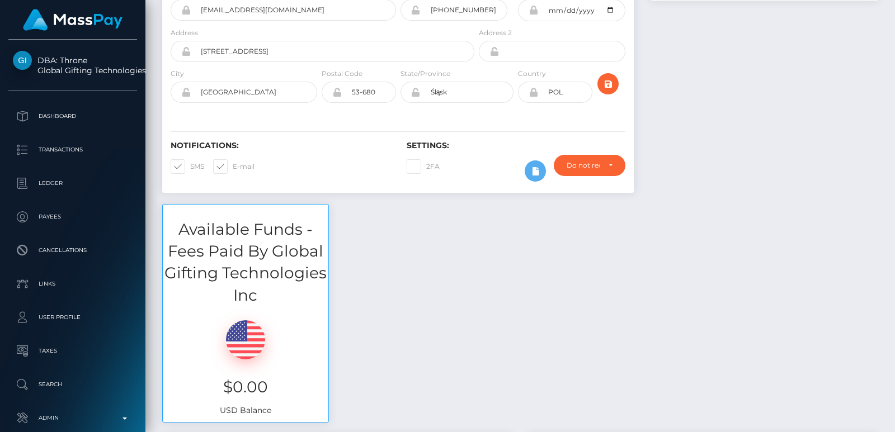
click at [891, 22] on div at bounding box center [890, 25] width 6 height 26
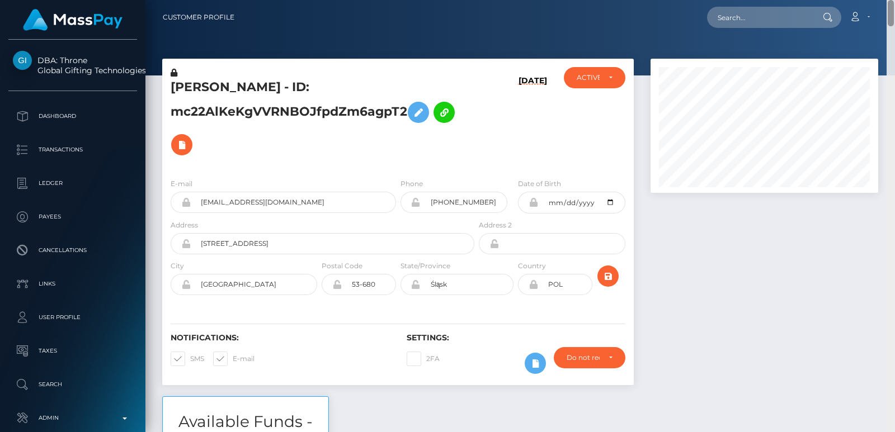
click at [889, 7] on div "Customer Profile Loading... Loading..." at bounding box center [519, 216] width 749 height 432
click at [207, 88] on h5 "IRYNA LEPIKH - ID: mc22AlKeKgVVRNBOJfpdZm6agpT2" at bounding box center [319, 120] width 297 height 82
click at [196, 84] on h5 "IRYNA LEPIKH - ID: mc22AlKeKgVVRNBOJfpdZm6agpT2" at bounding box center [319, 120] width 297 height 82
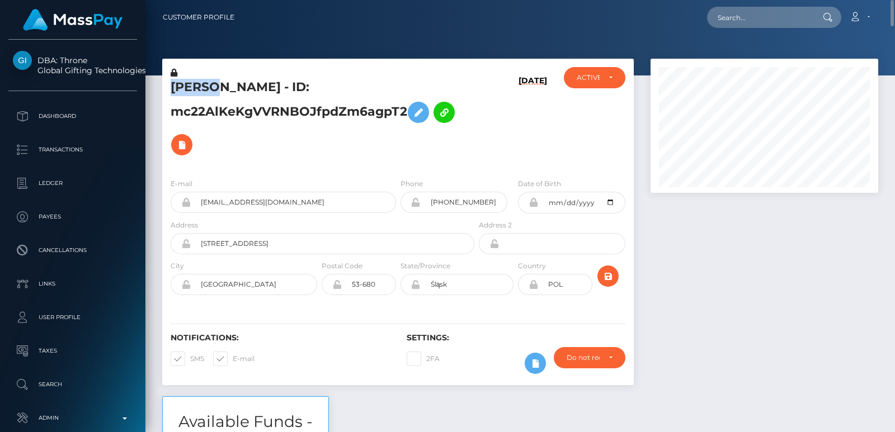
copy h5 "IRYNA"
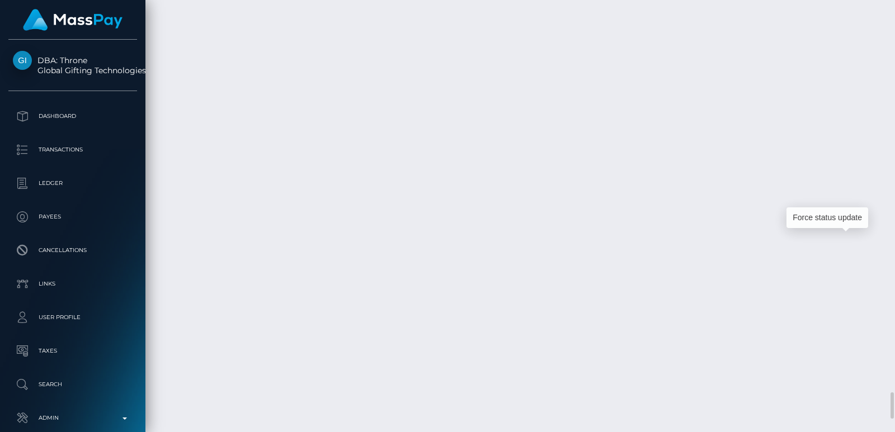
scroll to position [134, 227]
drag, startPoint x: 855, startPoint y: 239, endPoint x: 210, endPoint y: 11, distance: 684.3
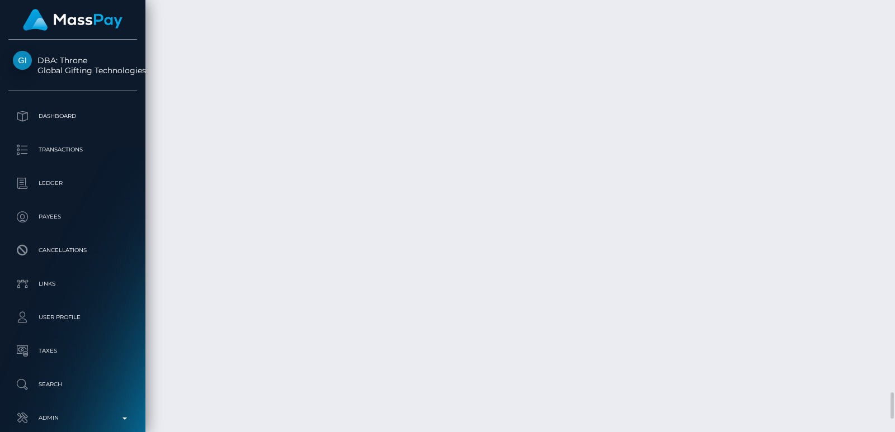
drag, startPoint x: 458, startPoint y: 235, endPoint x: 613, endPoint y: 235, distance: 154.9
copy td "Confirmation: UfYrgQBbRByE1Js1CkiFcA"
click at [893, 25] on div at bounding box center [890, 216] width 8 height 432
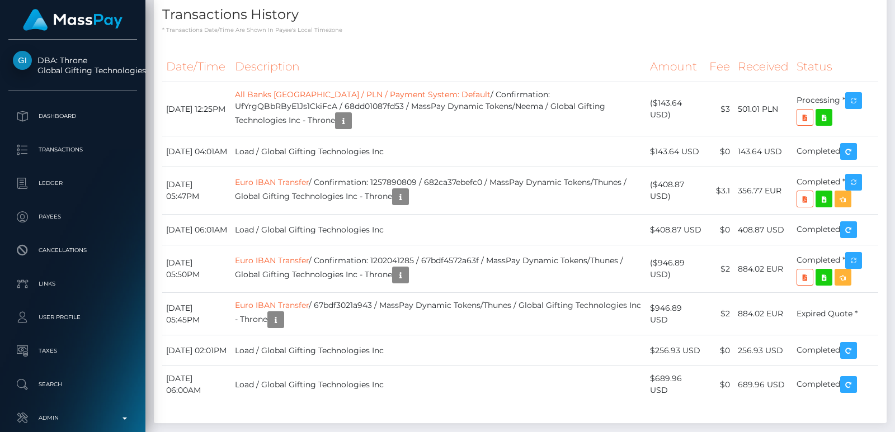
click at [887, 31] on div at bounding box center [890, 216] width 8 height 432
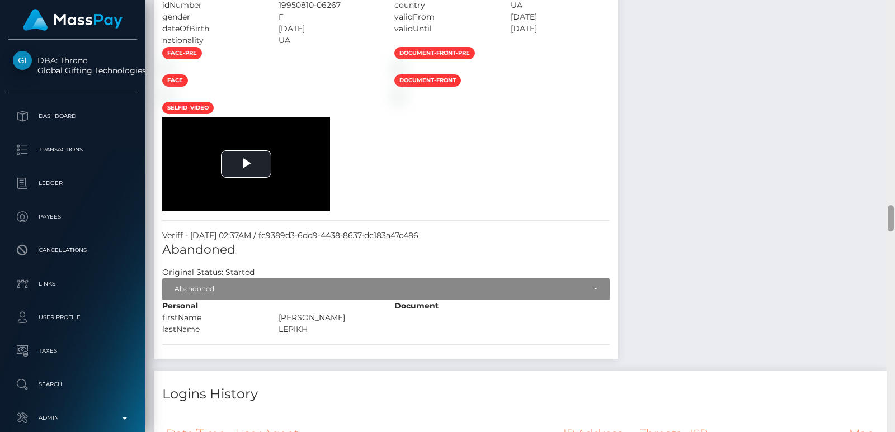
click at [887, 31] on div at bounding box center [890, 216] width 8 height 432
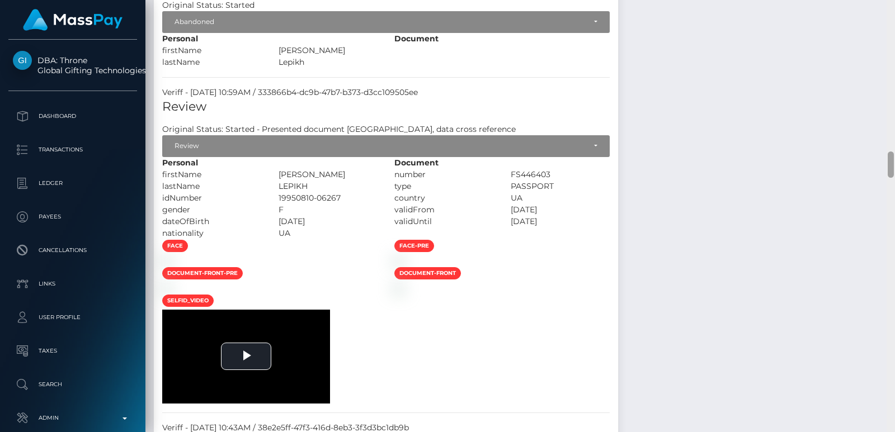
click at [887, 31] on div at bounding box center [890, 216] width 8 height 432
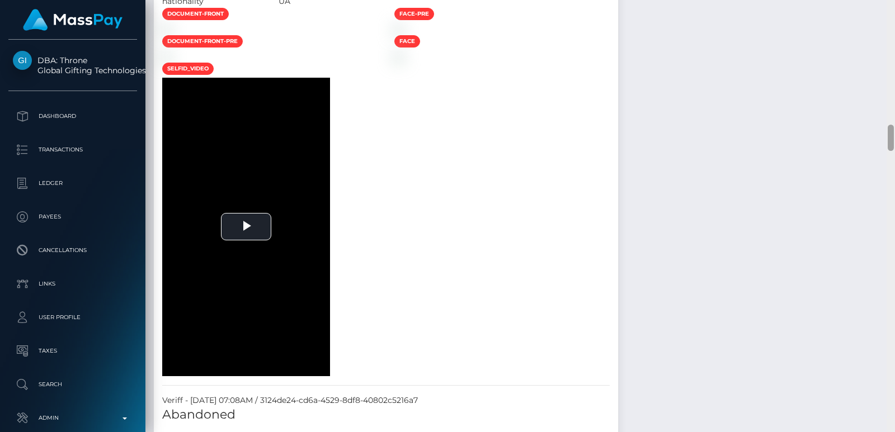
click at [887, 31] on div at bounding box center [890, 216] width 8 height 432
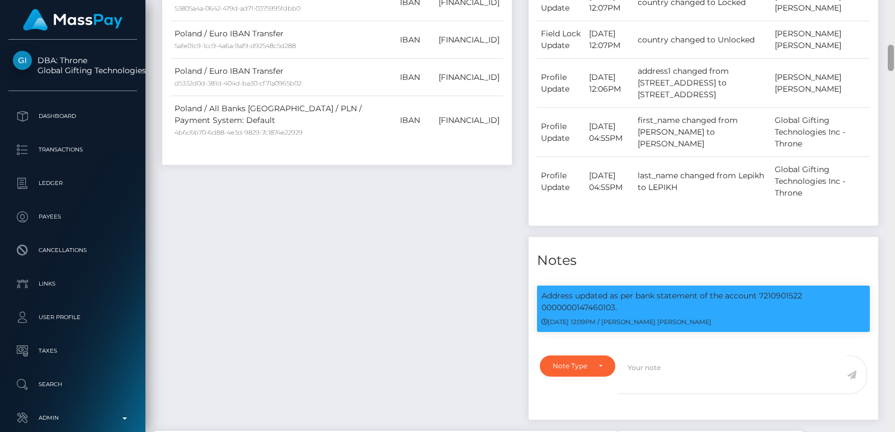
click at [887, 31] on div at bounding box center [890, 216] width 8 height 432
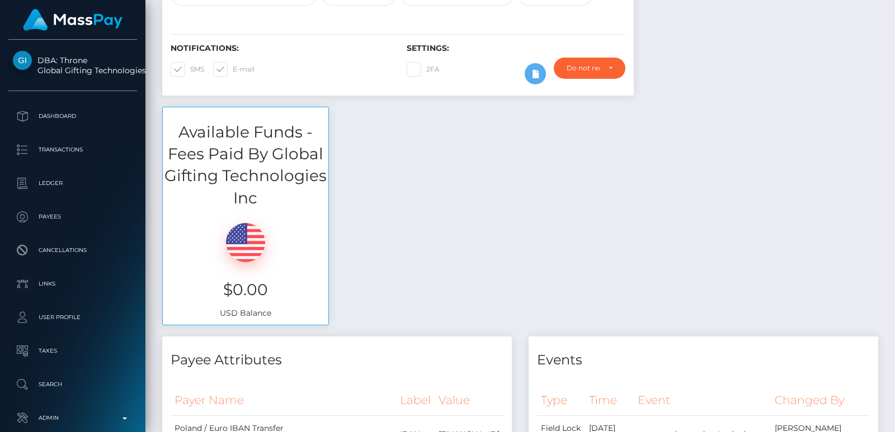
click at [890, 19] on div at bounding box center [890, 31] width 6 height 26
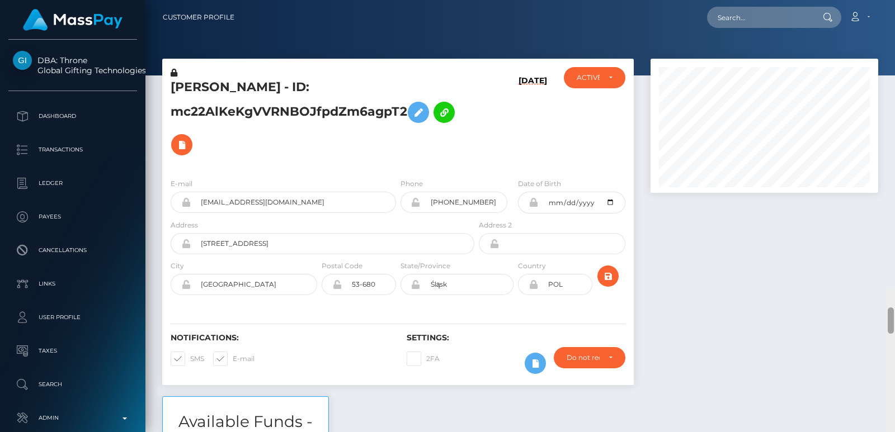
click at [888, 8] on div "Customer Profile Loading... Loading..." at bounding box center [519, 216] width 749 height 432
drag, startPoint x: 722, startPoint y: 32, endPoint x: 727, endPoint y: 25, distance: 9.0
click at [727, 25] on nav "Customer Profile Loading... Loading... Account" at bounding box center [519, 17] width 749 height 35
click at [727, 25] on input "text" at bounding box center [759, 17] width 105 height 21
paste input "sweetsteps97@gmail.com"
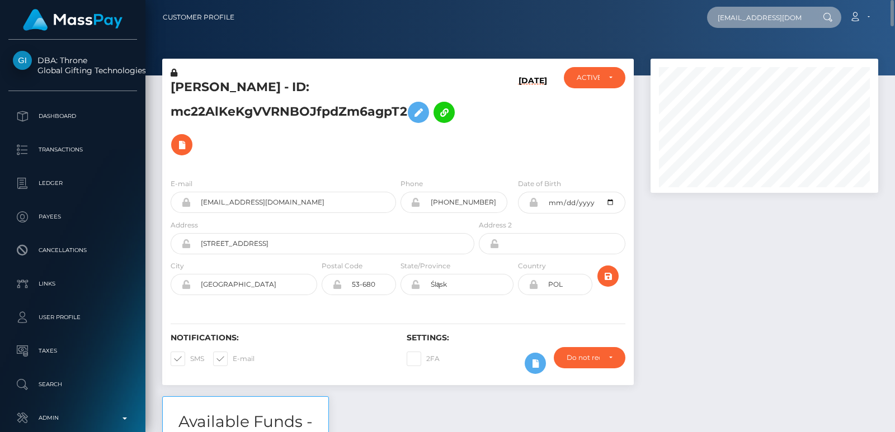
scroll to position [0, 6]
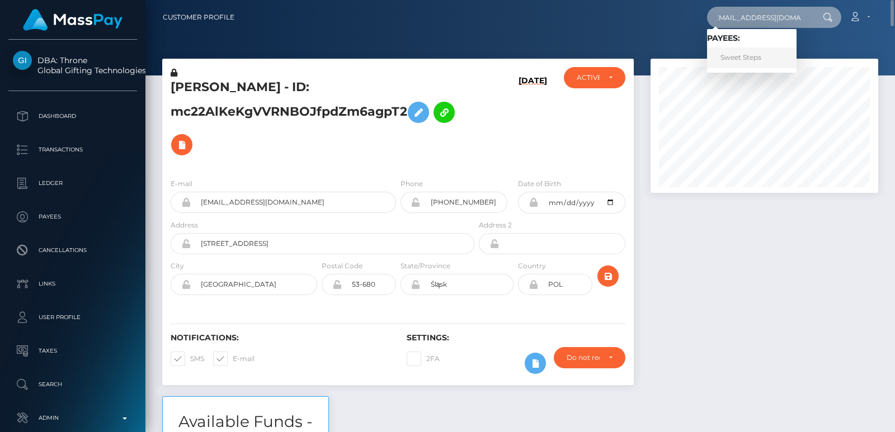
type input "sweetsteps97@gmail.com"
click at [729, 60] on link "Sweet Steps" at bounding box center [751, 58] width 89 height 21
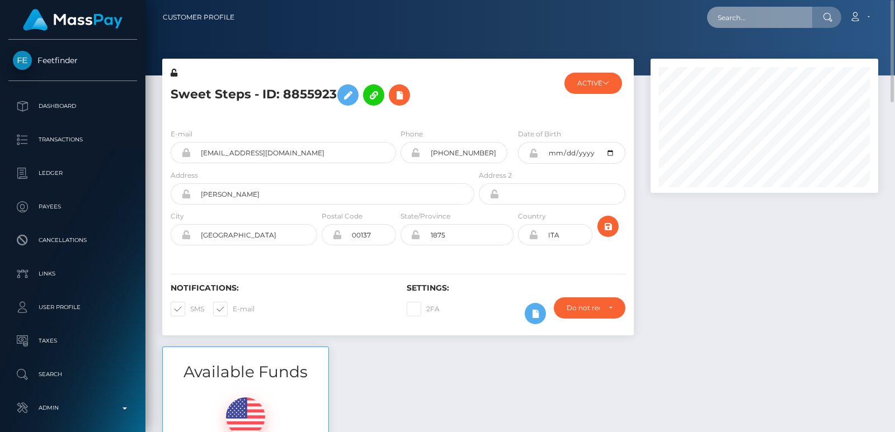
click at [733, 17] on input "text" at bounding box center [759, 17] width 105 height 21
paste input "[EMAIL_ADDRESS][DOMAIN_NAME]"
type input "[EMAIL_ADDRESS][DOMAIN_NAME]"
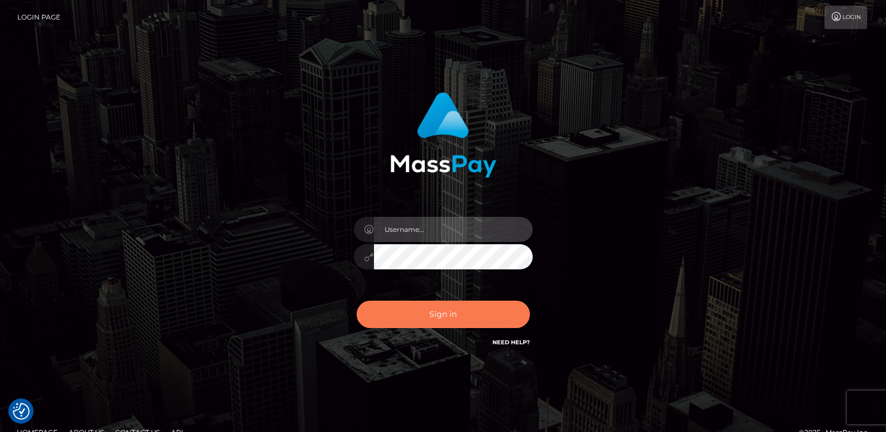
type input "[DOMAIN_NAME]"
click at [471, 310] on button "Sign in" at bounding box center [443, 314] width 173 height 27
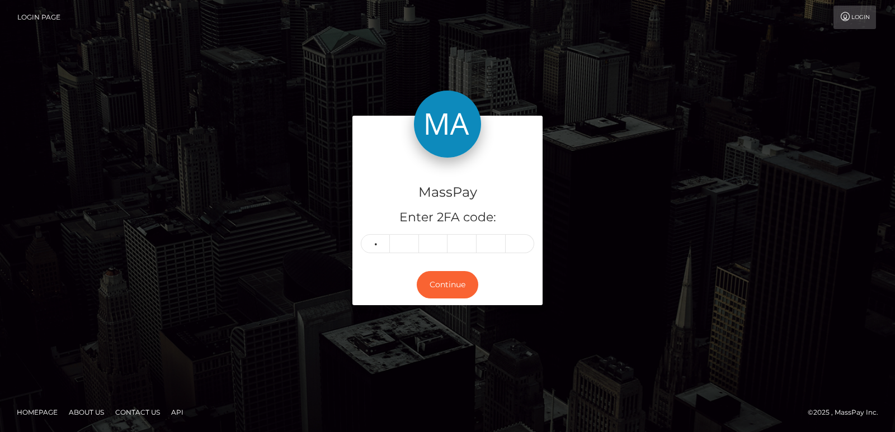
type input "1"
type input "2"
type input "8"
type input "0"
type input "2"
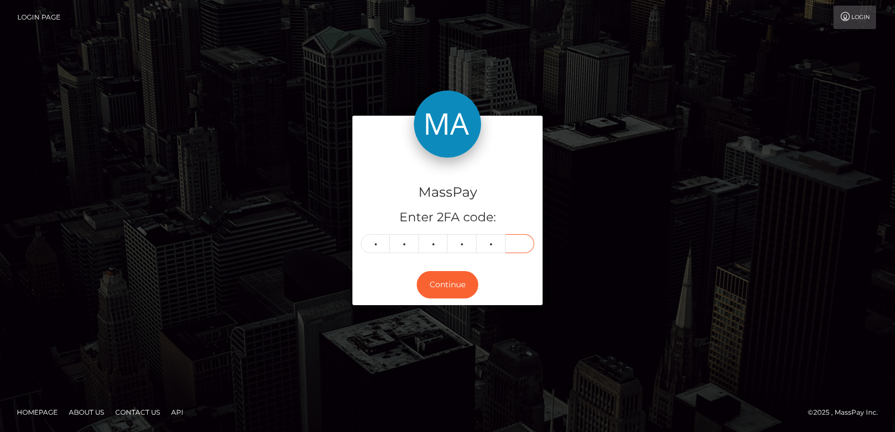
type input "0"
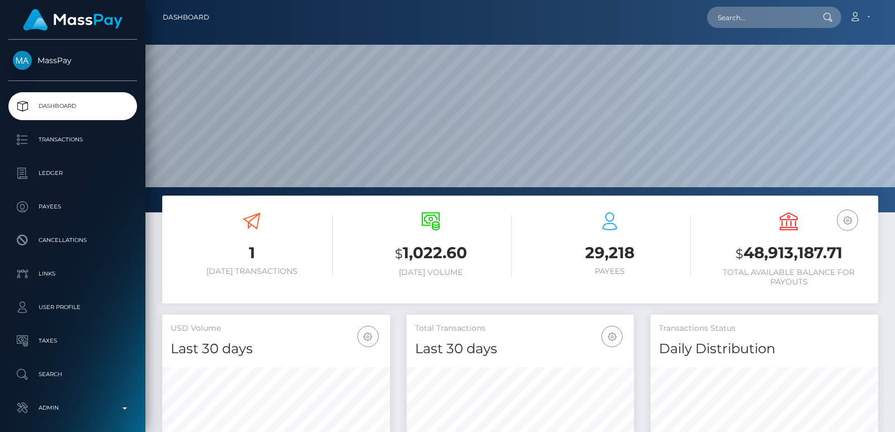
scroll to position [198, 227]
drag, startPoint x: 732, startPoint y: 37, endPoint x: 731, endPoint y: 23, distance: 14.6
click at [731, 23] on div "Dashboard Loading... Loading..." at bounding box center [519, 216] width 749 height 432
click at [731, 23] on input "text" at bounding box center [759, 17] width 105 height 21
paste input "[EMAIL_ADDRESS][DOMAIN_NAME]"
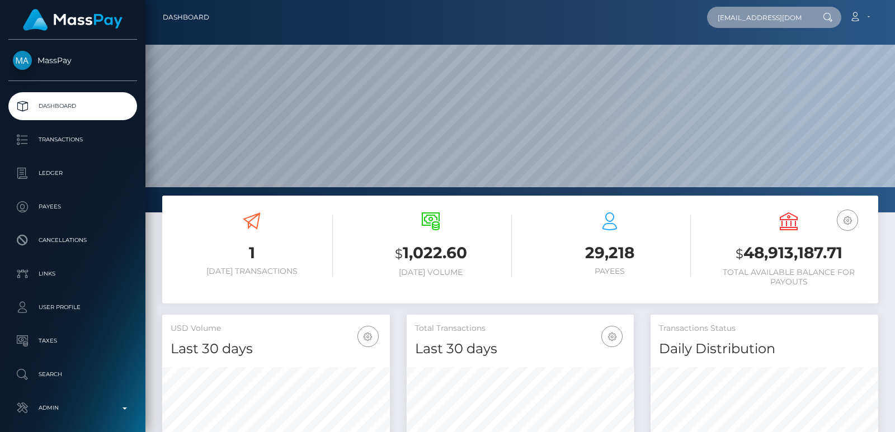
scroll to position [0, 5]
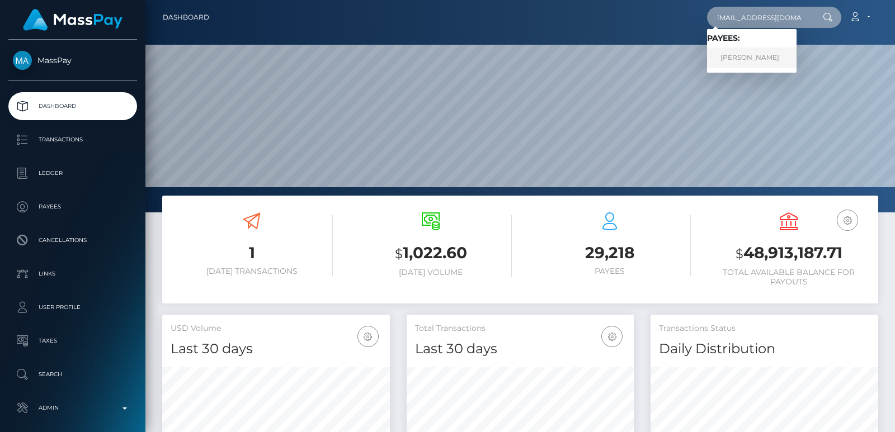
type input "[EMAIL_ADDRESS][DOMAIN_NAME]"
click at [765, 53] on link "Raffaella Abderhalden" at bounding box center [751, 58] width 89 height 21
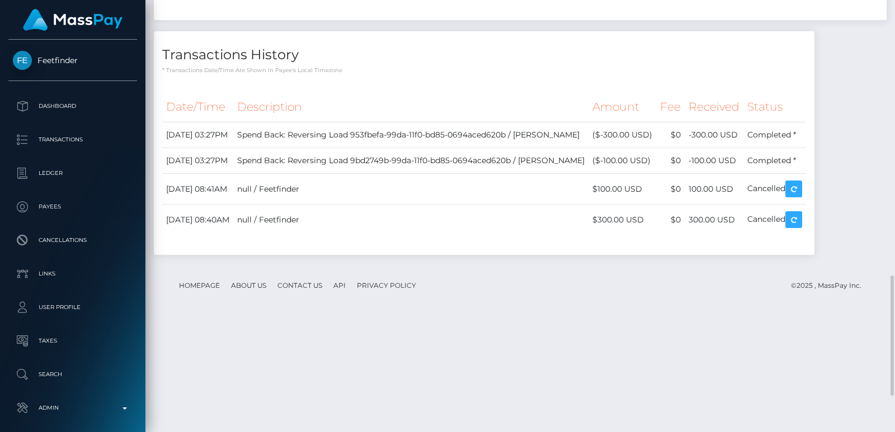
scroll to position [1119, 0]
